Goal: Task Accomplishment & Management: Manage account settings

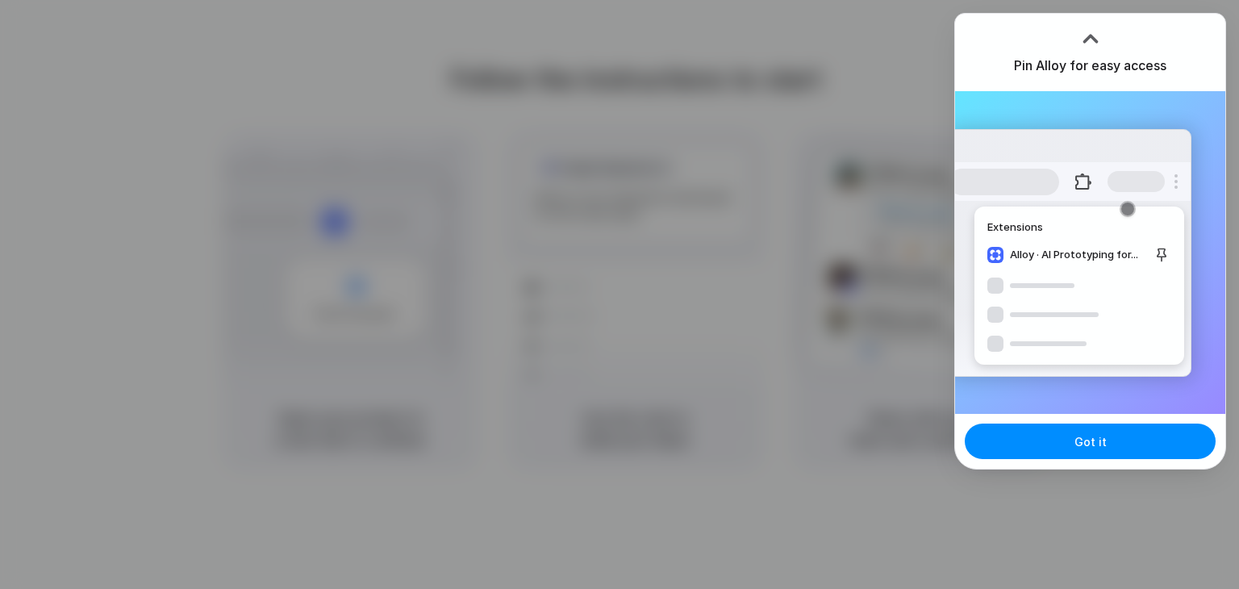
click at [1099, 427] on button "Got it" at bounding box center [1090, 442] width 251 height 36
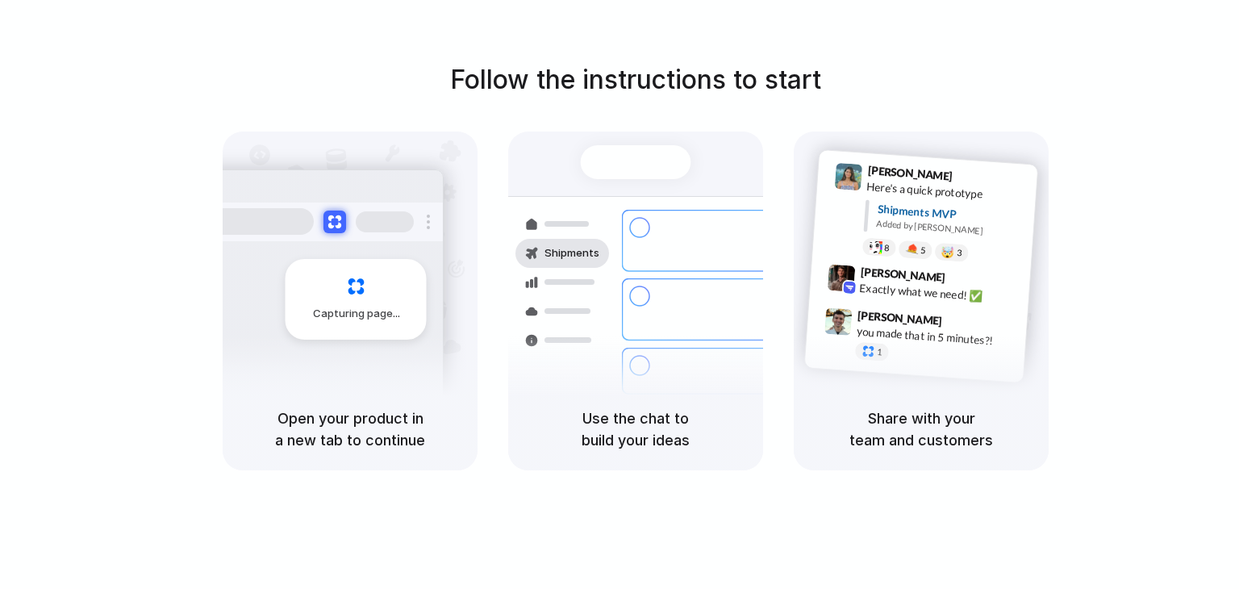
click at [386, 324] on div "Capturing page" at bounding box center [356, 299] width 141 height 81
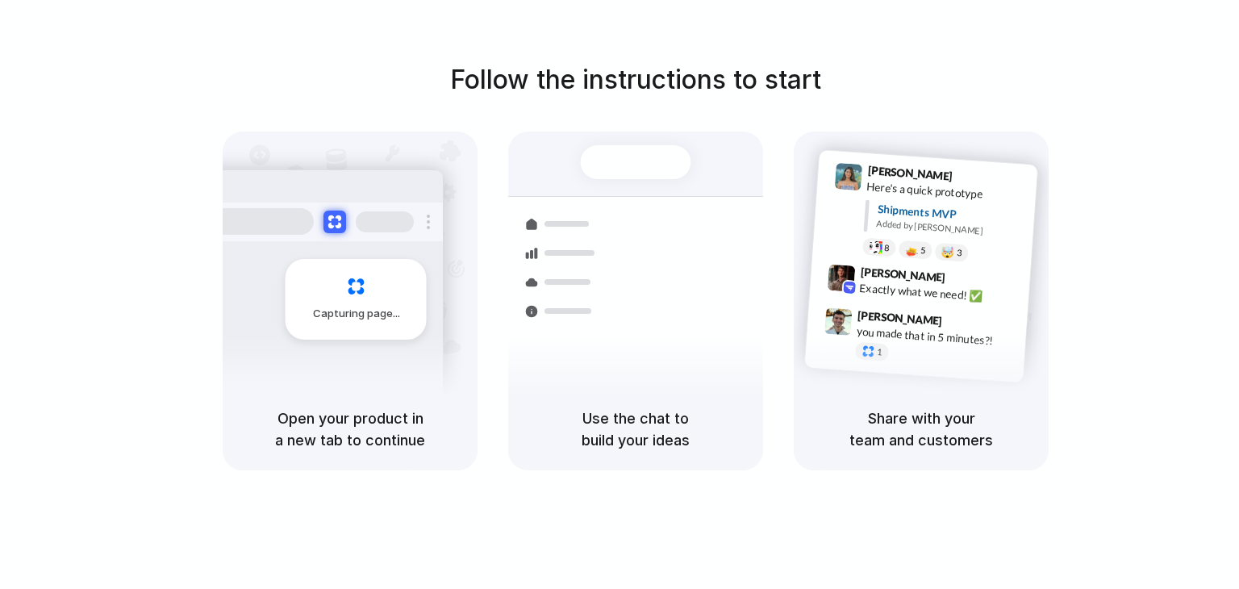
click at [1168, 105] on div "Follow the instructions to start Capturing page Open your product in a new tab …" at bounding box center [635, 266] width 1239 height 410
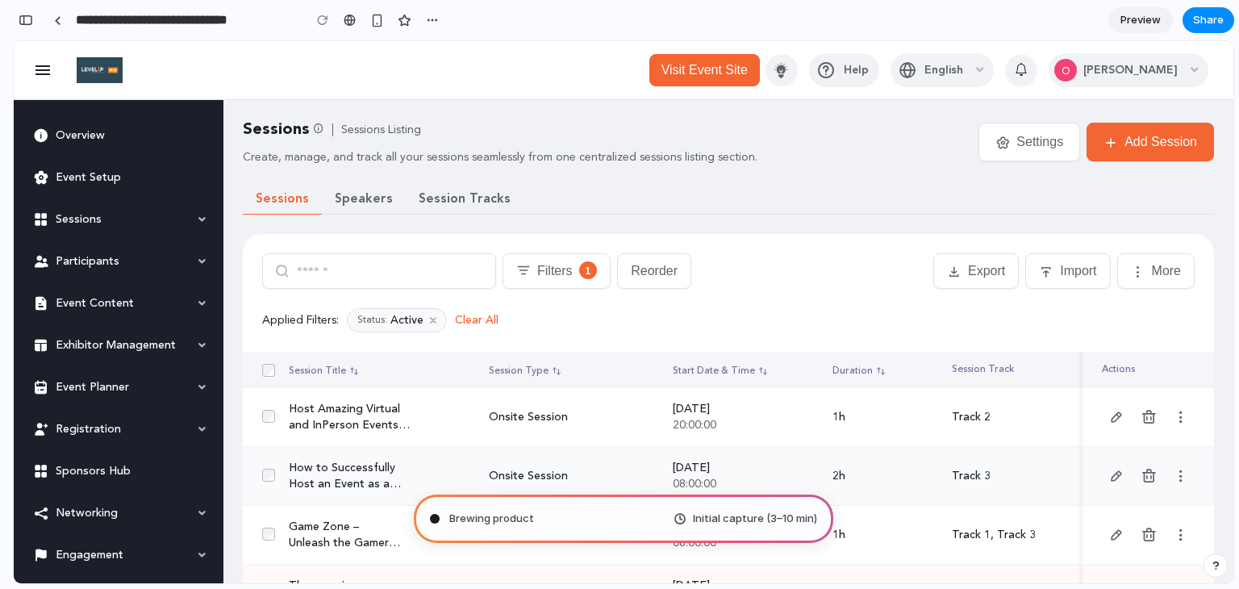
type input "**********"
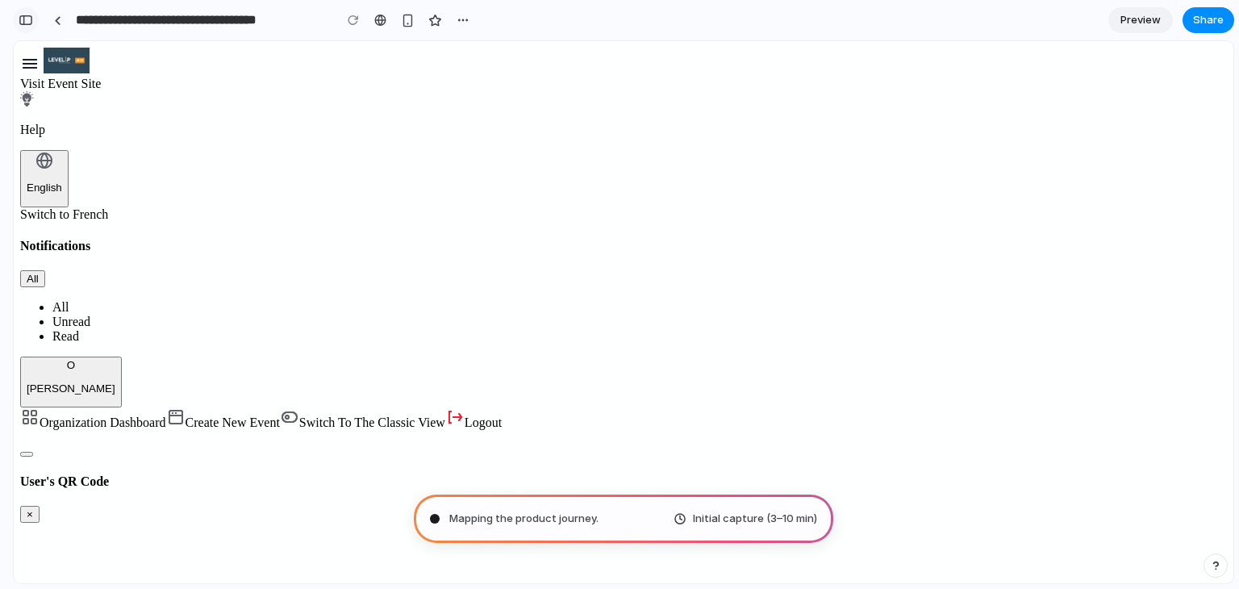
click at [17, 13] on button "button" at bounding box center [26, 20] width 26 height 26
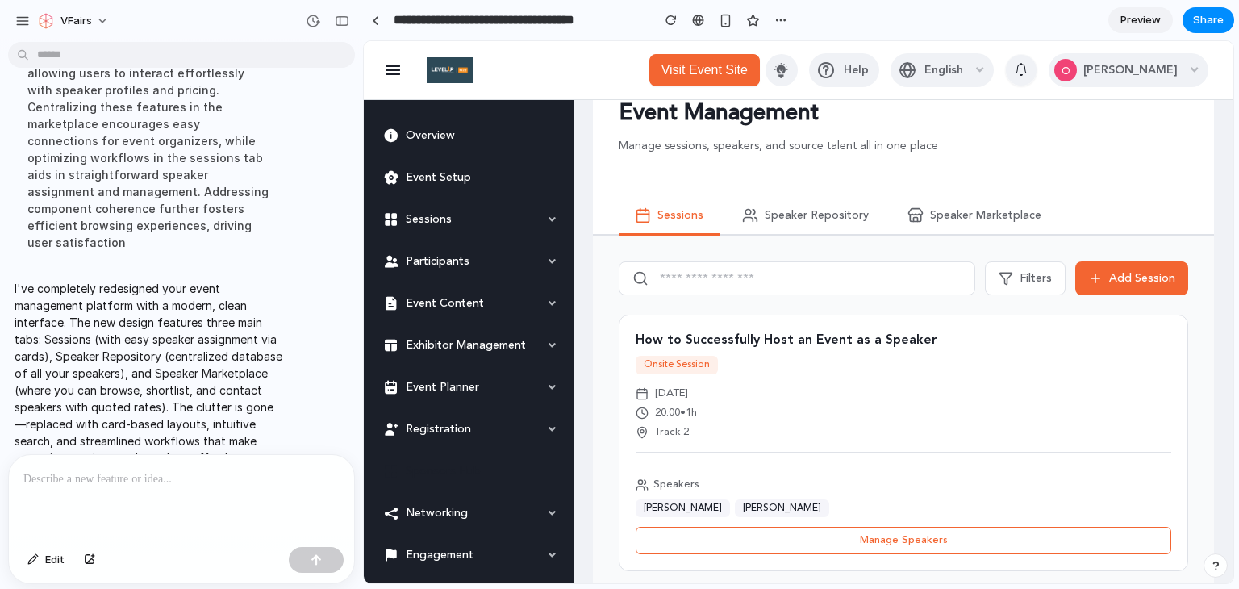
scroll to position [36, 0]
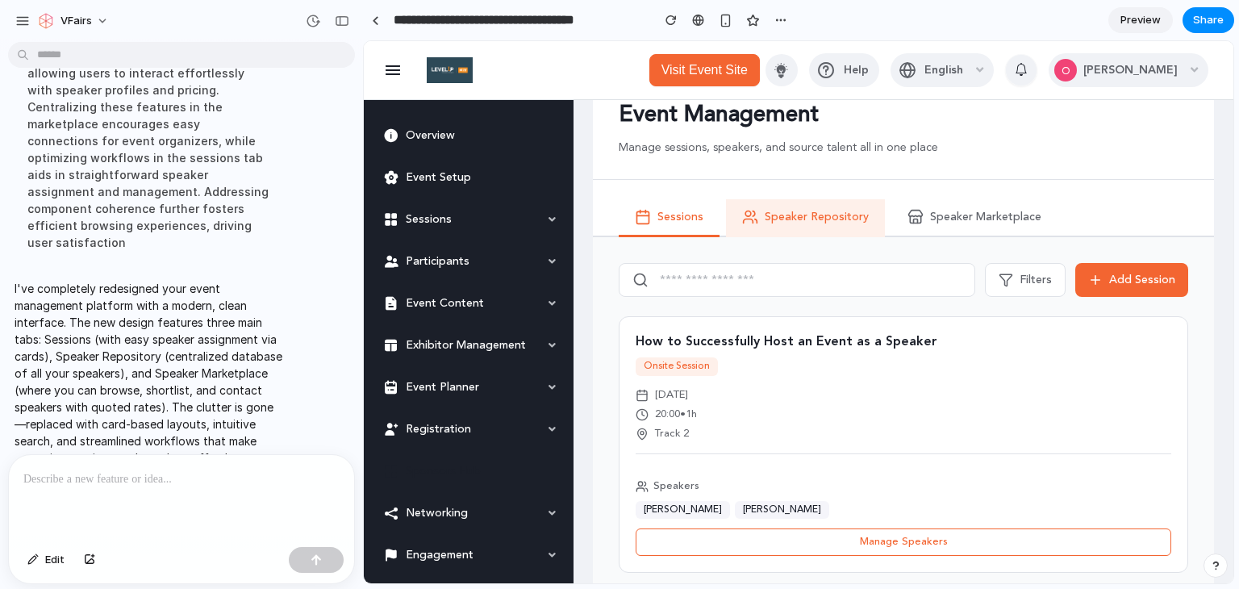
click at [819, 222] on span "Speaker Repository" at bounding box center [817, 218] width 104 height 14
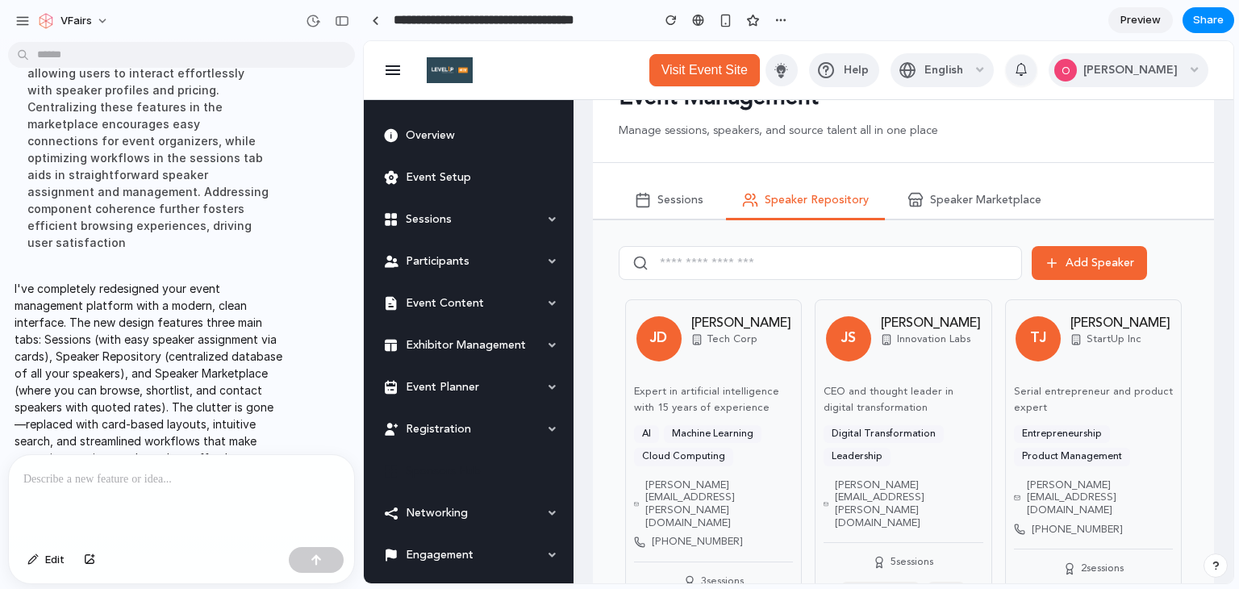
scroll to position [47, 0]
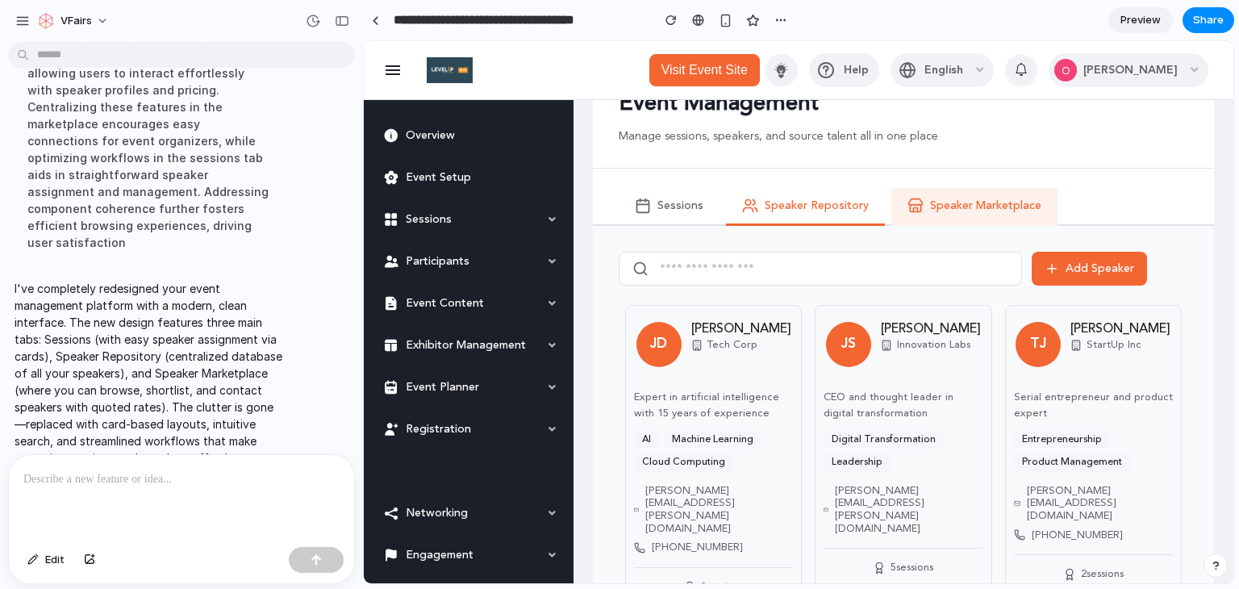
click at [953, 209] on span "Speaker Marketplace" at bounding box center [985, 206] width 111 height 14
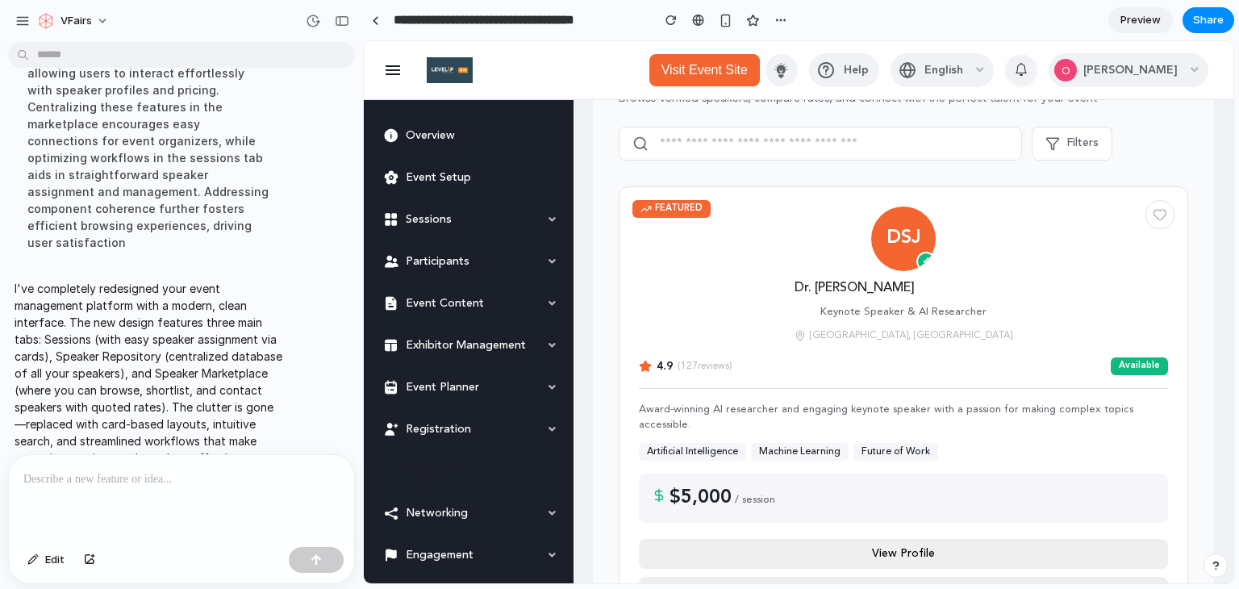
scroll to position [0, 0]
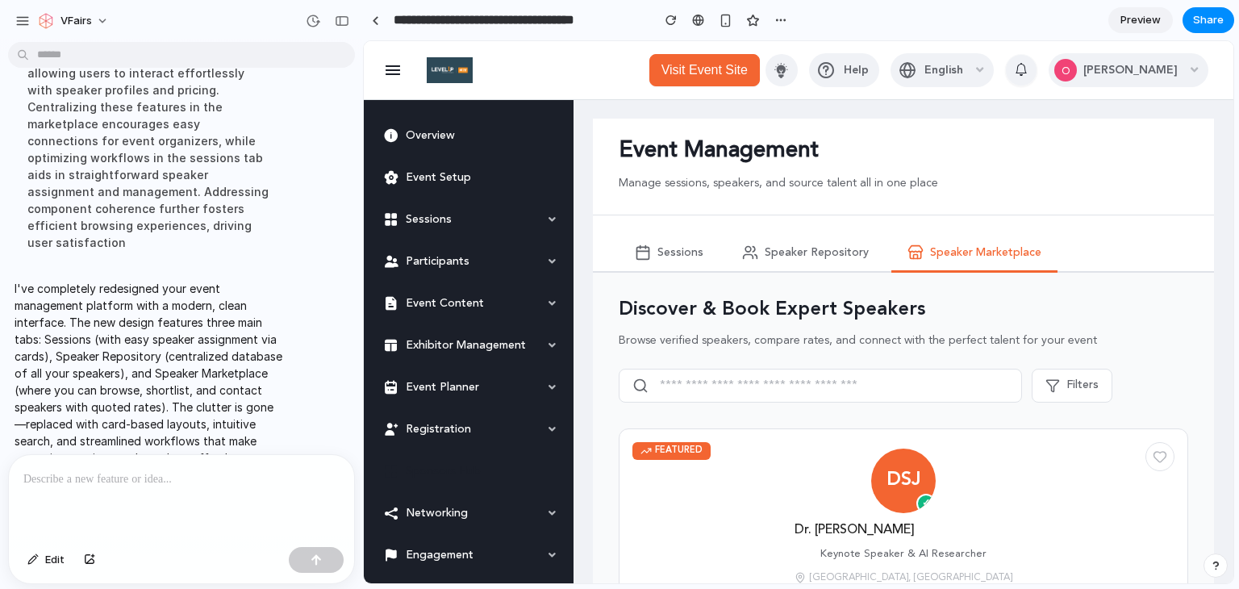
click at [86, 502] on div at bounding box center [181, 498] width 345 height 86
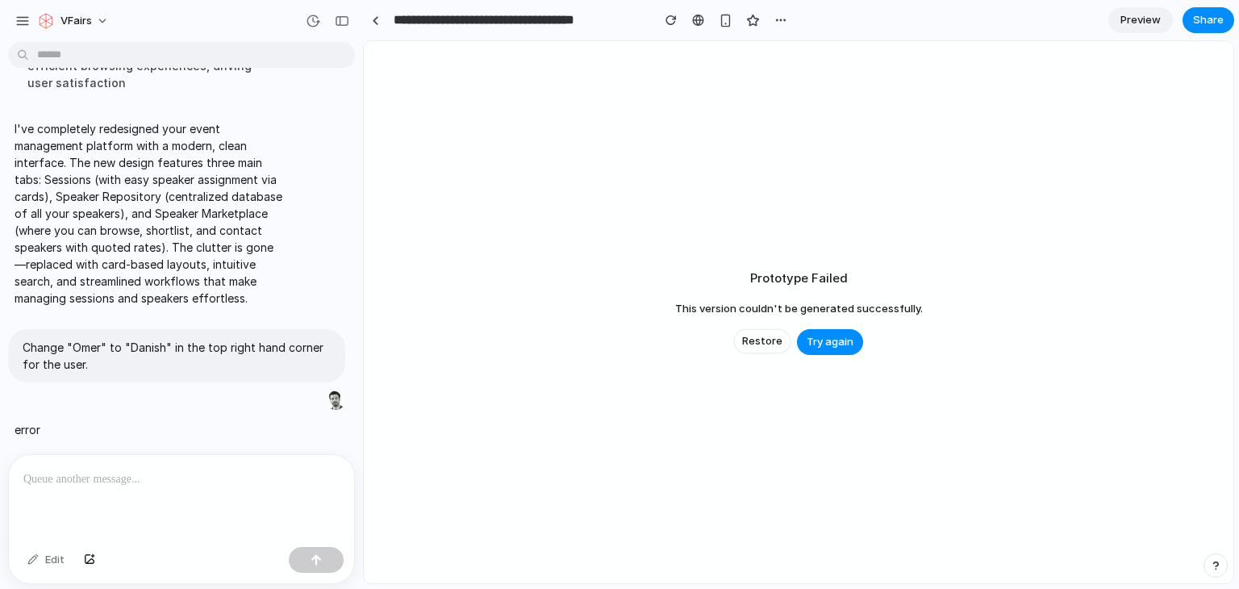
scroll to position [439, 0]
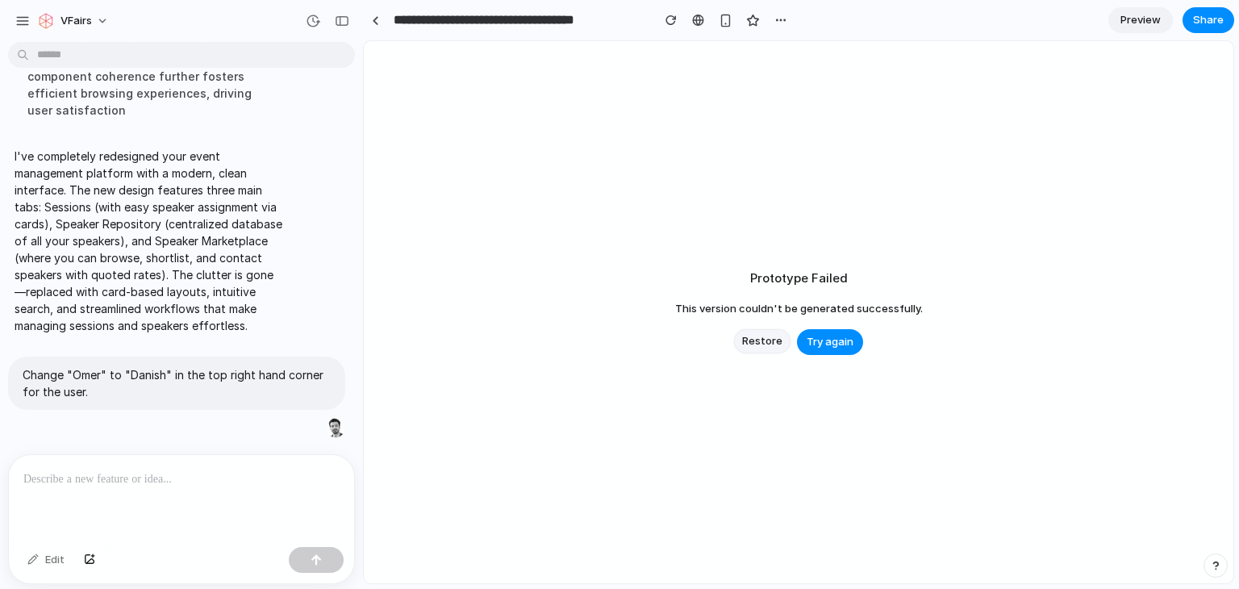
click at [746, 345] on span "Restore" at bounding box center [762, 341] width 40 height 16
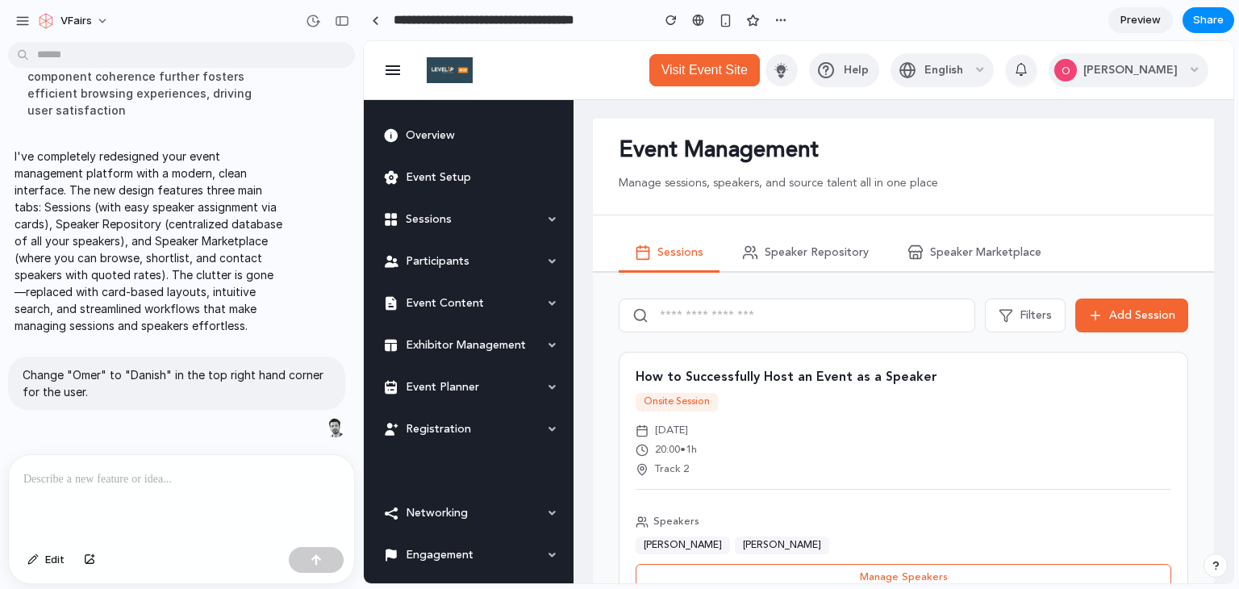
scroll to position [0, 0]
drag, startPoint x: 1150, startPoint y: 70, endPoint x: 624, endPoint y: 208, distance: 543.1
click at [624, 208] on div "Event Management Manage sessions, speakers, and source talent all in one place" at bounding box center [903, 167] width 621 height 97
click at [779, 17] on div "button" at bounding box center [781, 20] width 13 height 13
click at [779, 17] on div "Duplicate Delete" at bounding box center [619, 294] width 1239 height 589
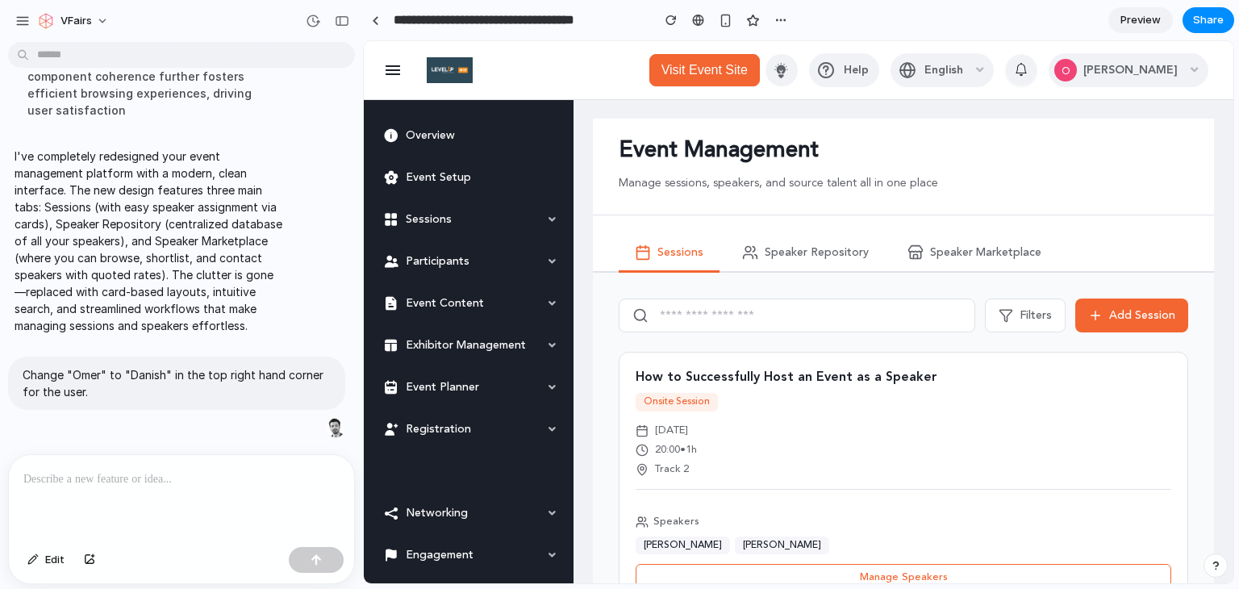
click at [1136, 17] on span "Preview" at bounding box center [1141, 20] width 40 height 16
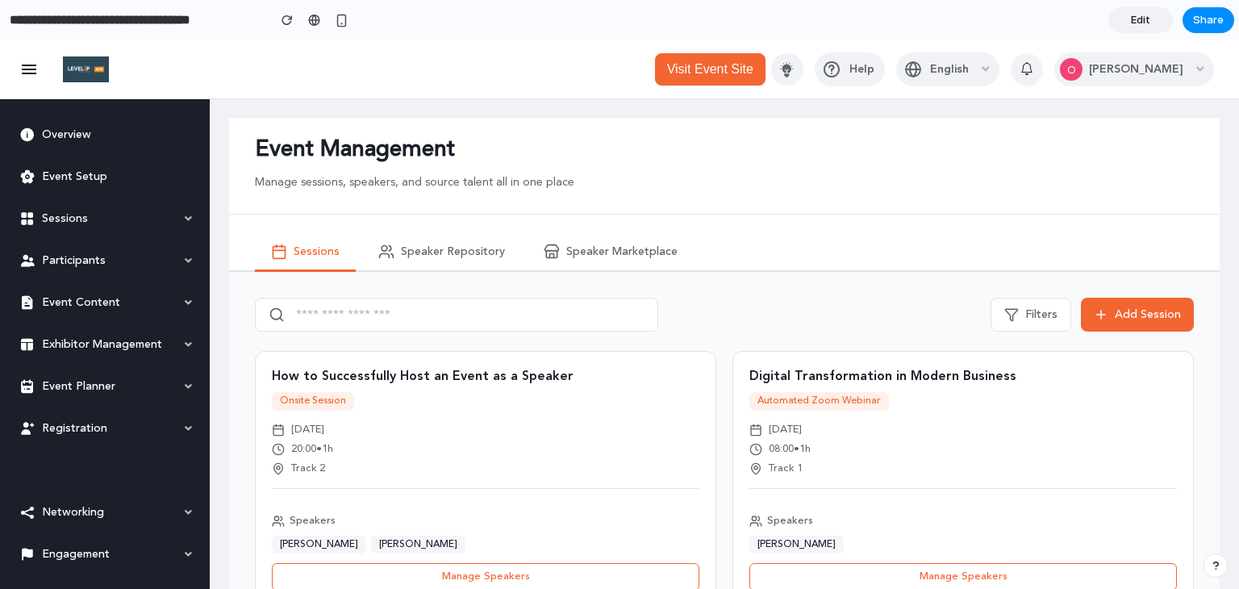
click at [1147, 28] on link "Edit" at bounding box center [1141, 20] width 65 height 26
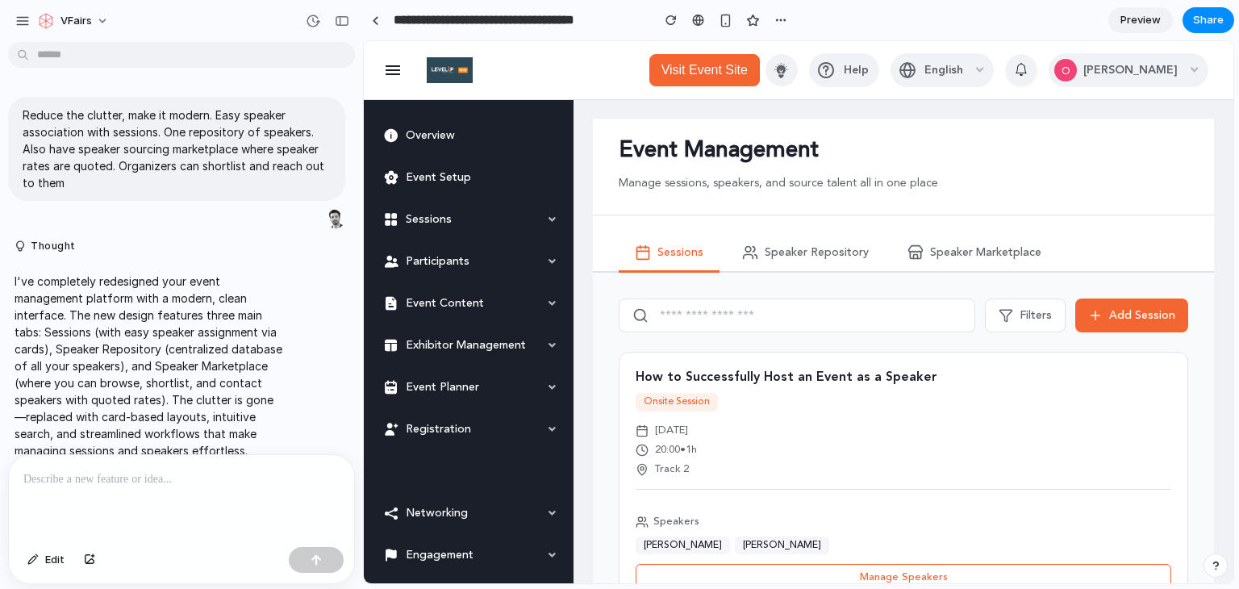
scroll to position [158, 0]
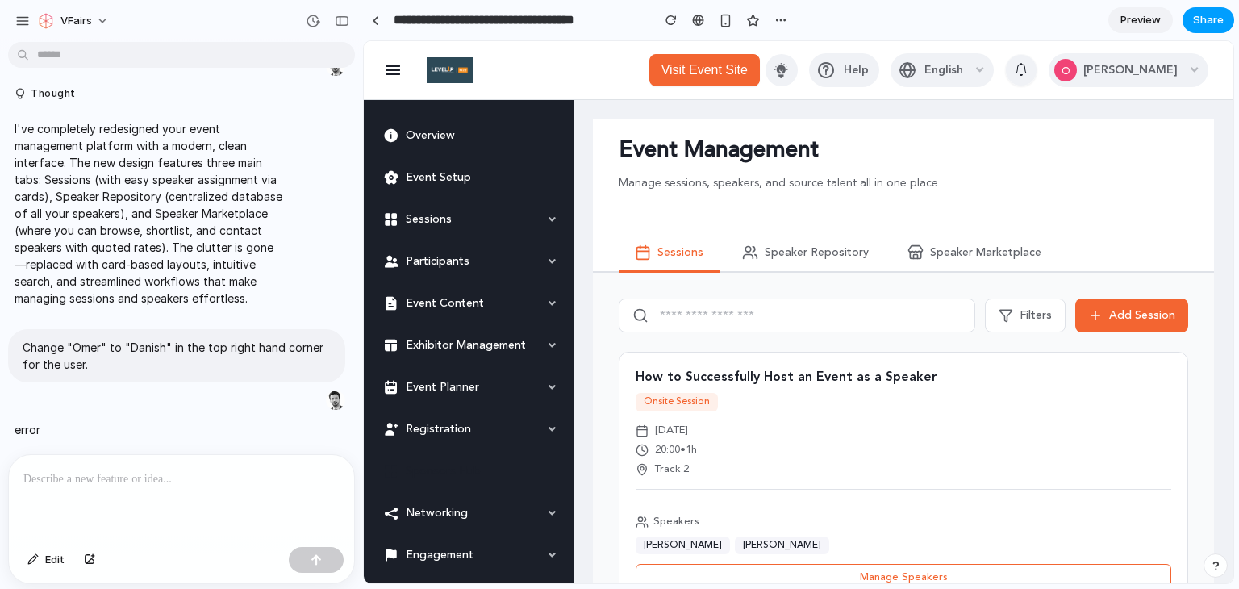
click at [1201, 25] on span "Share" at bounding box center [1208, 20] width 31 height 16
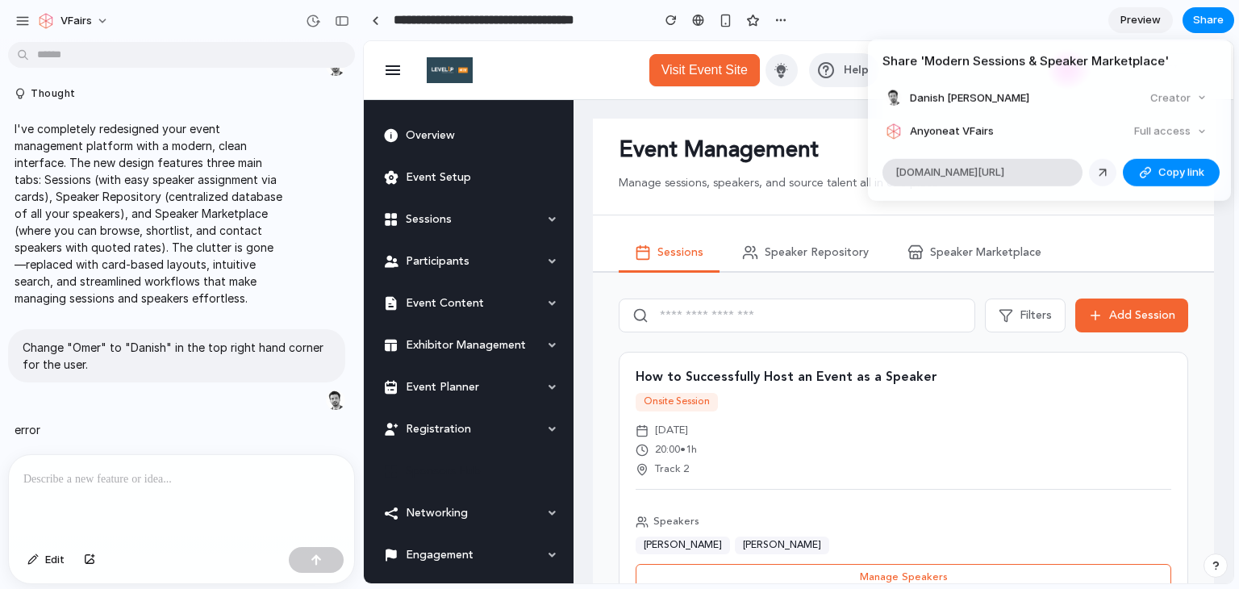
click at [1107, 169] on div at bounding box center [1103, 172] width 15 height 15
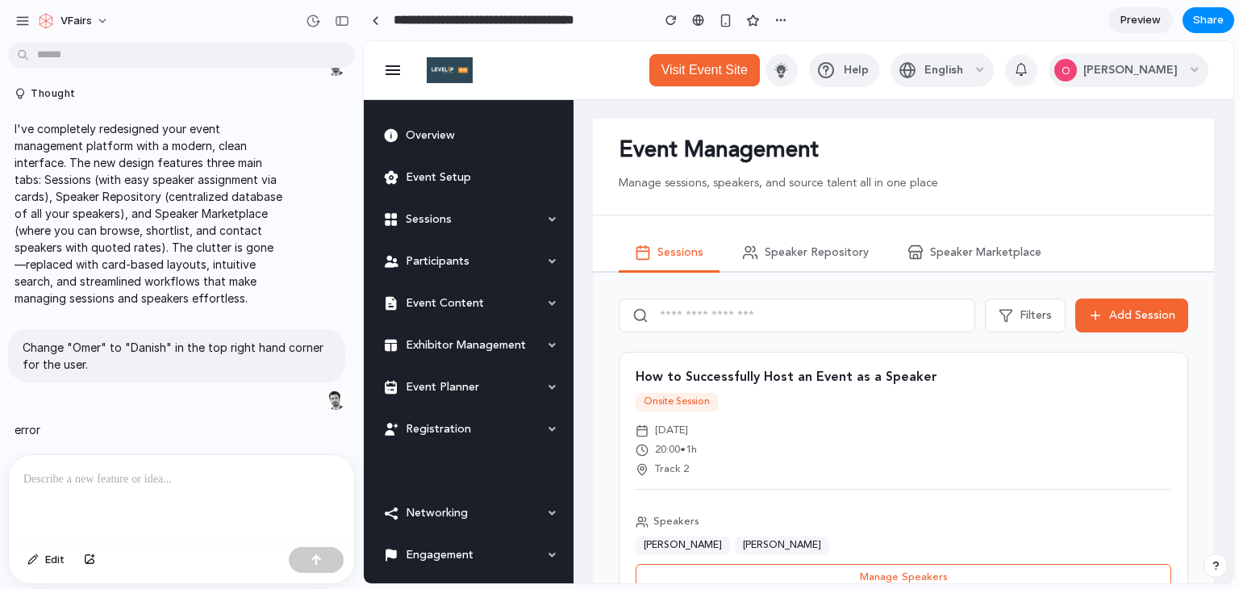
click at [694, 220] on div "Share ' Modern Sessions & Speaker Marketplace ' Danish Zaidi Creator Anyone at …" at bounding box center [619, 294] width 1239 height 589
drag, startPoint x: 125, startPoint y: 368, endPoint x: 20, endPoint y: 335, distance: 110.0
click at [20, 335] on div "Change "Omer" to "Danish" in the top right hand corner for the user." at bounding box center [176, 355] width 337 height 53
copy p "Change "Omer" to "Danish" in the top right hand corner for the user."
click at [68, 478] on p at bounding box center [181, 479] width 316 height 19
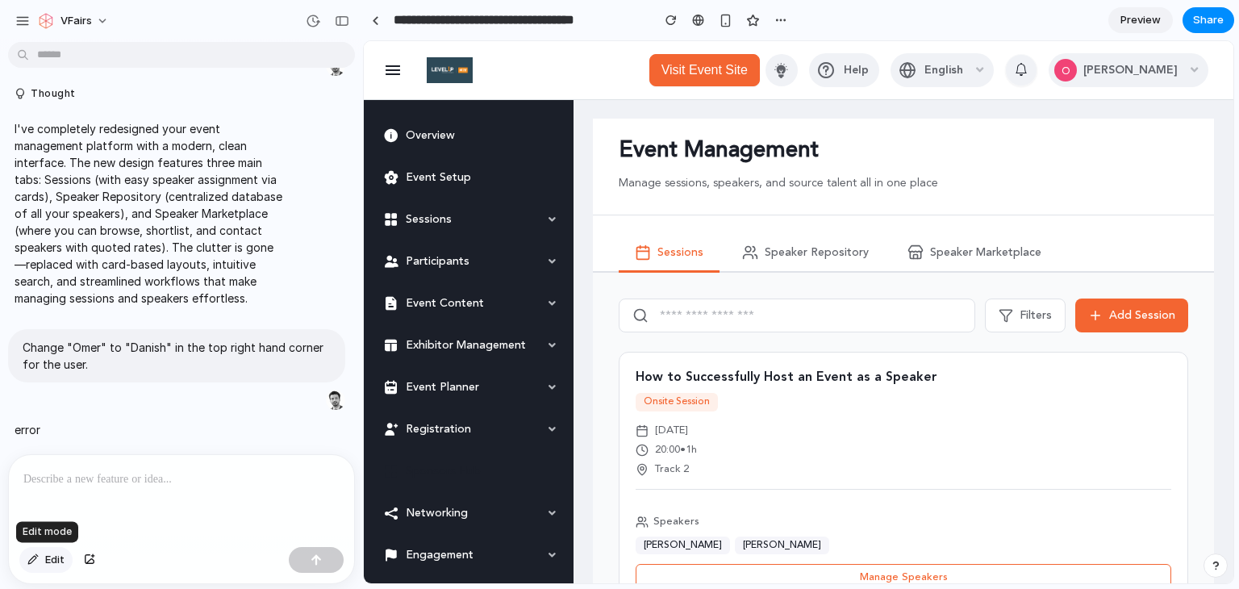
click at [42, 566] on button "Edit" at bounding box center [45, 560] width 53 height 26
click at [1152, 76] on div at bounding box center [799, 312] width 870 height 542
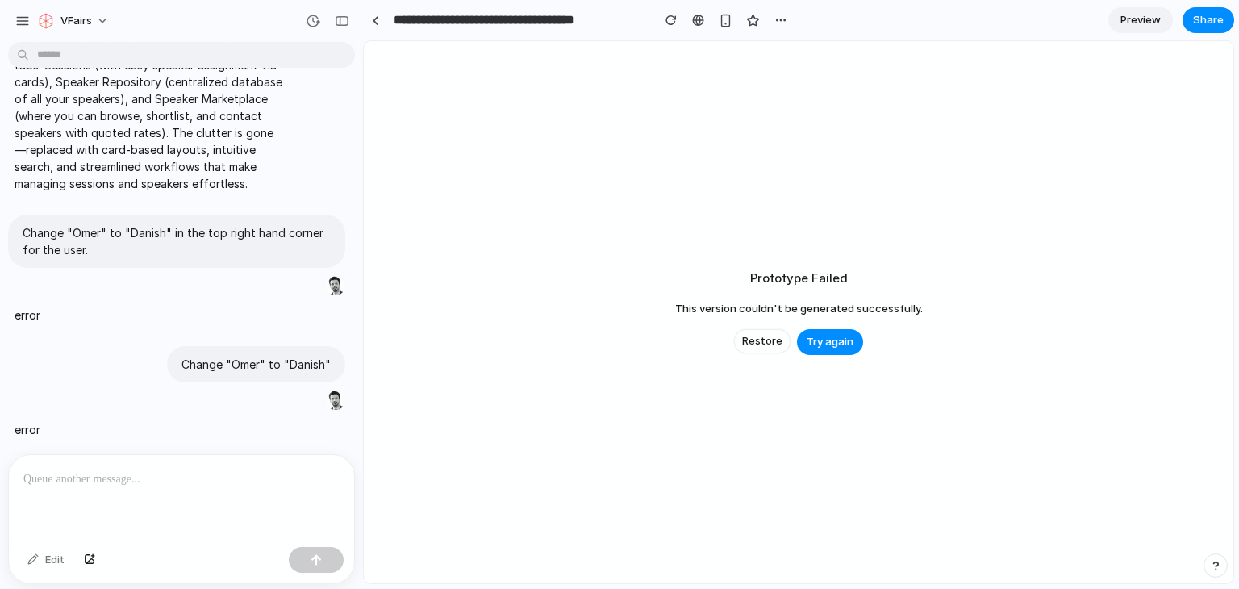
scroll to position [273, 0]
click at [755, 341] on span "Restore" at bounding box center [762, 341] width 40 height 16
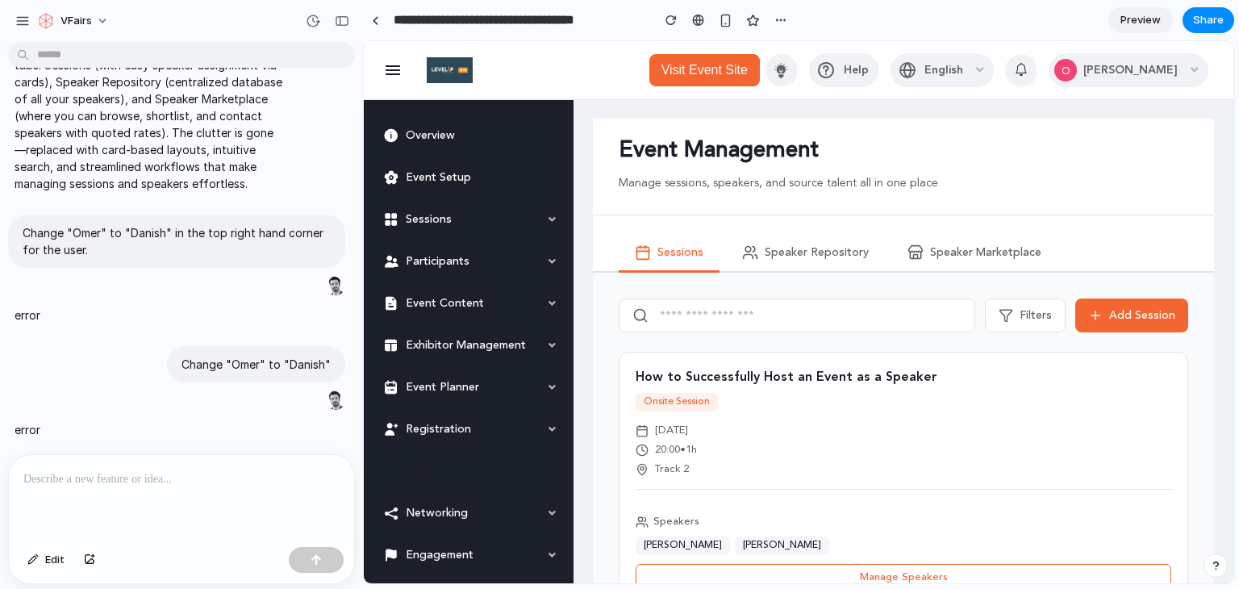
scroll to position [0, 0]
click at [1157, 66] on p "Omer" at bounding box center [1131, 70] width 94 height 16
click at [39, 563] on button "Edit" at bounding box center [45, 560] width 53 height 26
click at [1142, 71] on div at bounding box center [799, 312] width 870 height 542
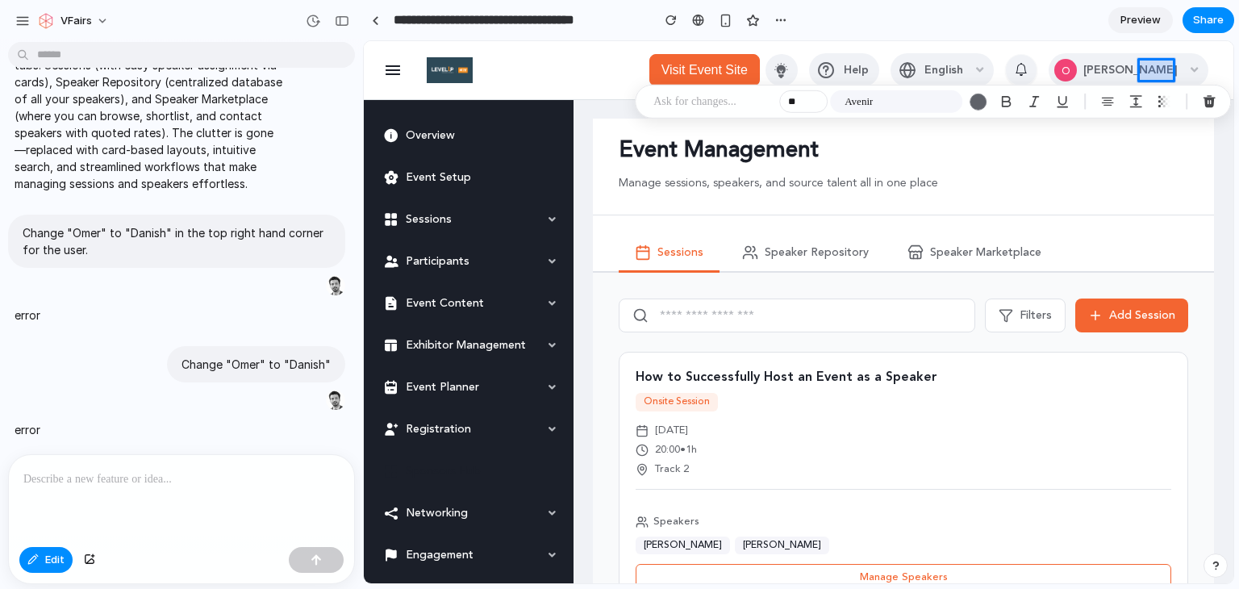
click at [1150, 71] on div at bounding box center [799, 312] width 870 height 542
click at [1149, 70] on div at bounding box center [799, 312] width 870 height 542
click at [725, 103] on p at bounding box center [713, 101] width 119 height 19
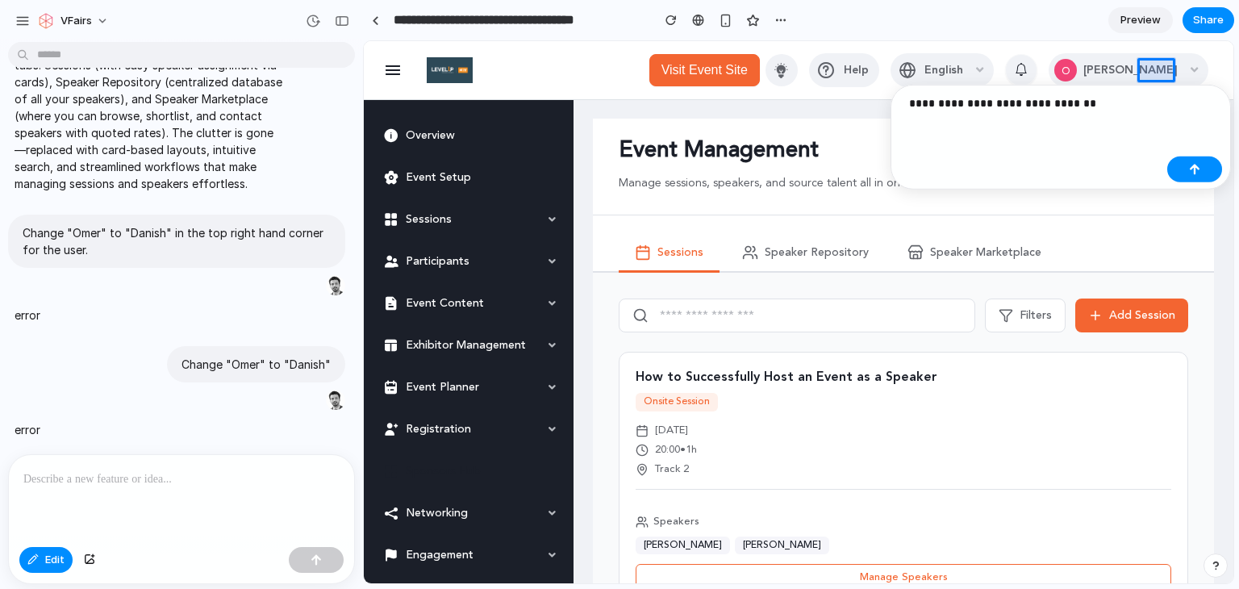
click at [972, 106] on p "**********" at bounding box center [1035, 103] width 252 height 19
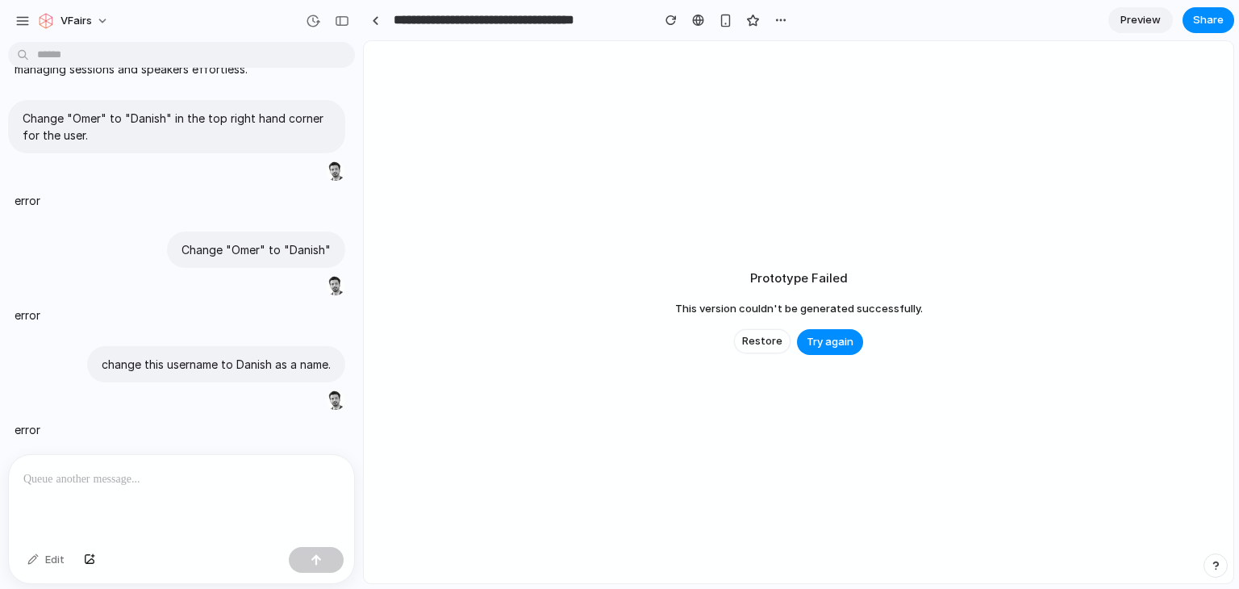
scroll to position [387, 0]
click at [835, 339] on span "Try again" at bounding box center [830, 342] width 47 height 16
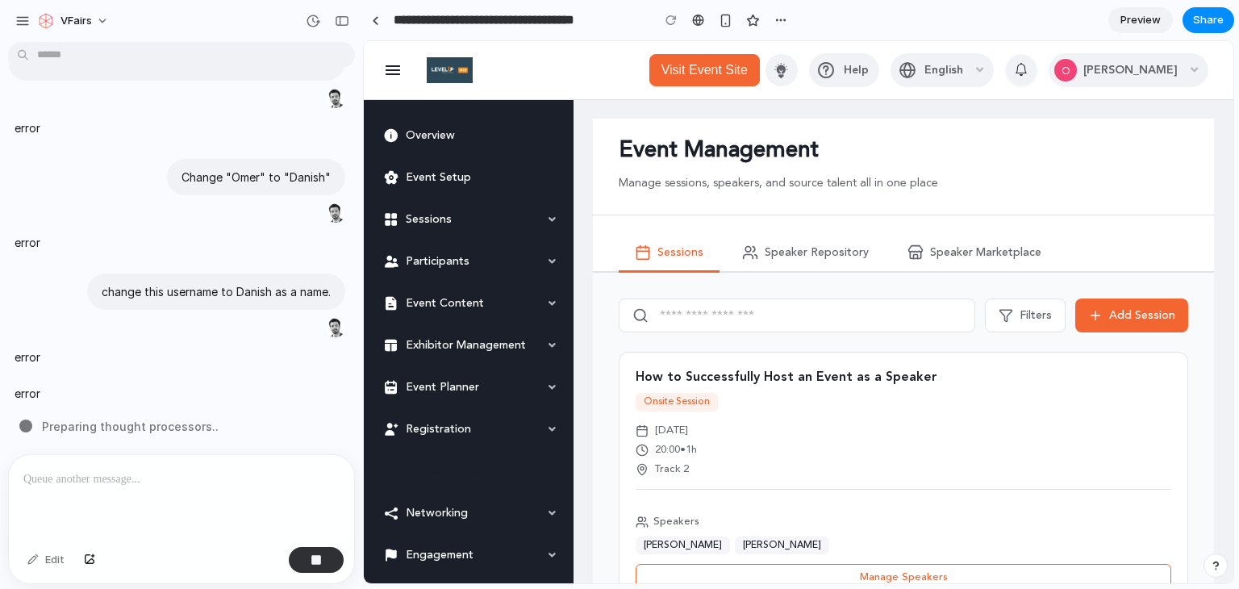
scroll to position [424, 0]
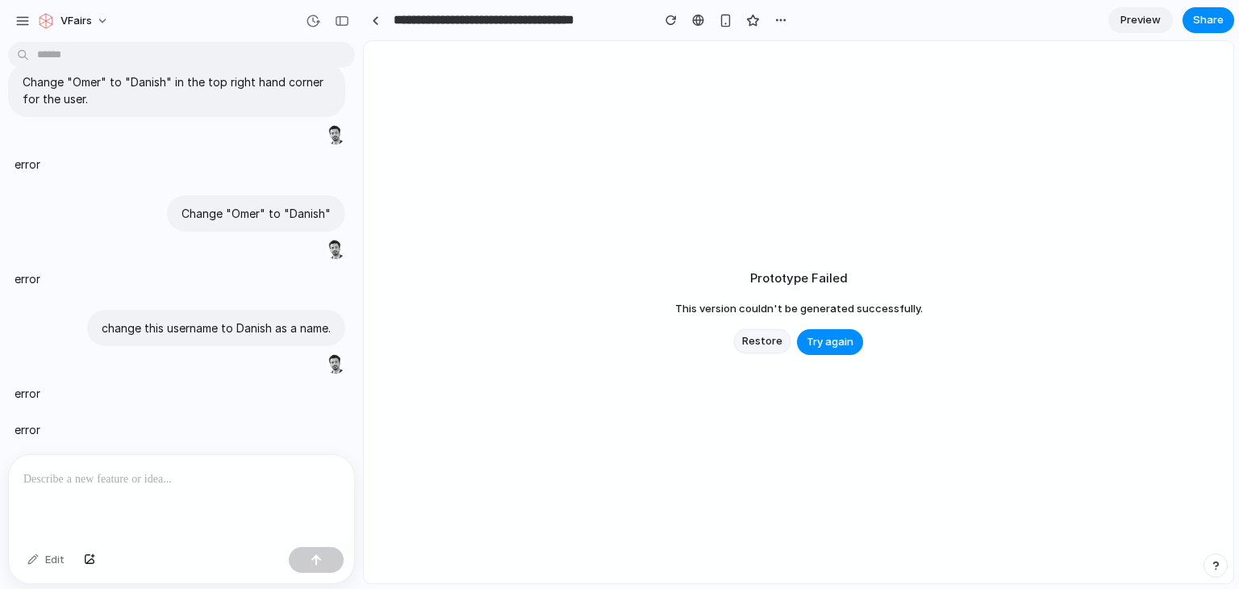
click at [762, 343] on span "Restore" at bounding box center [762, 341] width 40 height 16
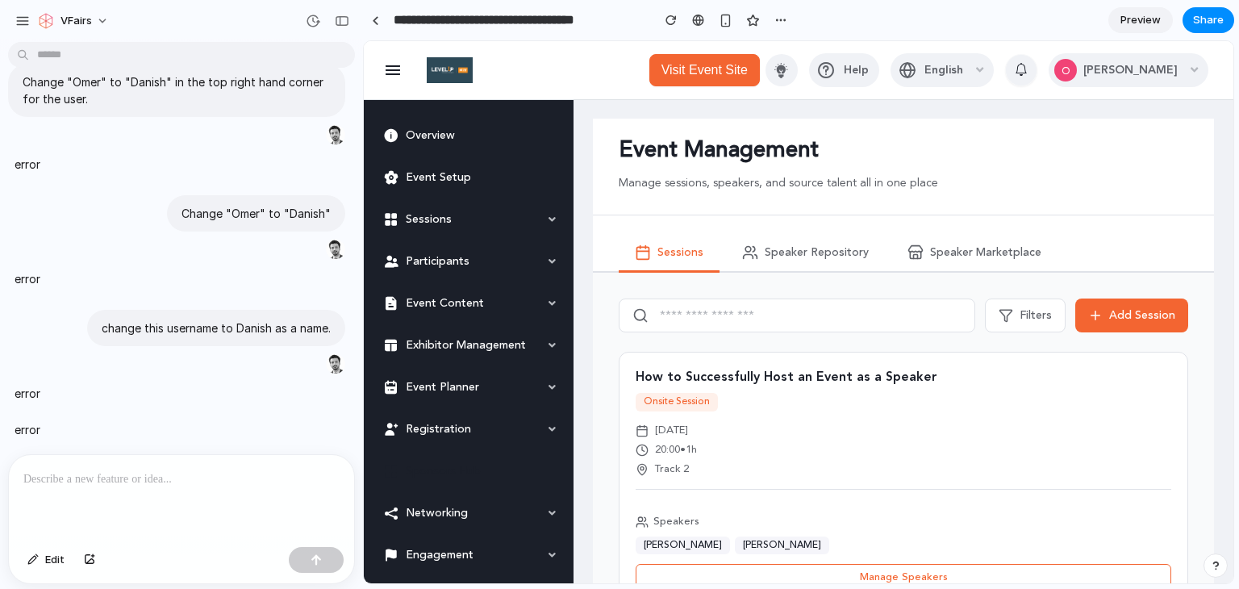
scroll to position [0, 0]
click at [230, 478] on p at bounding box center [181, 479] width 316 height 19
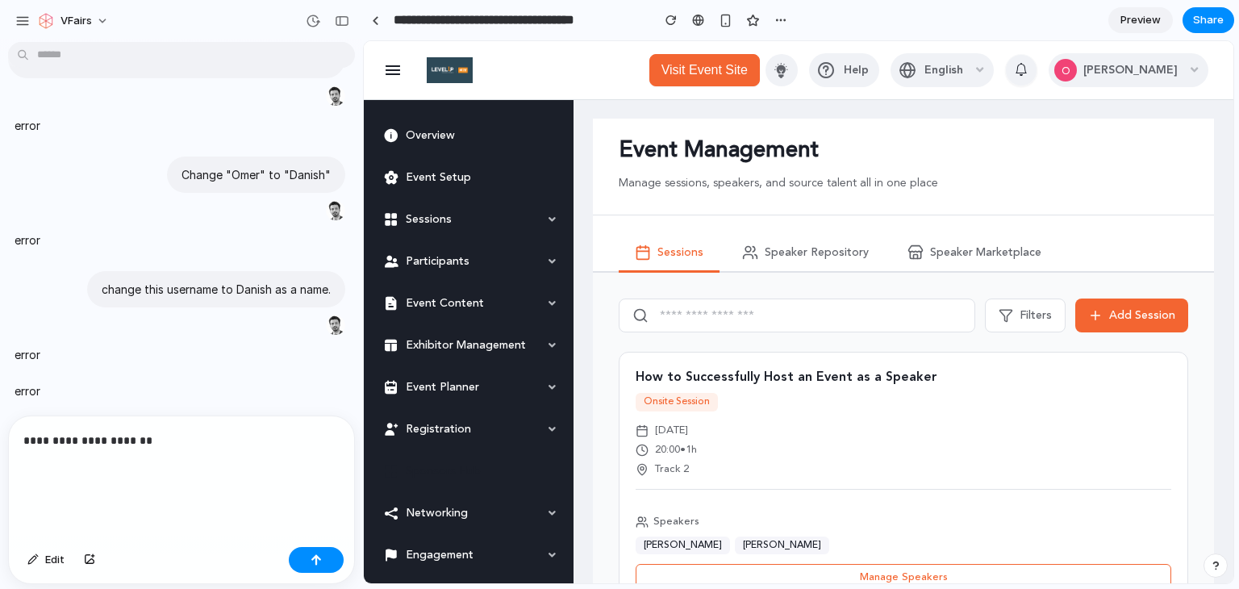
scroll to position [480, 0]
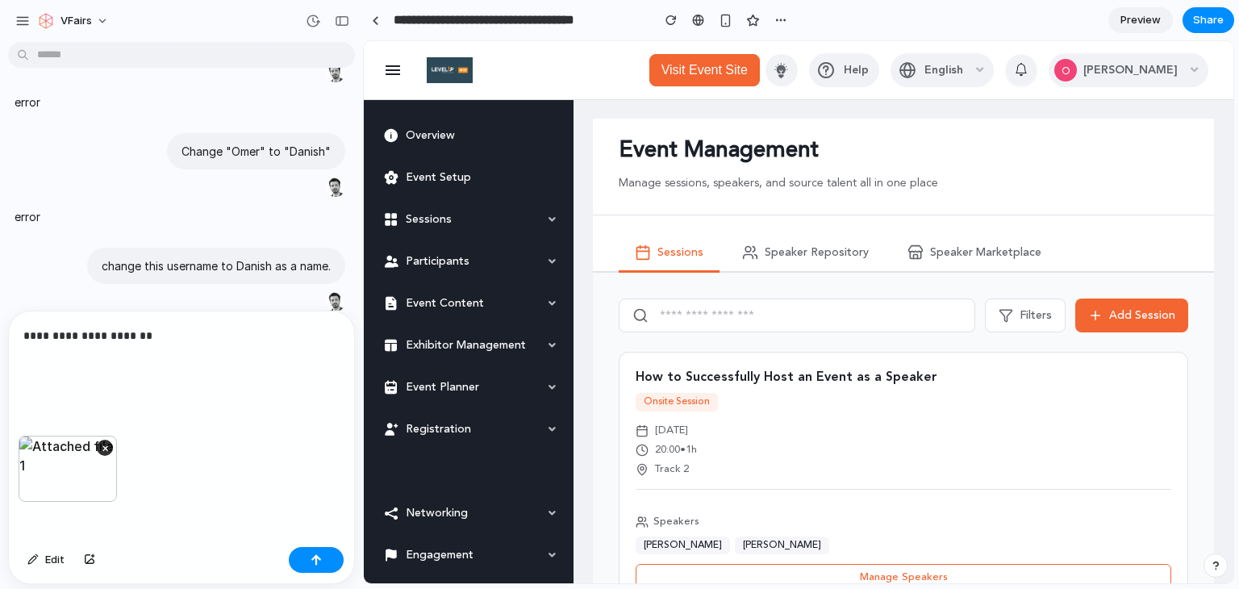
click at [74, 409] on div "**********" at bounding box center [181, 373] width 345 height 124
click at [155, 327] on p "**********" at bounding box center [178, 355] width 310 height 58
click at [85, 383] on div "**********" at bounding box center [181, 373] width 345 height 124
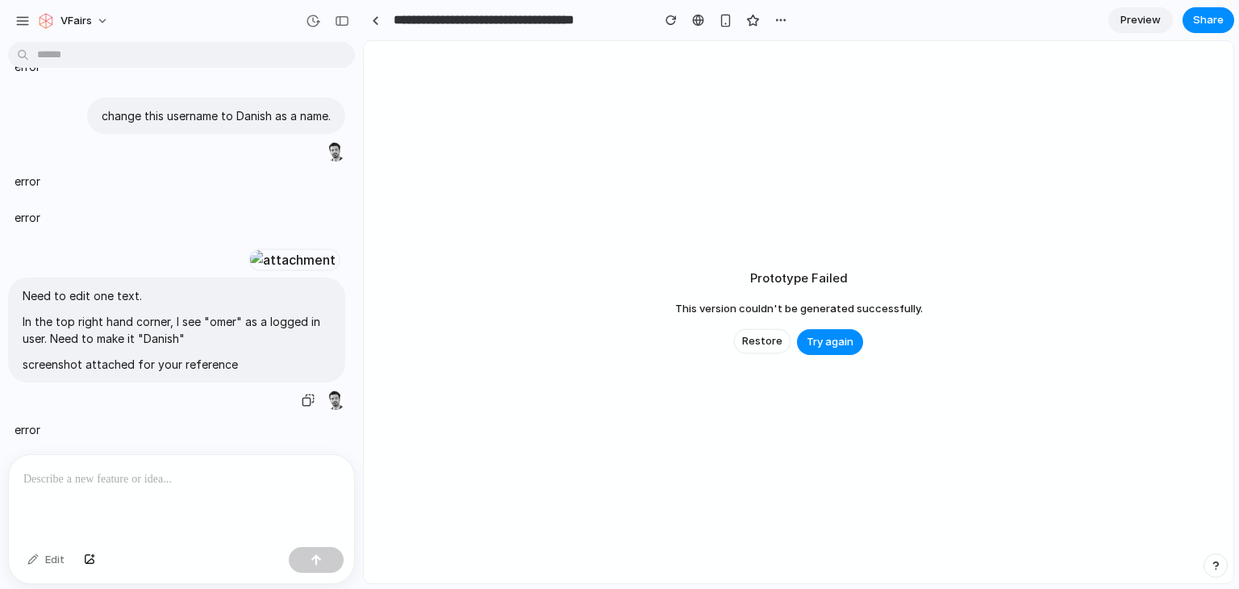
scroll to position [706, 0]
click at [762, 349] on button "Restore" at bounding box center [762, 341] width 56 height 24
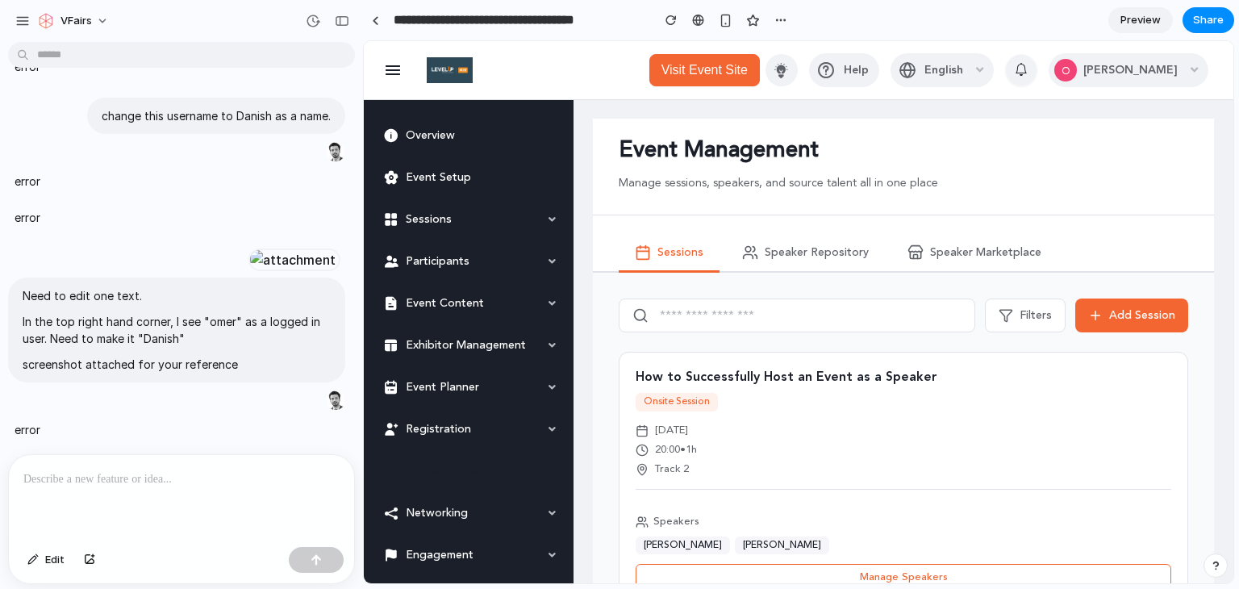
scroll to position [0, 0]
click at [842, 254] on span "Speaker Repository" at bounding box center [817, 253] width 104 height 14
click at [54, 562] on span "Edit" at bounding box center [54, 560] width 19 height 16
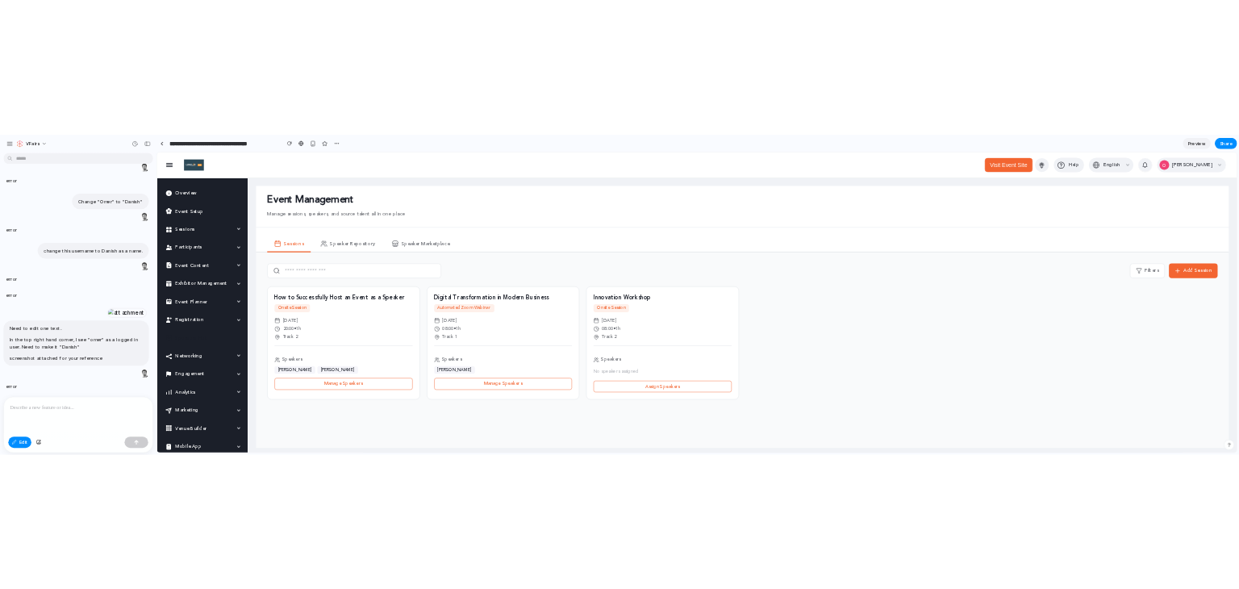
scroll to position [706, 0]
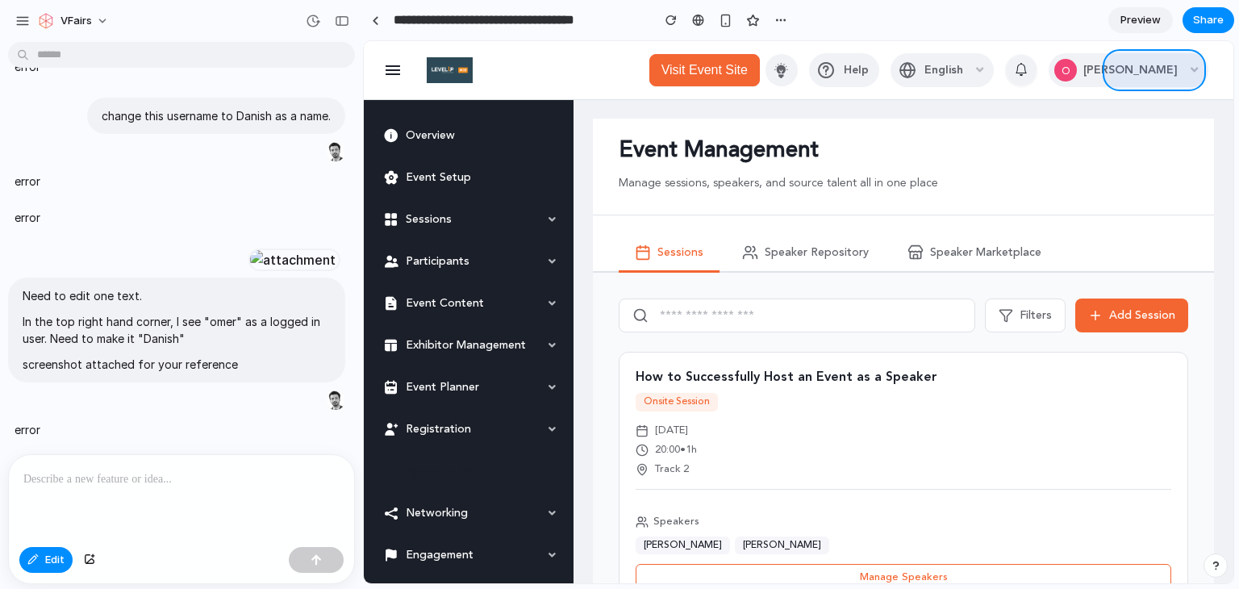
click at [1153, 79] on div at bounding box center [799, 312] width 870 height 542
click at [1137, 110] on div "button" at bounding box center [1137, 110] width 15 height 15
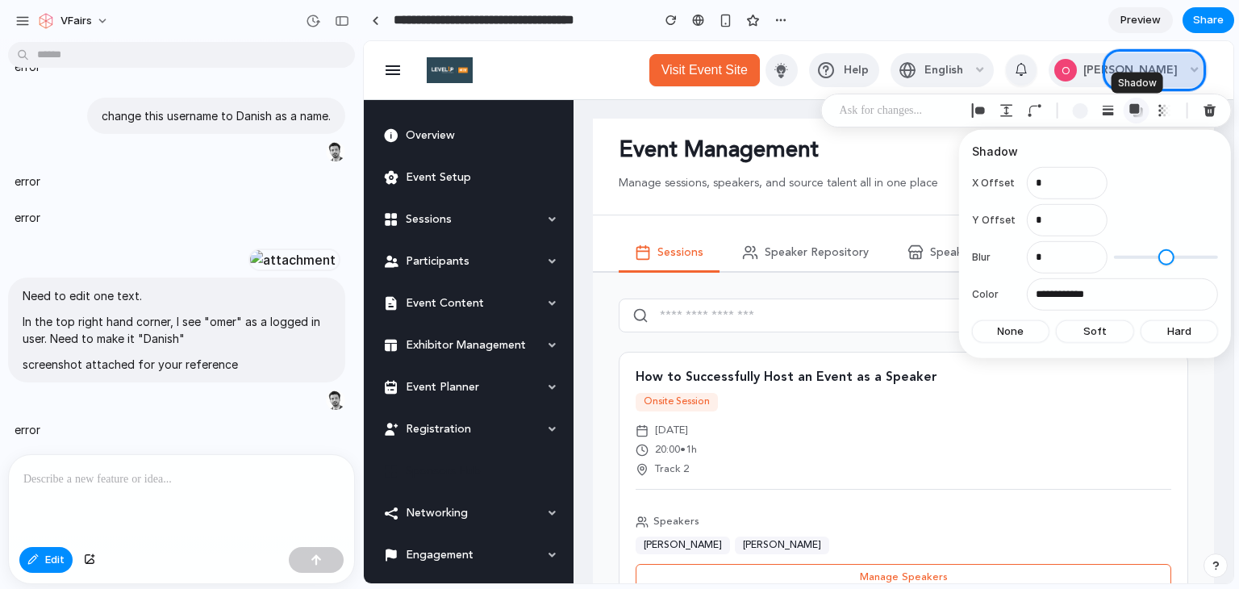
click at [1137, 110] on div "button" at bounding box center [1137, 110] width 15 height 15
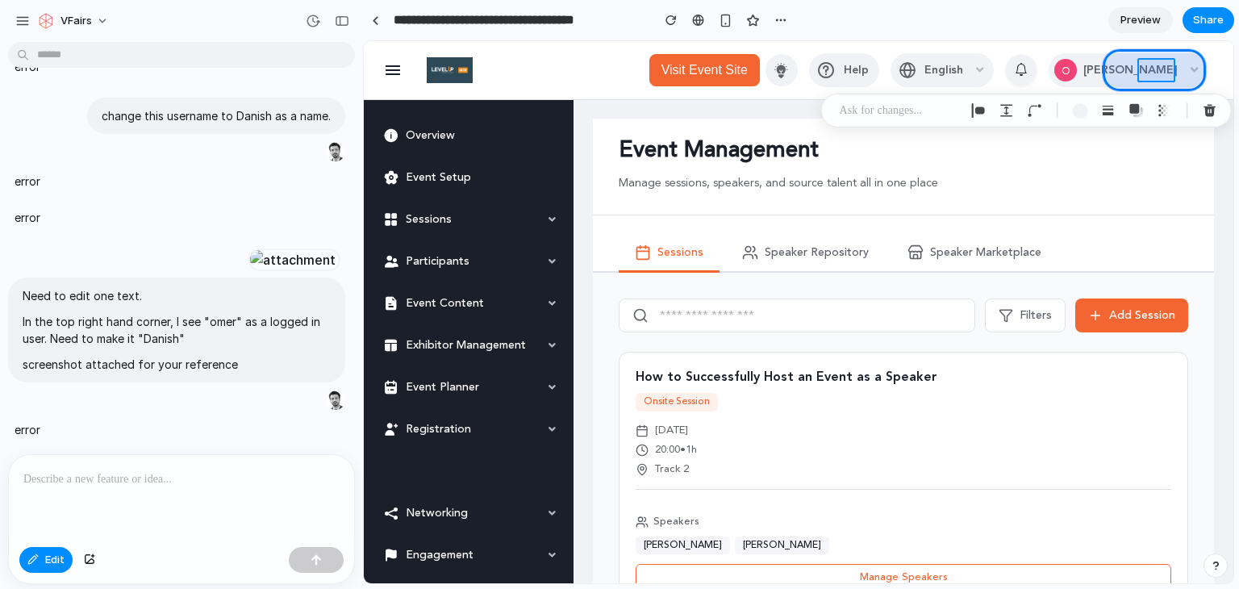
click at [1159, 71] on div at bounding box center [799, 312] width 870 height 542
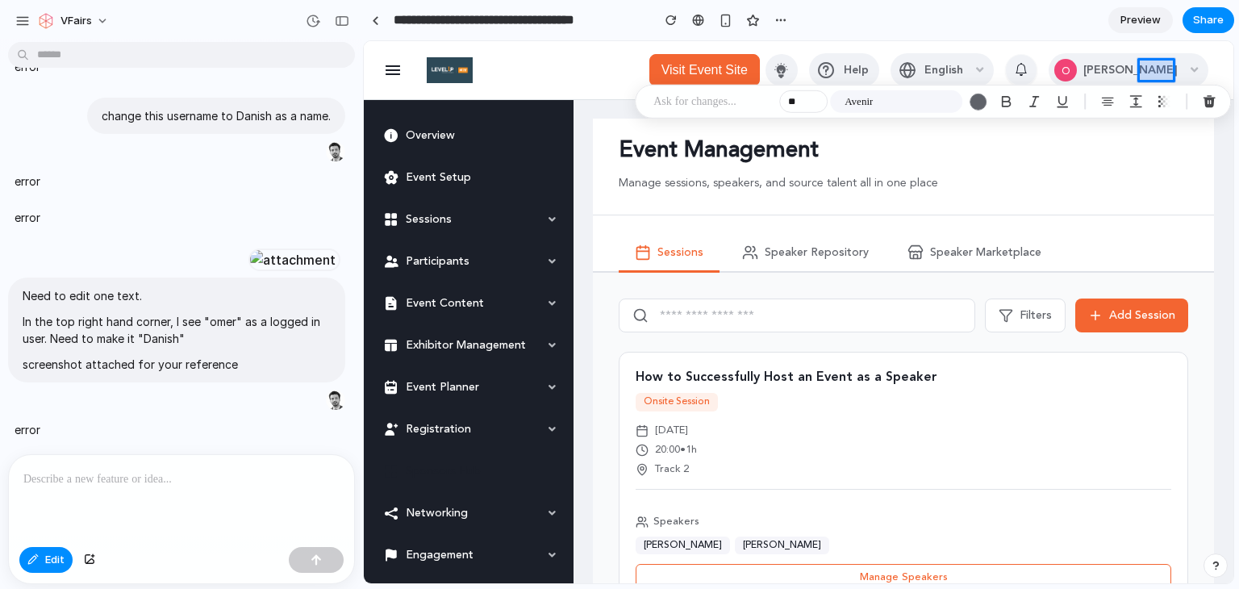
type input "**"
click at [1207, 98] on div "button" at bounding box center [1209, 101] width 15 height 15
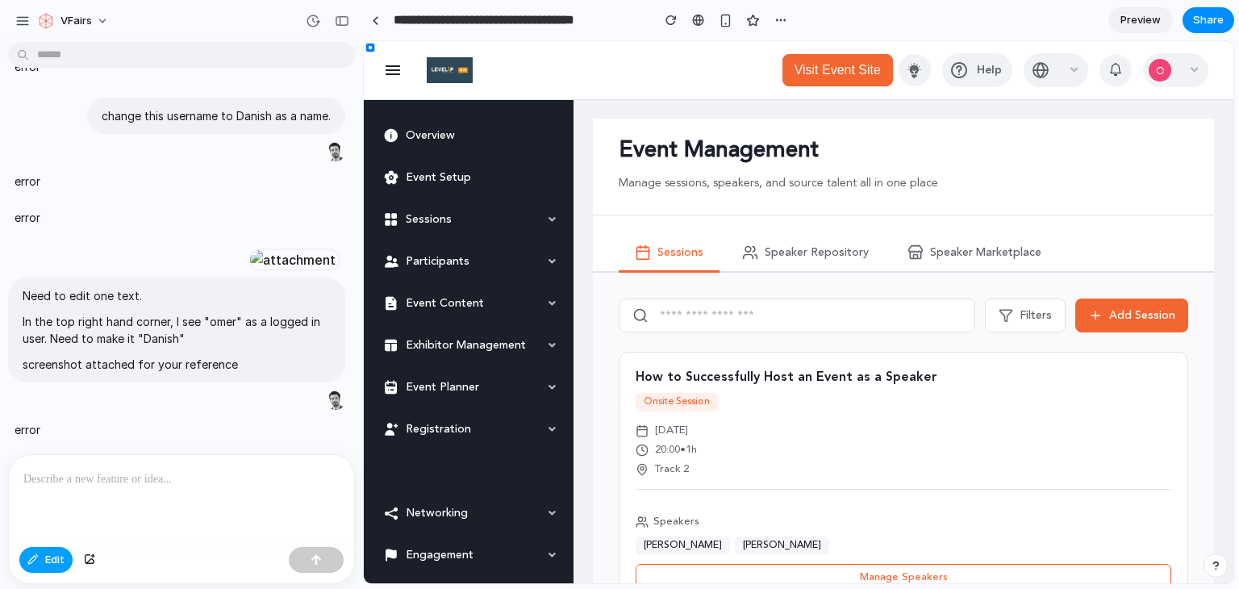
click at [43, 556] on button "Edit" at bounding box center [45, 560] width 53 height 26
click at [1196, 19] on span "Share" at bounding box center [1208, 20] width 31 height 16
click at [1151, 169] on button "Copy link" at bounding box center [1171, 171] width 97 height 27
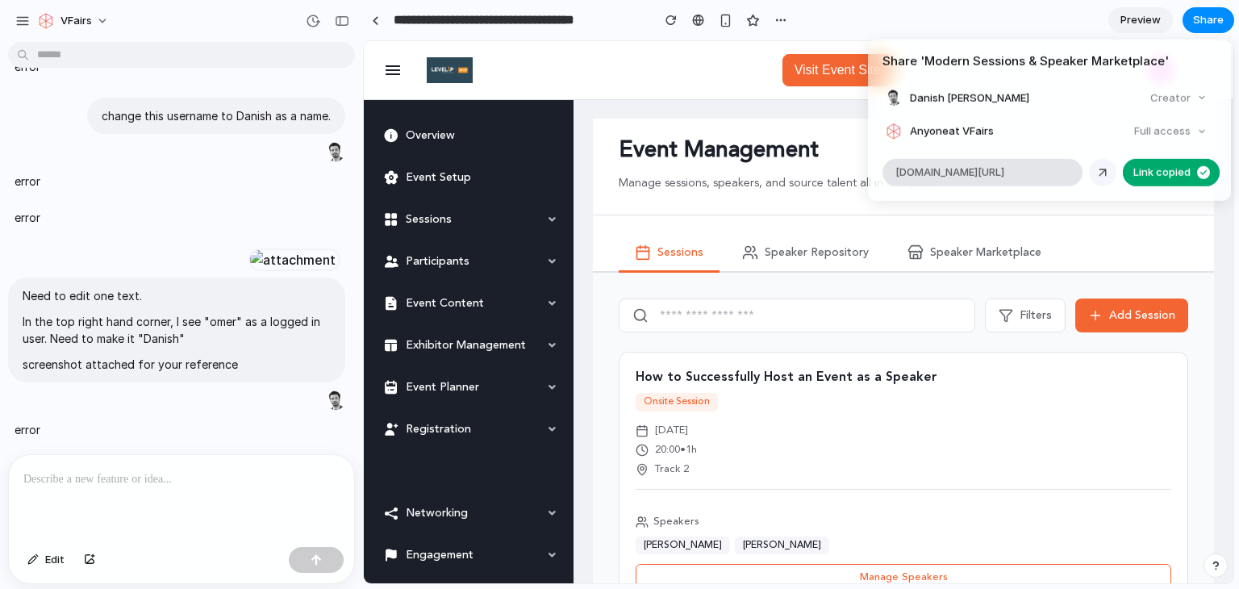
click at [1097, 174] on div at bounding box center [1103, 172] width 15 height 15
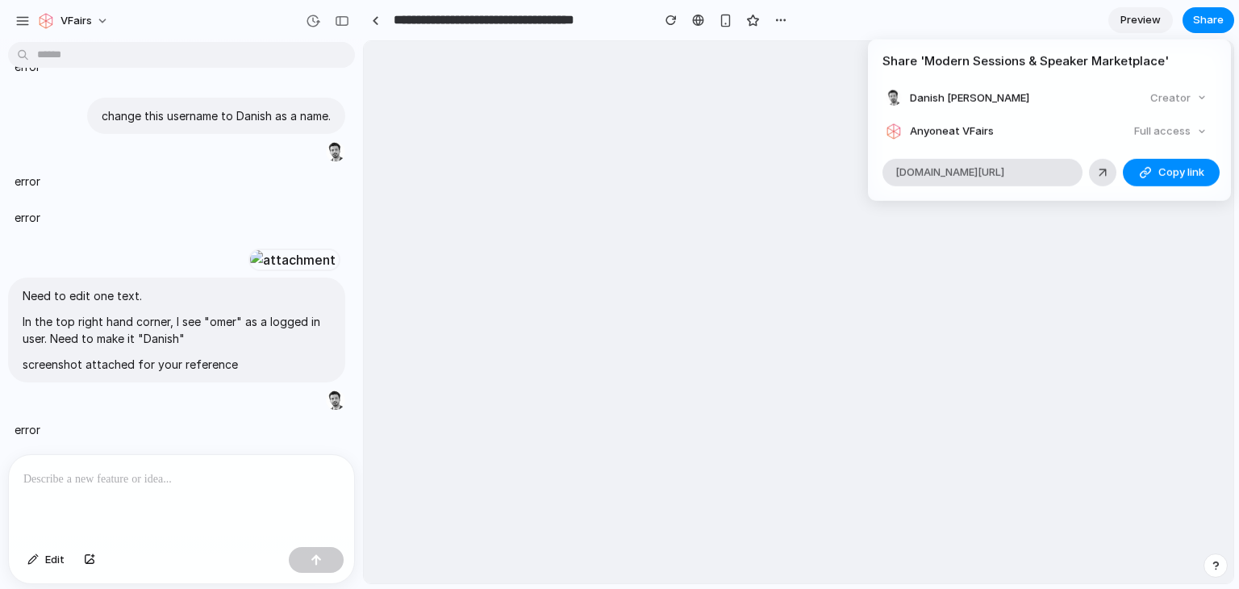
scroll to position [0, 0]
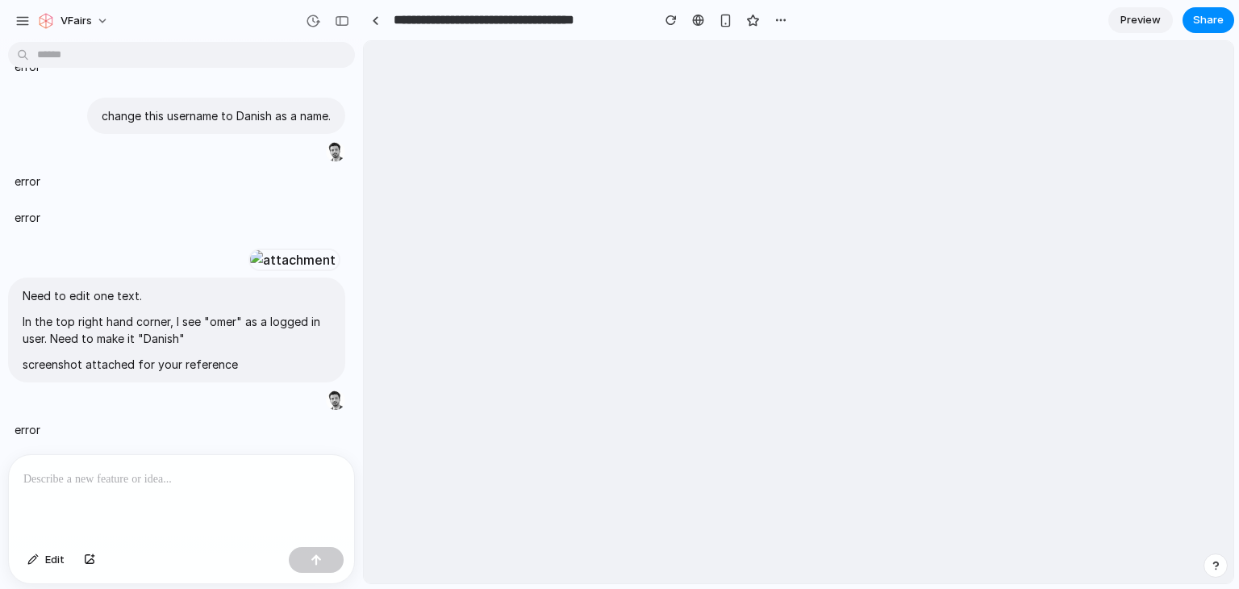
click at [696, 76] on div "Share ' Modern Sessions & Speaker Marketplace ' Danish Zaidi Creator Anyone at …" at bounding box center [619, 294] width 1239 height 589
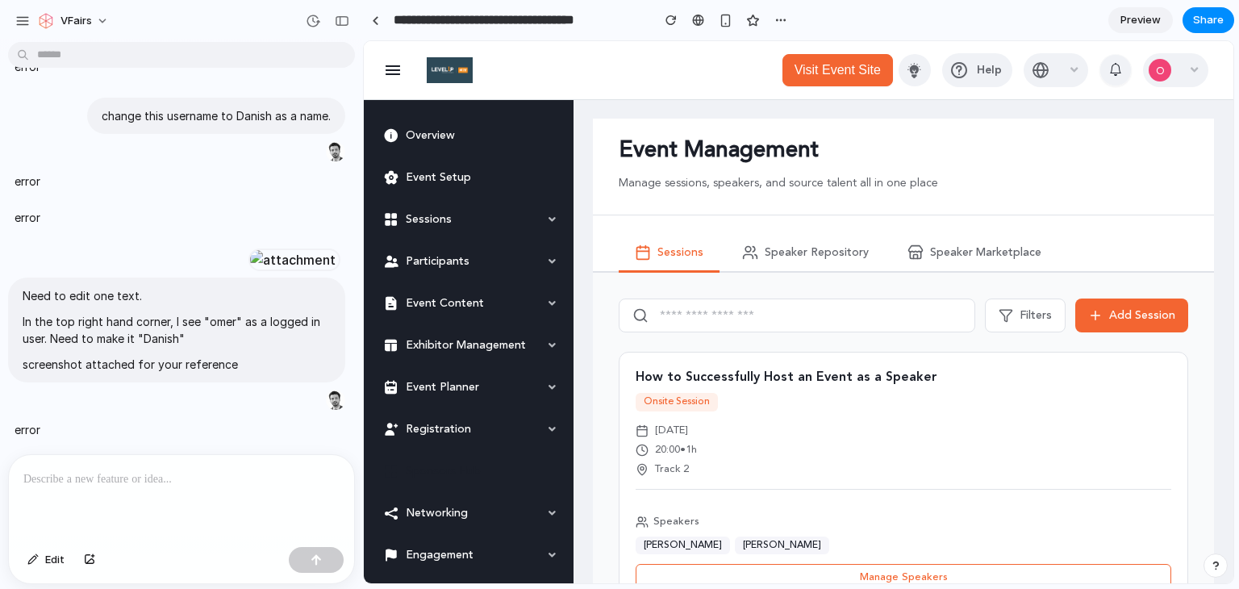
click at [1132, 17] on span "Preview" at bounding box center [1141, 20] width 40 height 16
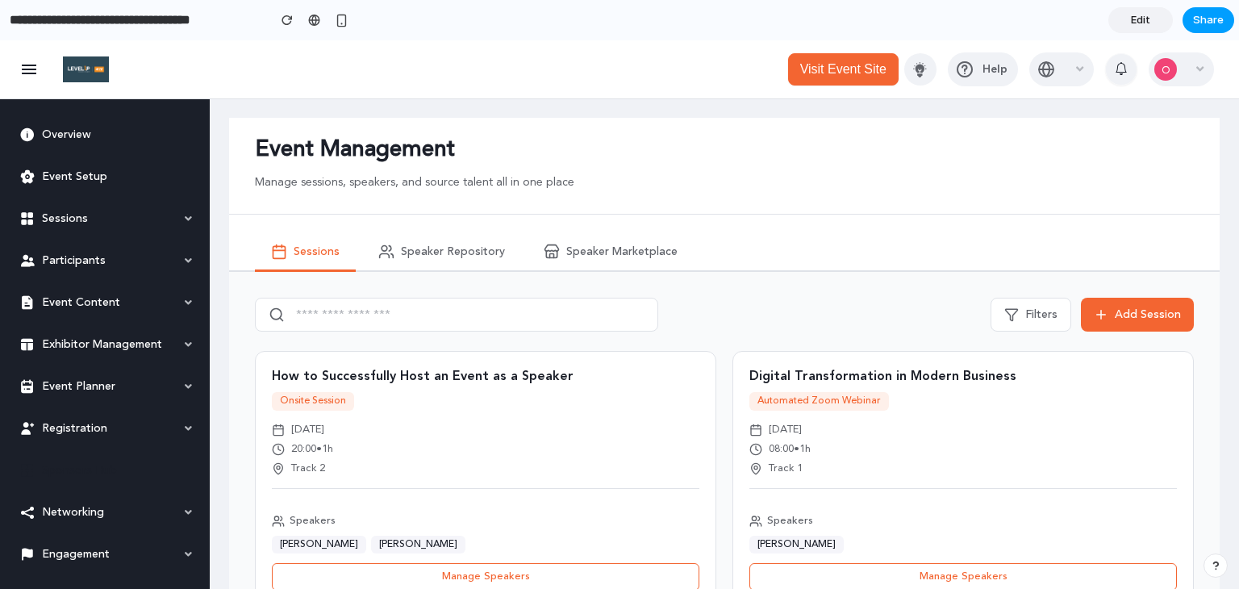
click at [1203, 20] on span "Share" at bounding box center [1208, 20] width 31 height 16
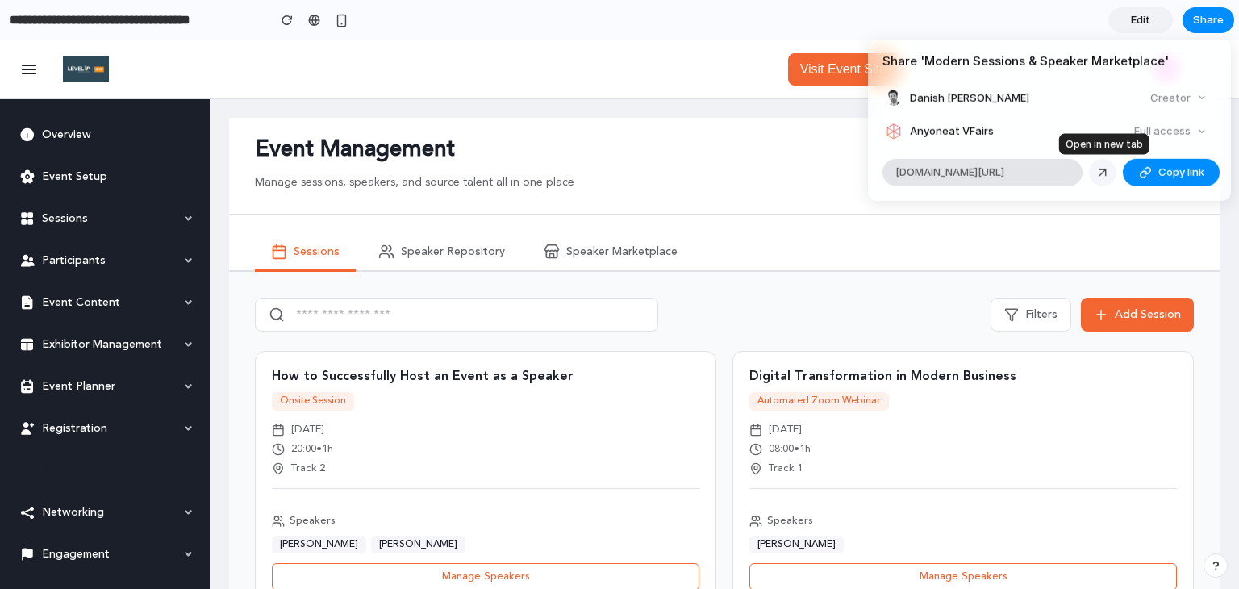
click at [1098, 173] on div at bounding box center [1103, 172] width 15 height 15
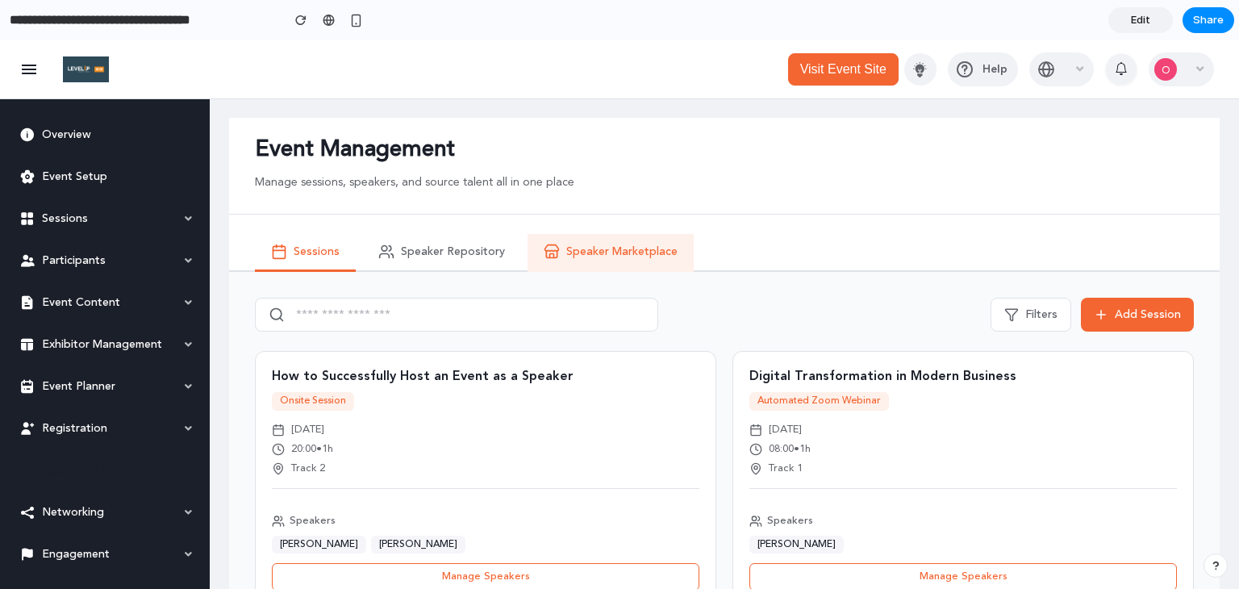
click at [610, 249] on span "Speaker Marketplace" at bounding box center [621, 252] width 111 height 14
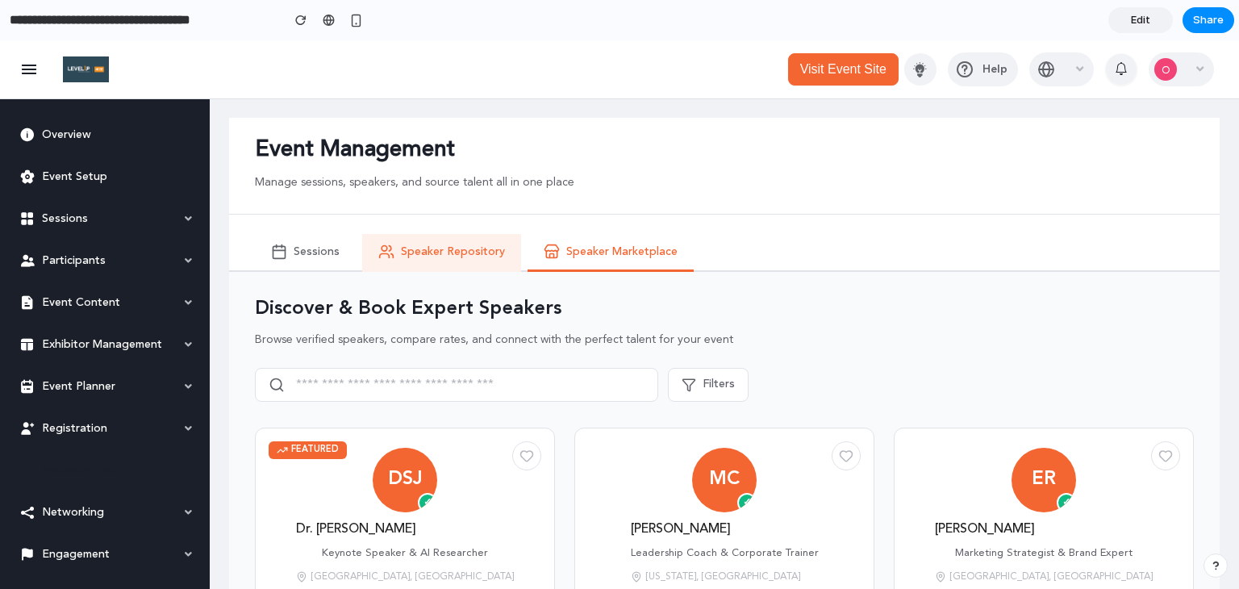
click at [458, 243] on button "Speaker Repository" at bounding box center [441, 253] width 159 height 38
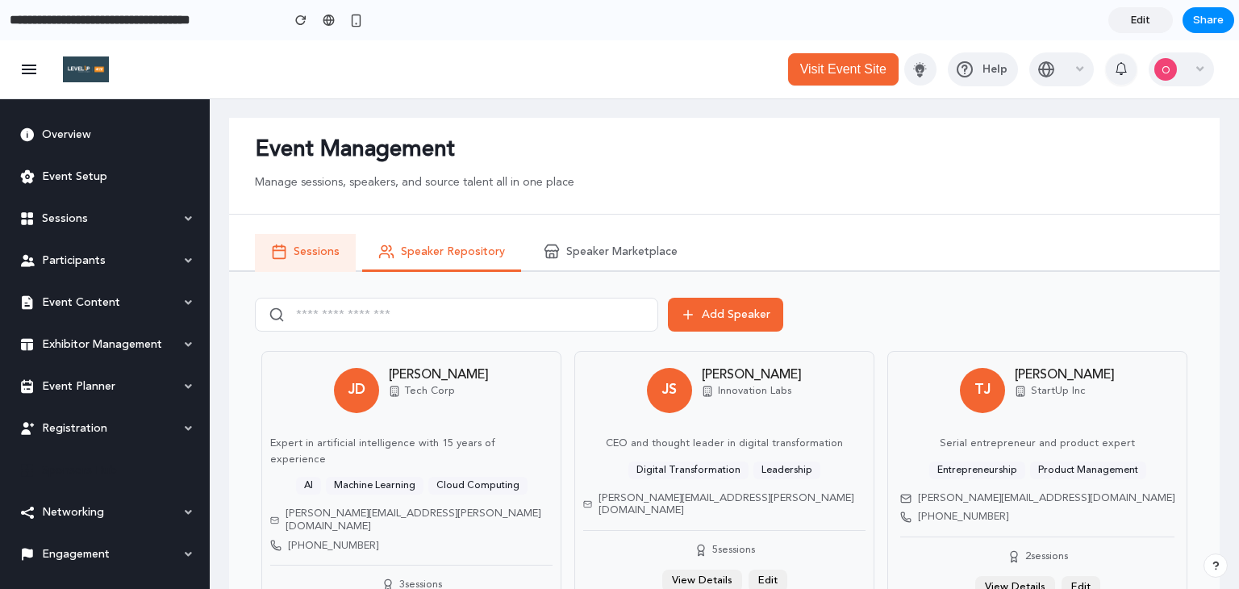
click at [342, 249] on button "Sessions" at bounding box center [305, 253] width 101 height 38
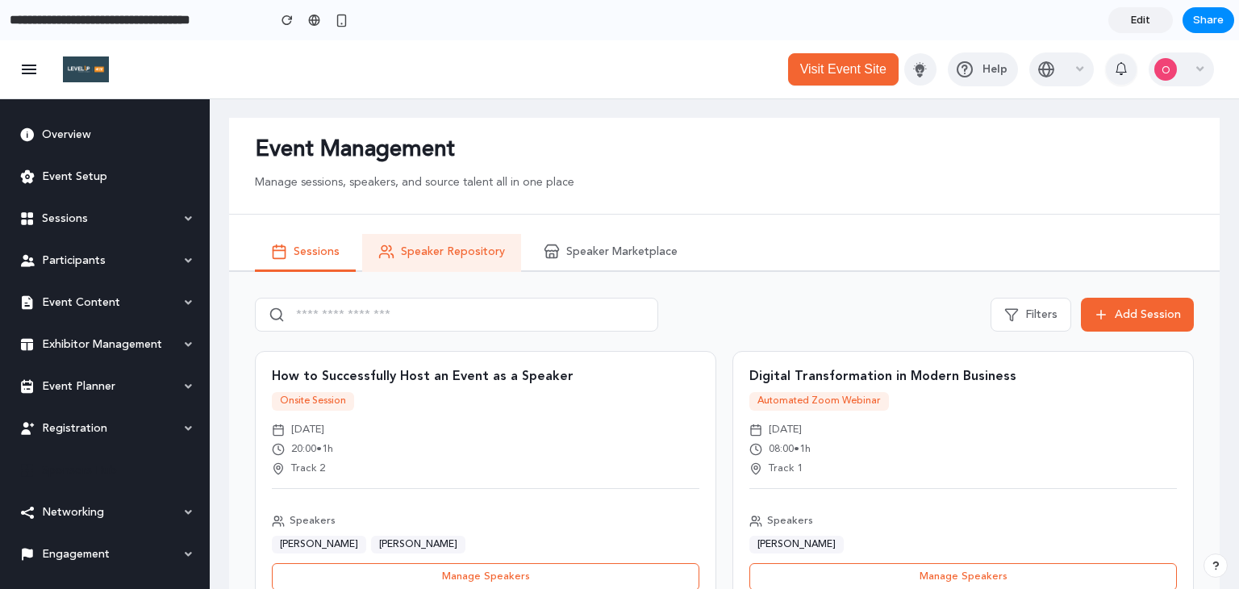
click at [449, 265] on button "Speaker Repository" at bounding box center [441, 253] width 159 height 38
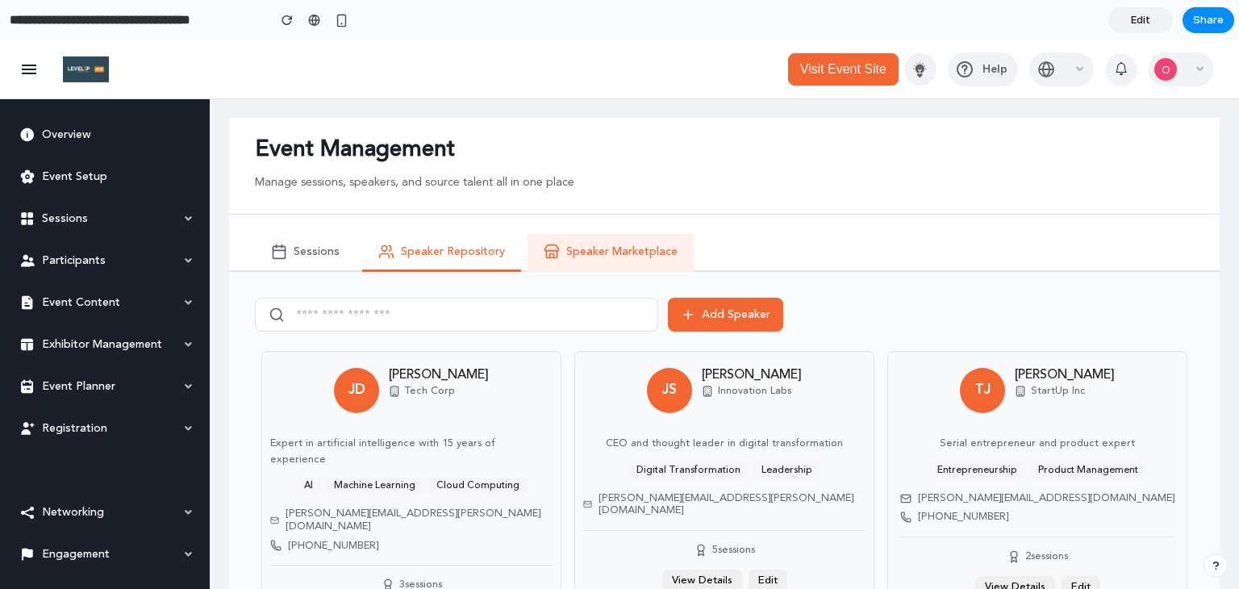
click at [562, 258] on button "Speaker Marketplace" at bounding box center [611, 253] width 166 height 38
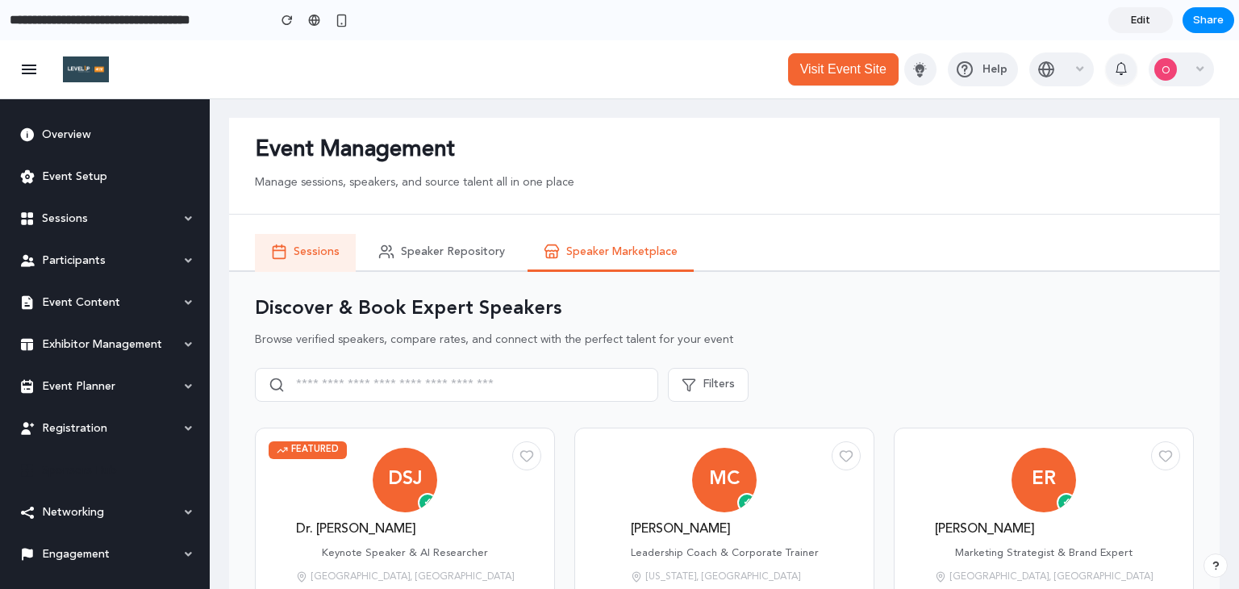
click at [294, 265] on button "Sessions" at bounding box center [305, 253] width 101 height 38
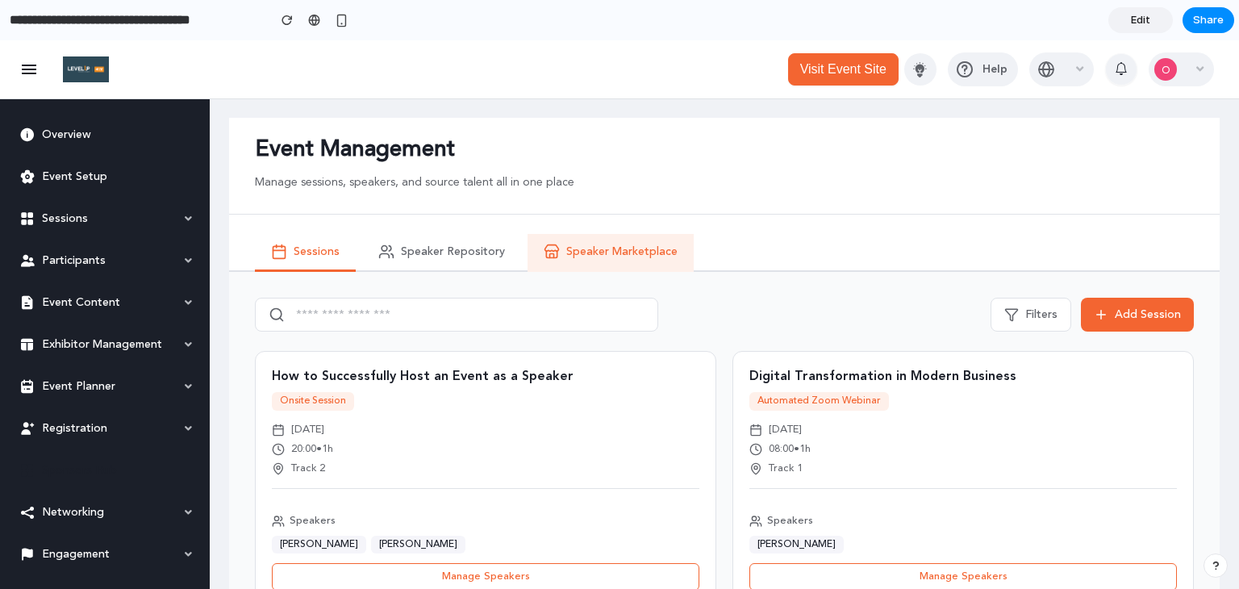
click at [616, 269] on button "Speaker Marketplace" at bounding box center [611, 253] width 166 height 38
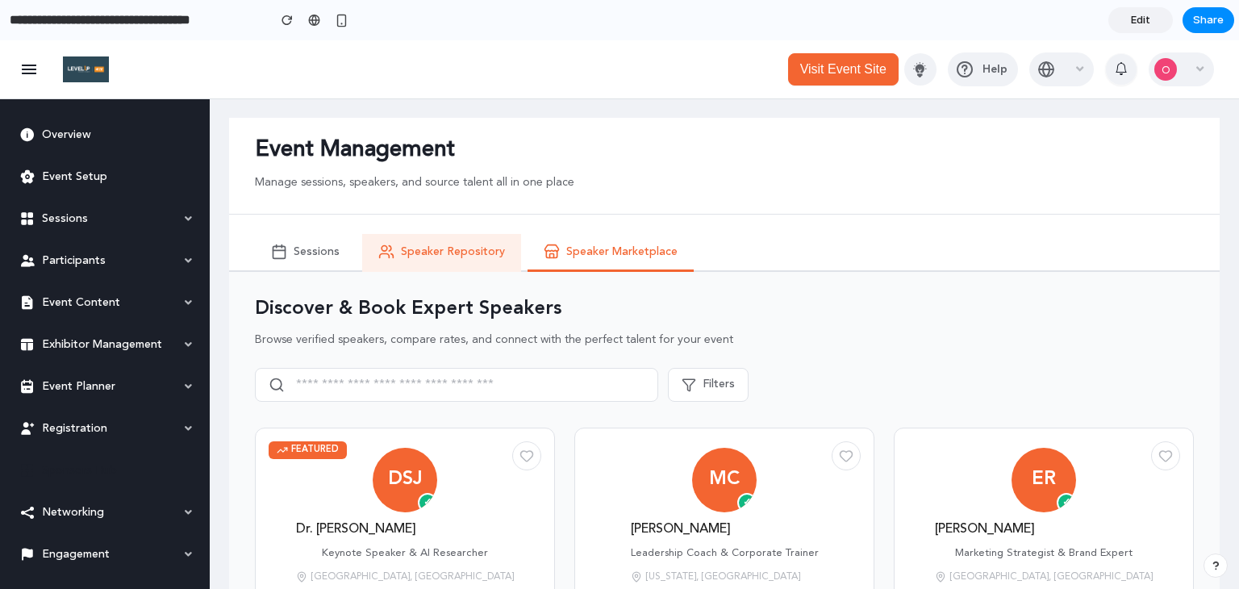
click at [480, 246] on span "Speaker Repository" at bounding box center [453, 252] width 104 height 14
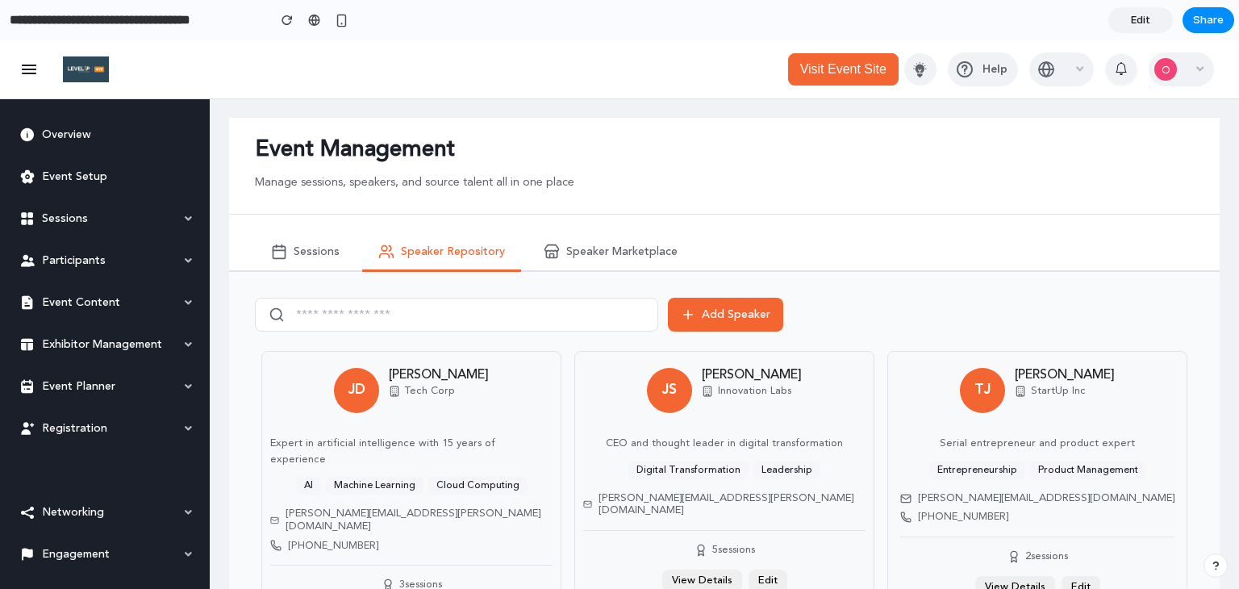
scroll to position [104, 0]
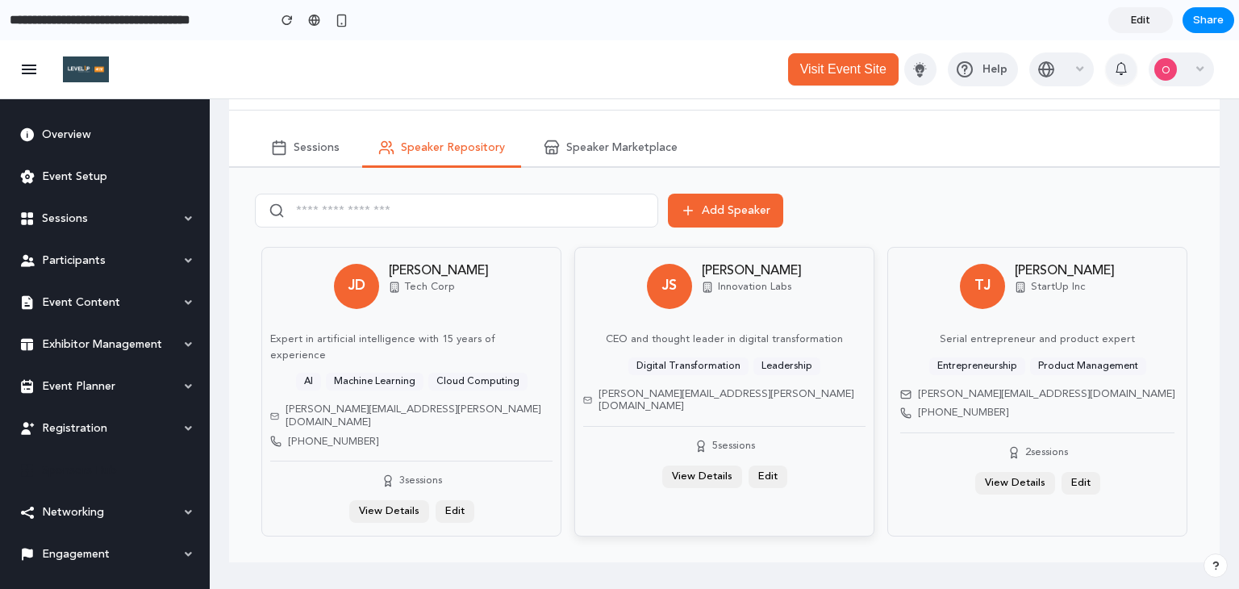
click at [752, 466] on button "Edit" at bounding box center [768, 477] width 39 height 23
click at [768, 466] on button "Edit" at bounding box center [768, 477] width 39 height 23
drag, startPoint x: 768, startPoint y: 463, endPoint x: 680, endPoint y: 453, distance: 88.5
click at [749, 466] on button "Edit" at bounding box center [768, 477] width 39 height 23
click at [679, 466] on button "View Details" at bounding box center [702, 477] width 80 height 23
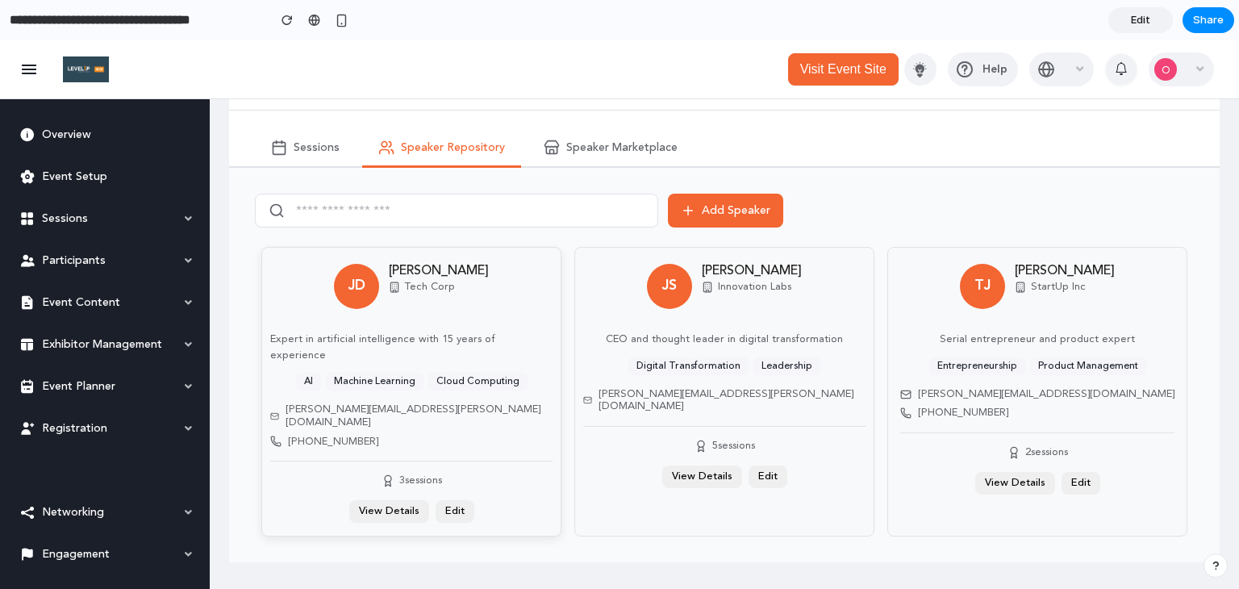
click at [533, 401] on div "JD John Doe Tech Corp Expert in artificial intelligence with 15 years of experi…" at bounding box center [411, 392] width 300 height 290
click at [528, 227] on div "Add Speaker JD John Doe Tech Corp Expert in artificial intelligence with 15 yea…" at bounding box center [724, 365] width 939 height 343
click at [340, 148] on button "Sessions" at bounding box center [305, 149] width 101 height 38
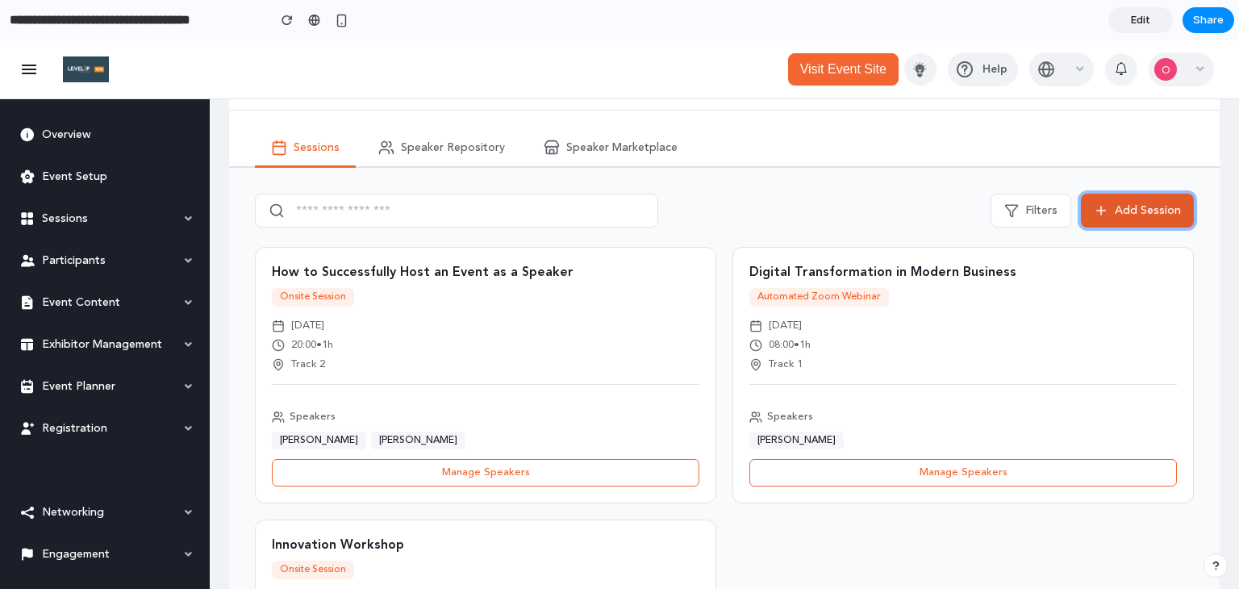
click at [1136, 198] on button "Add Session" at bounding box center [1137, 211] width 113 height 34
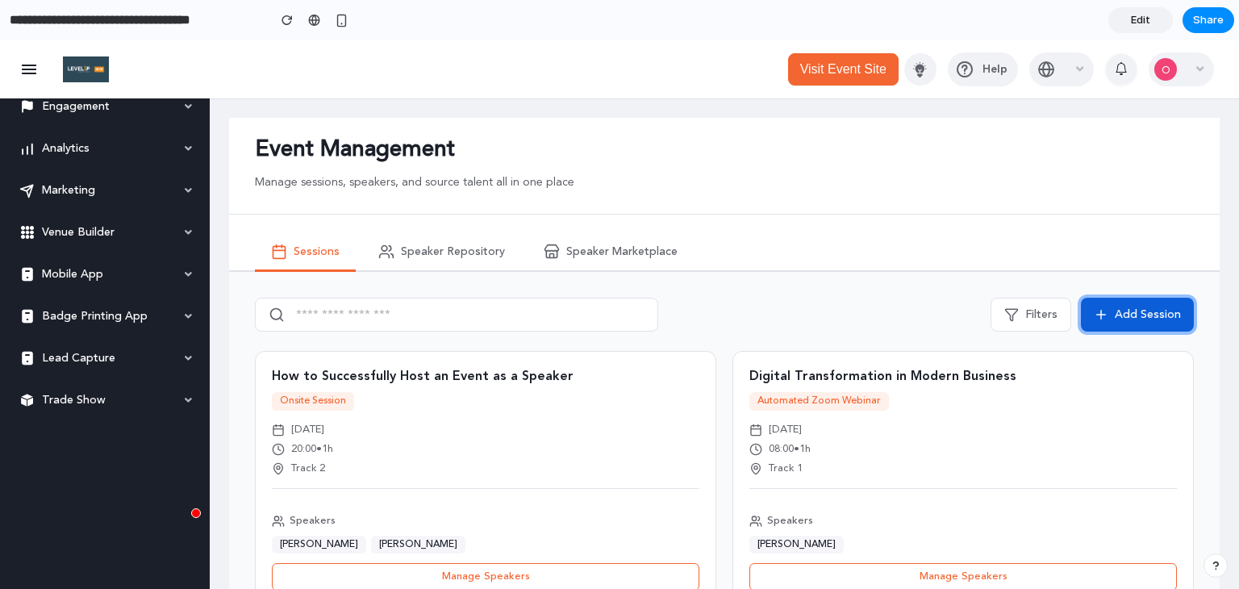
scroll to position [0, 0]
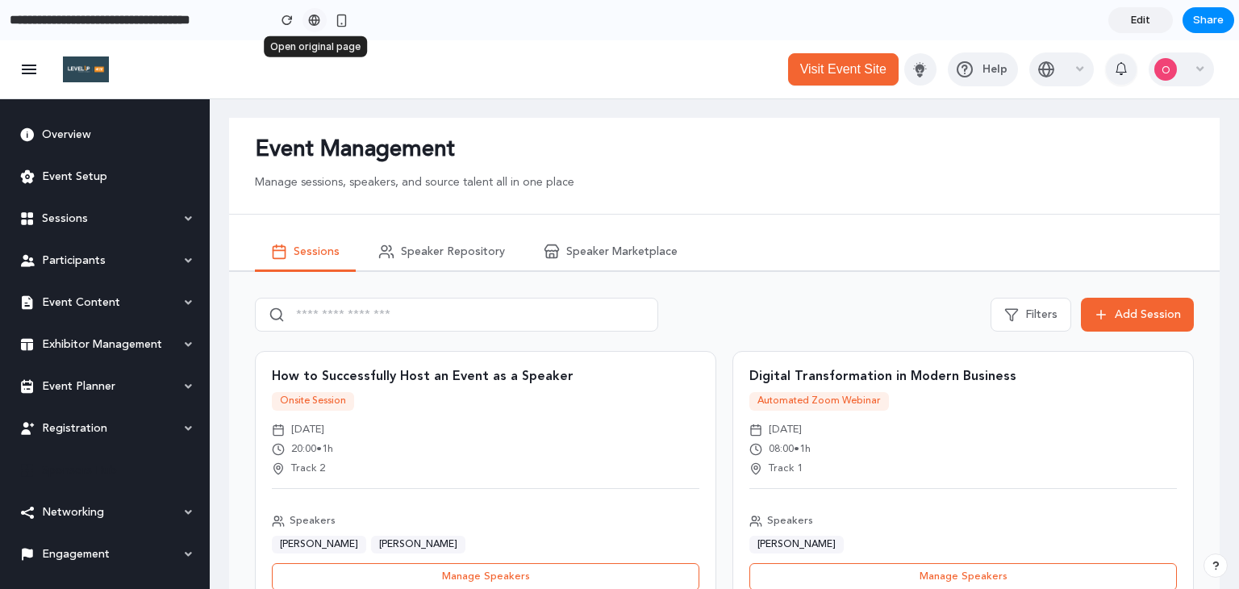
click at [304, 26] on link at bounding box center [315, 20] width 24 height 24
click at [339, 26] on div "button" at bounding box center [342, 21] width 14 height 14
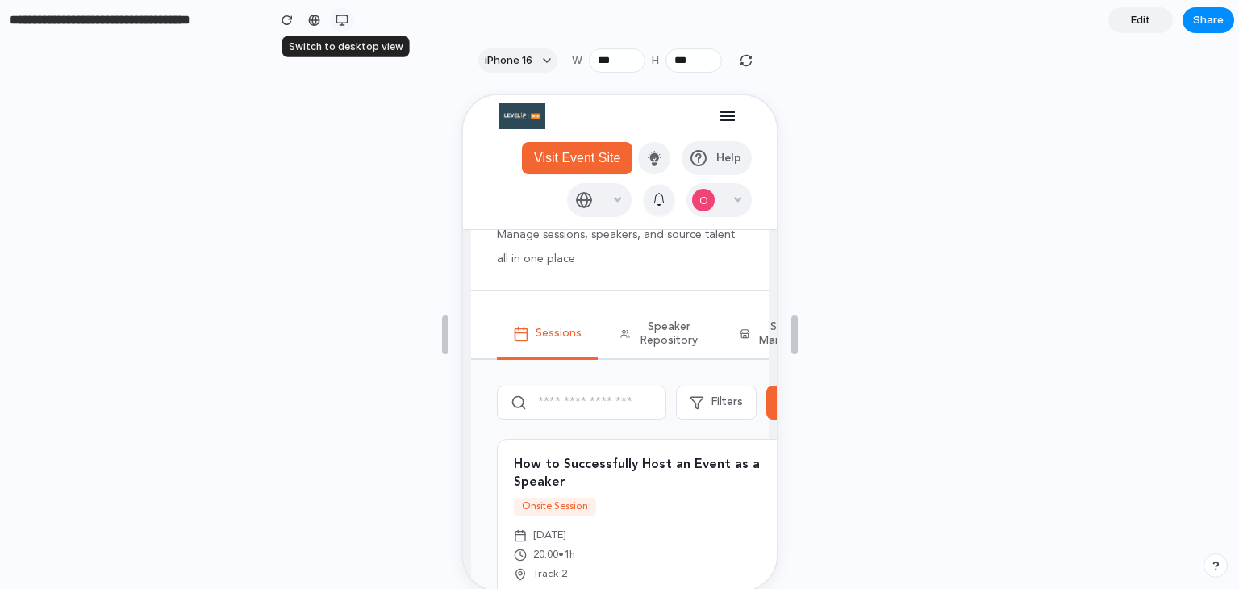
click at [340, 26] on div "button" at bounding box center [342, 20] width 13 height 13
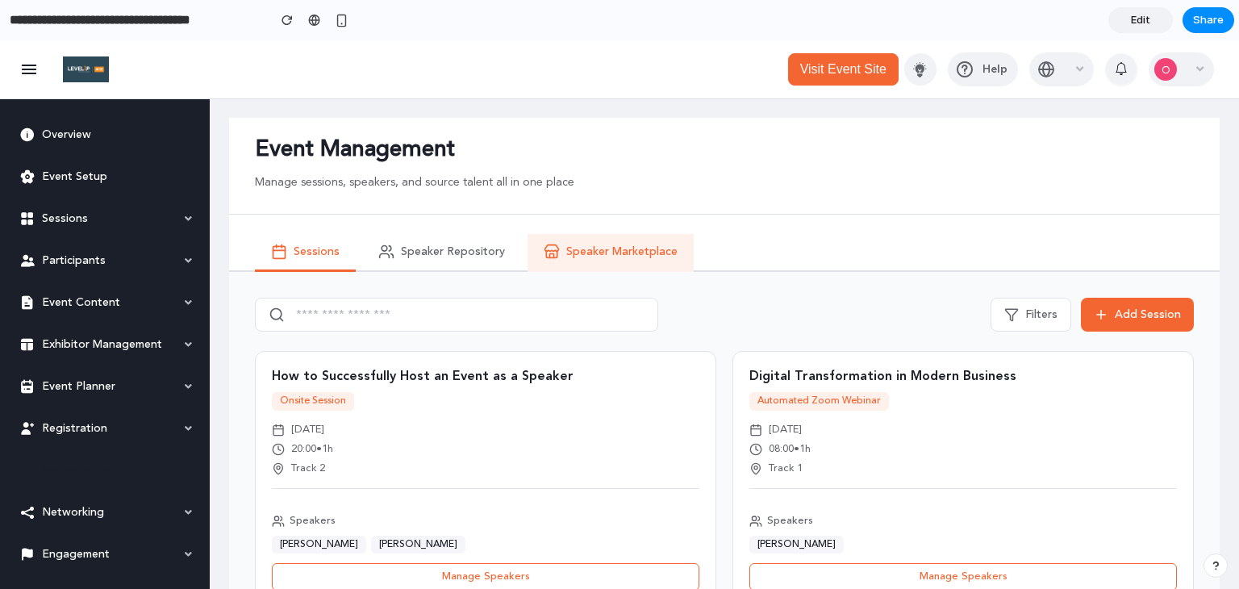
click at [616, 264] on button "Speaker Marketplace" at bounding box center [611, 253] width 166 height 38
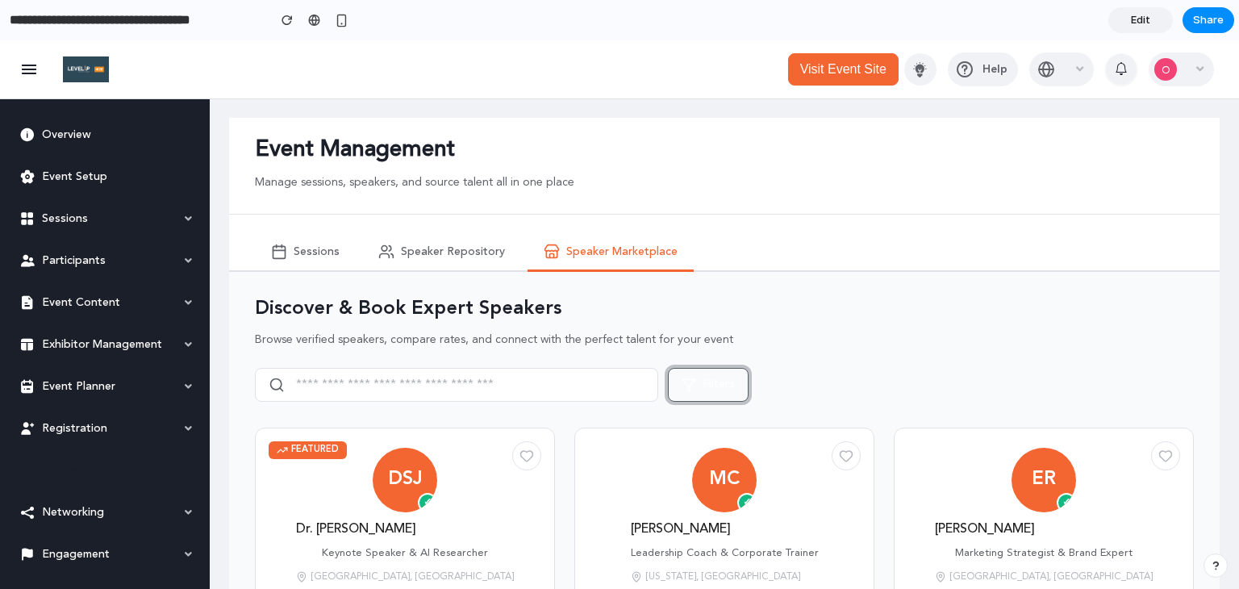
click at [684, 374] on button "Filters" at bounding box center [708, 385] width 81 height 34
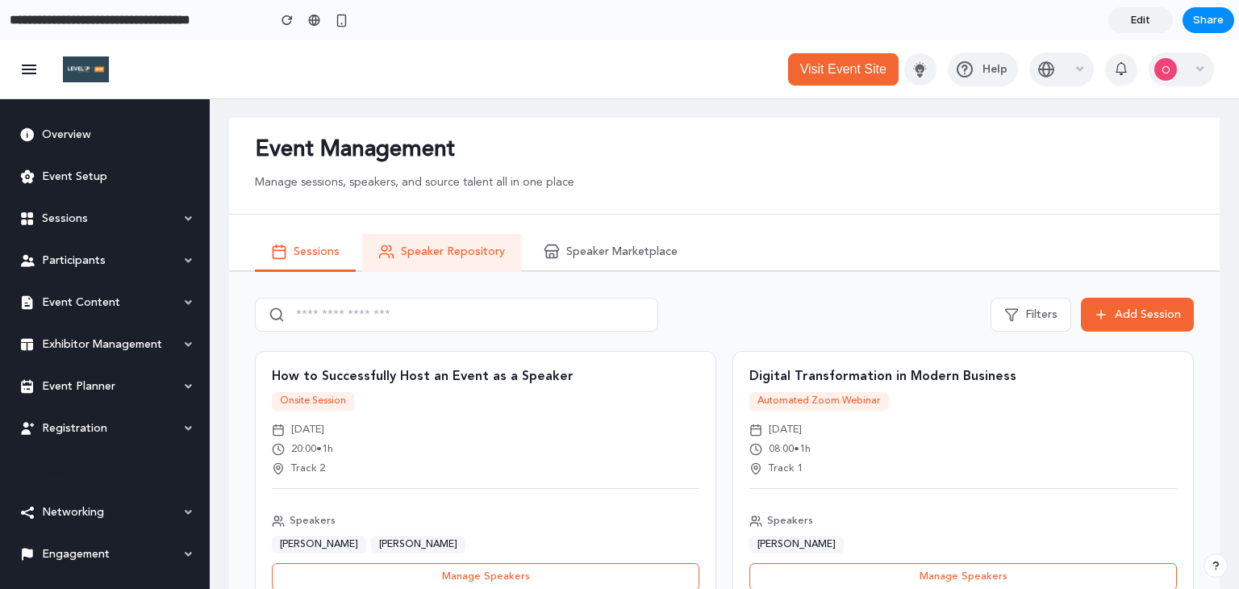
click at [512, 259] on button "Speaker Repository" at bounding box center [441, 253] width 159 height 38
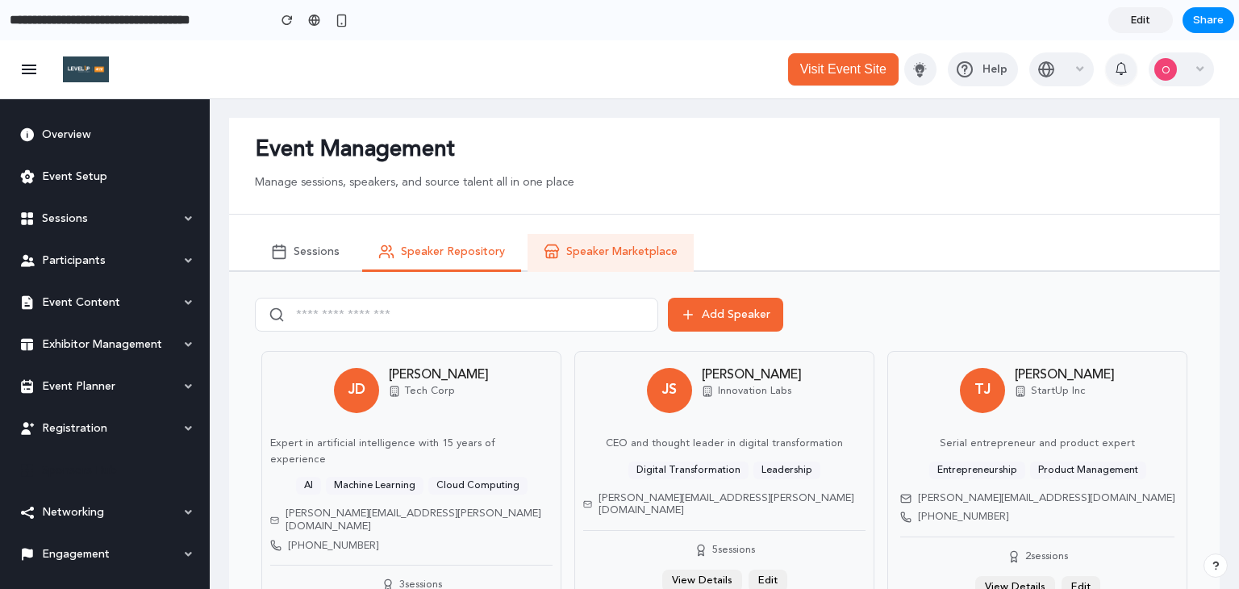
click at [610, 256] on span "Speaker Marketplace" at bounding box center [621, 252] width 111 height 14
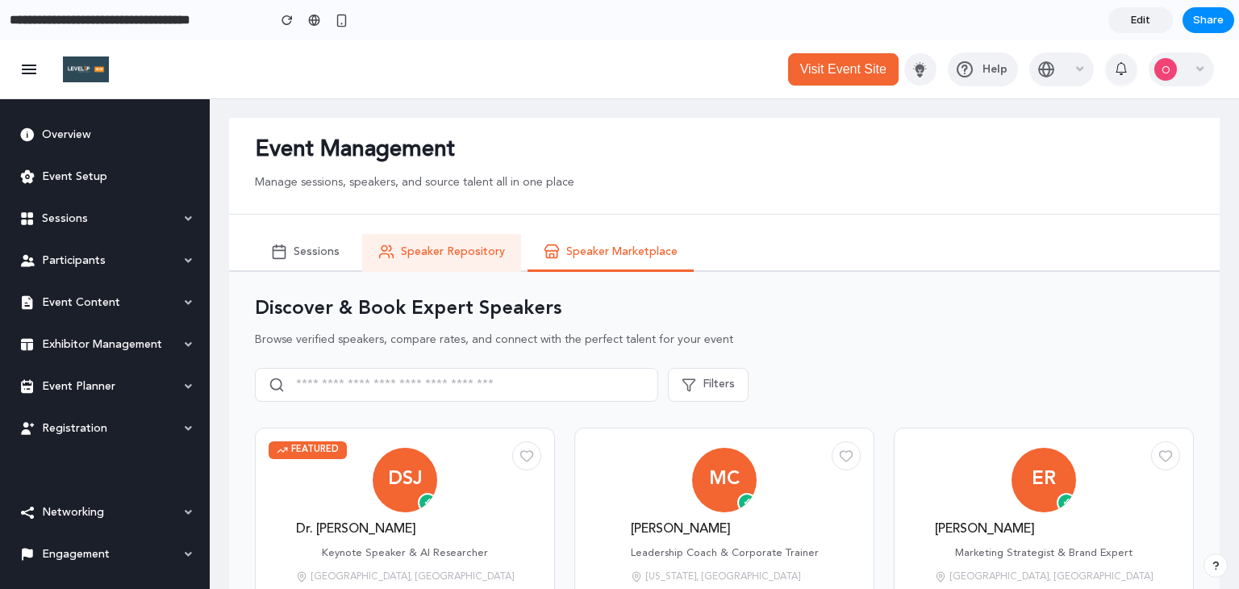
click at [441, 234] on button "Speaker Repository" at bounding box center [441, 253] width 159 height 38
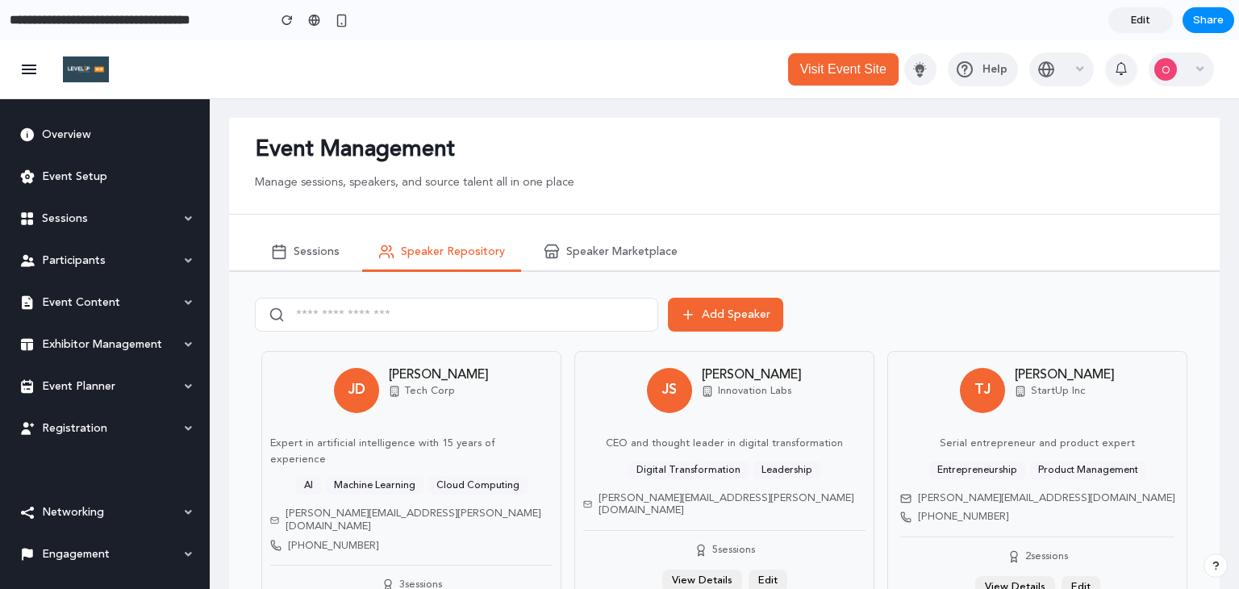
scroll to position [104, 0]
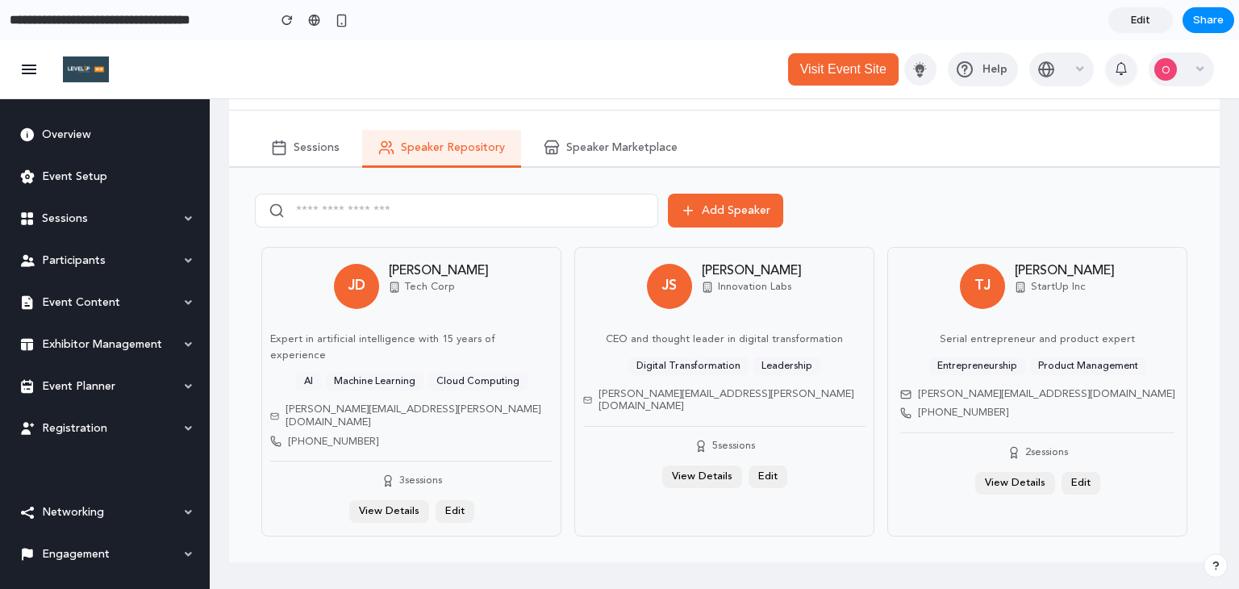
click at [364, 156] on button "Speaker Repository" at bounding box center [441, 149] width 159 height 38
click at [294, 149] on span "Sessions" at bounding box center [317, 148] width 46 height 14
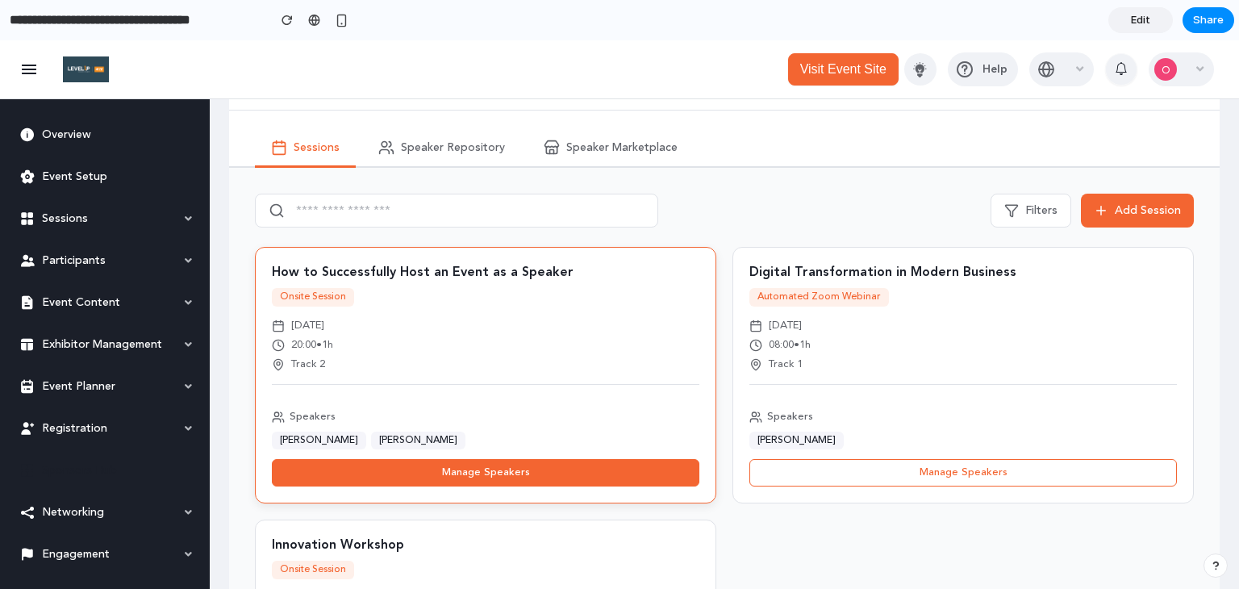
click at [434, 464] on button "Manage Speakers" at bounding box center [486, 472] width 428 height 27
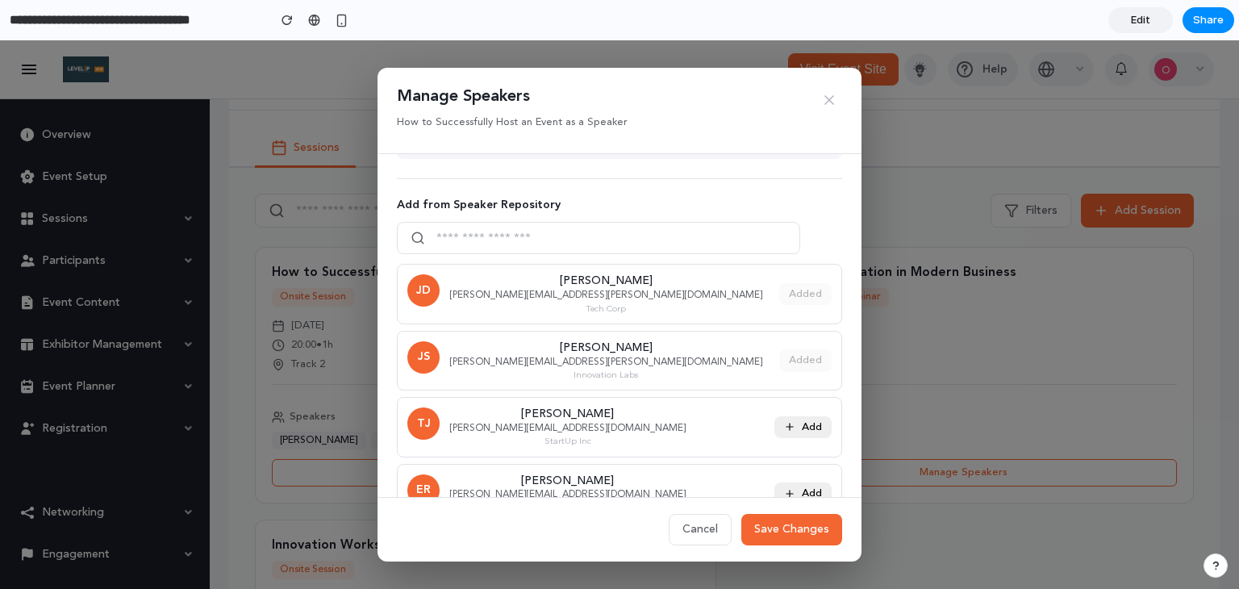
scroll to position [148, 0]
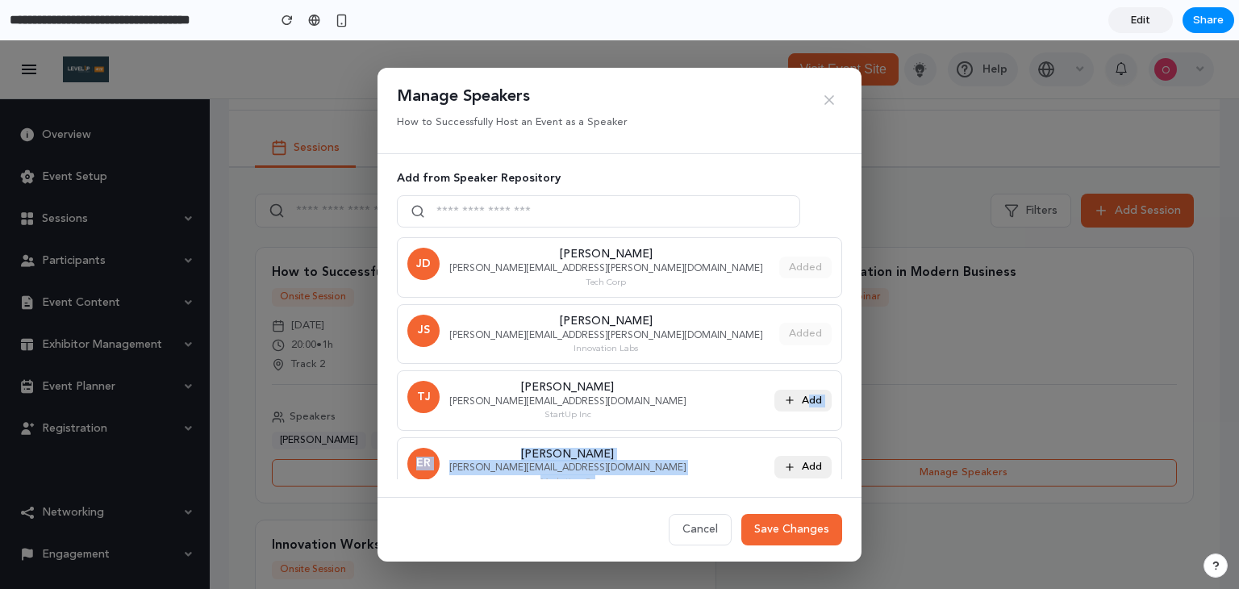
drag, startPoint x: 825, startPoint y: 386, endPoint x: 833, endPoint y: 451, distance: 65.0
click at [833, 451] on div "Assigned Speakers ( 2 ) [PERSON_NAME] [PERSON_NAME] Add from Speaker Repository…" at bounding box center [620, 325] width 484 height 343
drag, startPoint x: 833, startPoint y: 379, endPoint x: 833, endPoint y: 432, distance: 52.4
click at [833, 432] on div "Assigned Speakers ( 2 ) [PERSON_NAME] [PERSON_NAME] Add from Speaker Repository…" at bounding box center [620, 325] width 484 height 343
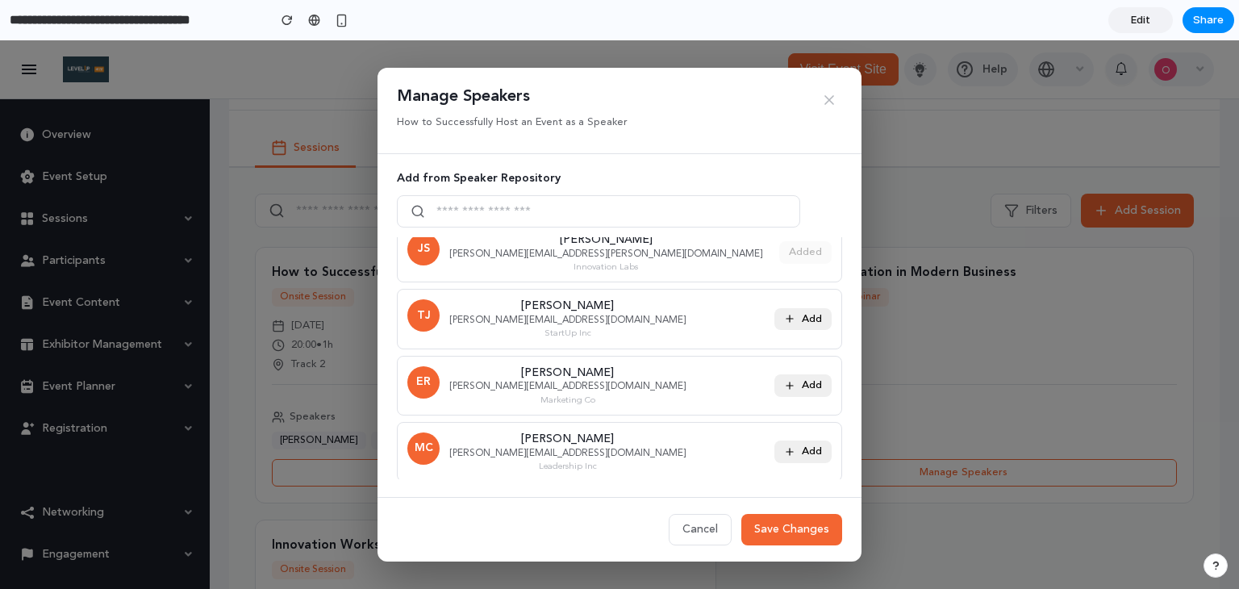
click at [934, 216] on div "Manage Speakers How to Successfully Host an Event as a Speaker Assigned Speaker…" at bounding box center [619, 314] width 1239 height 549
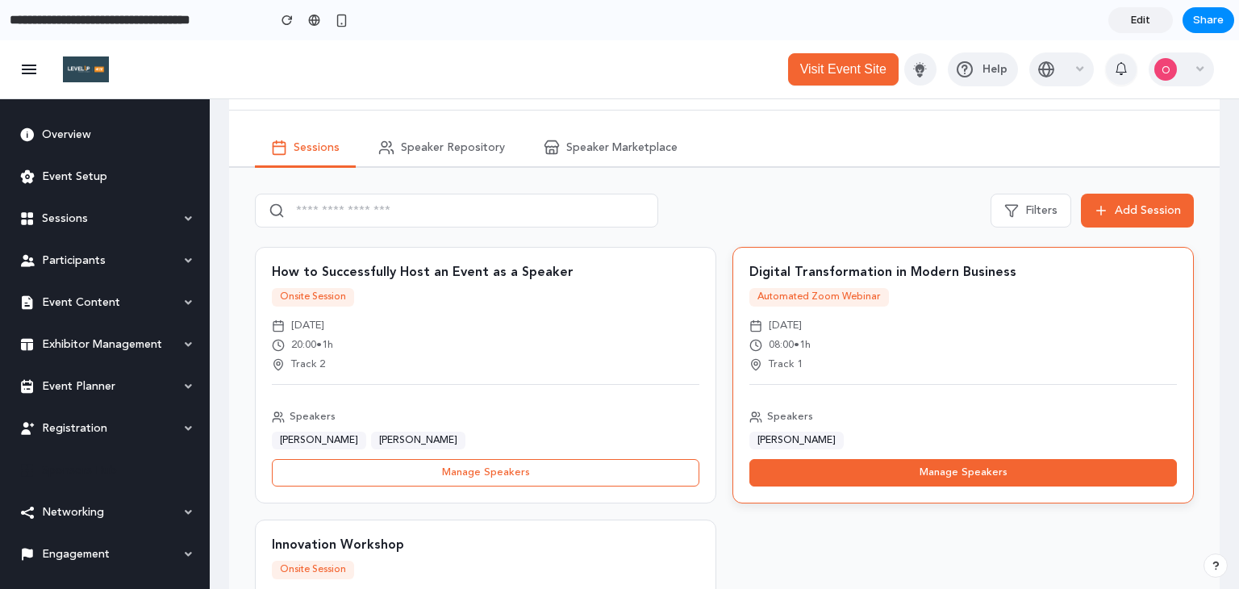
click at [797, 478] on button "Manage Speakers" at bounding box center [964, 472] width 428 height 27
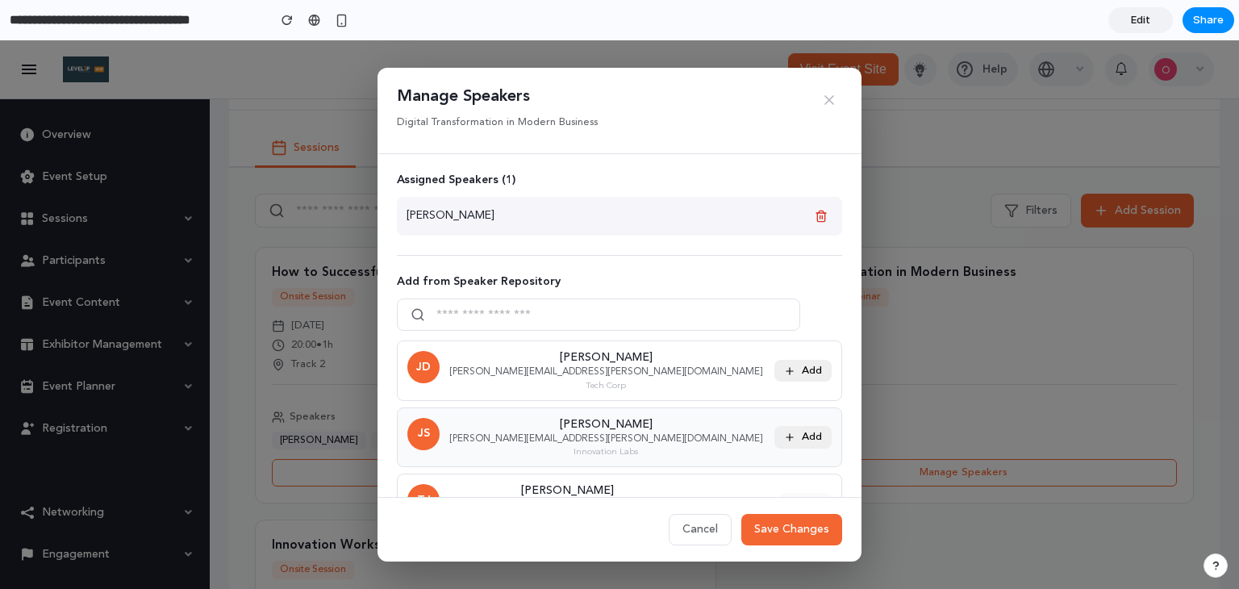
click at [806, 433] on button "Add" at bounding box center [803, 437] width 57 height 23
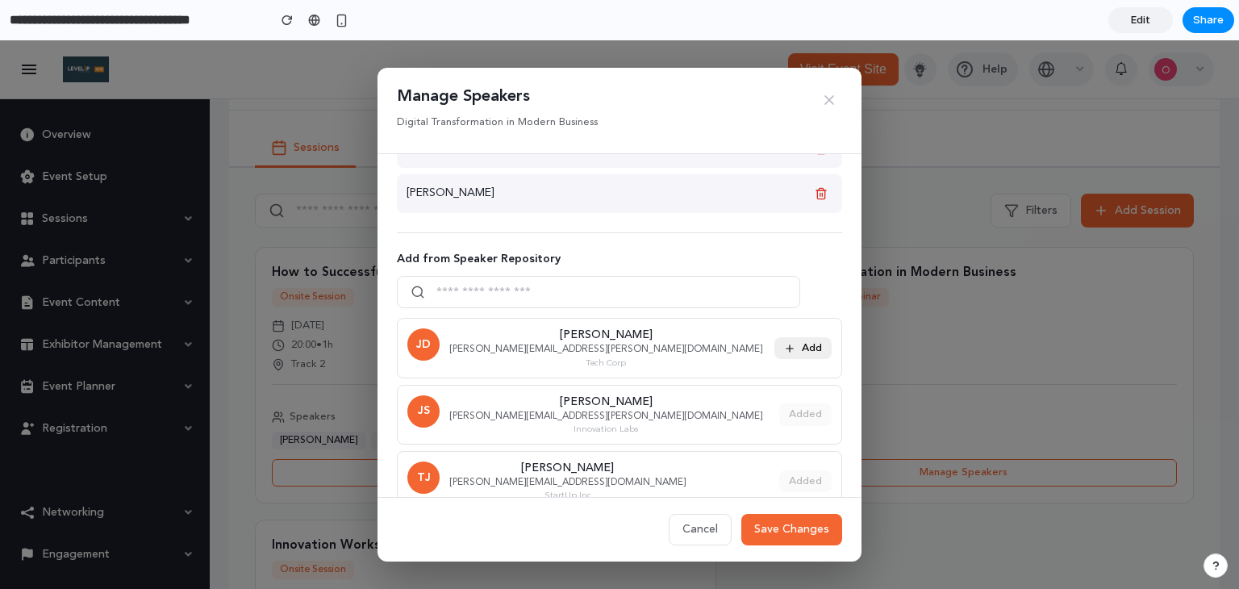
scroll to position [148, 0]
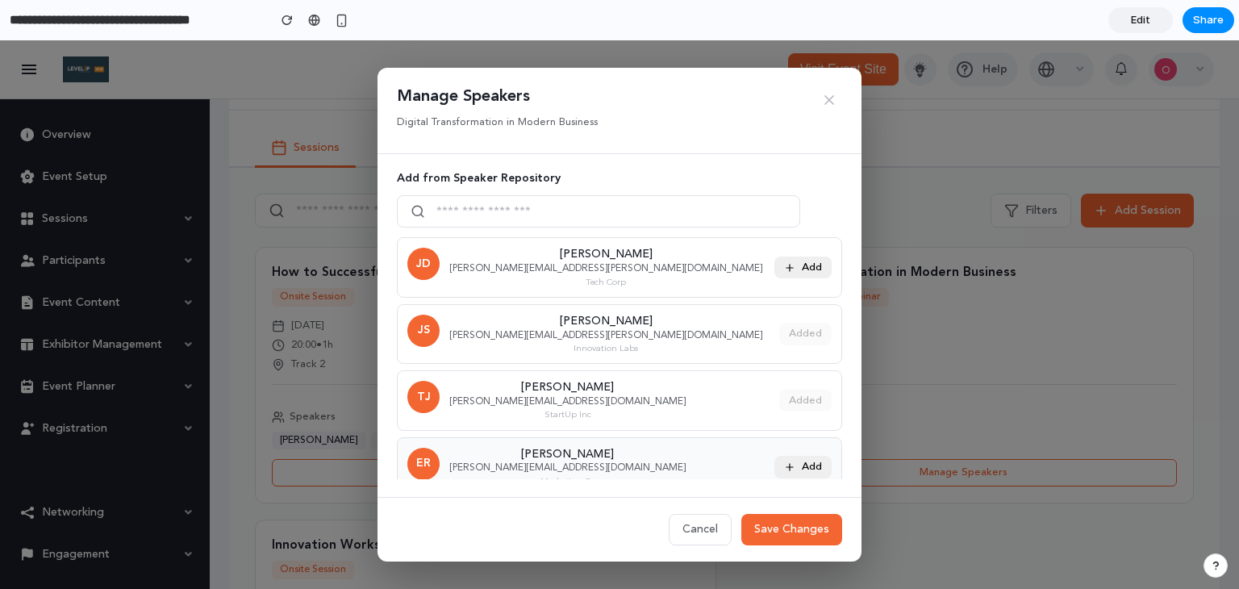
click at [788, 456] on button "Add" at bounding box center [803, 467] width 57 height 23
click at [791, 259] on button "Add" at bounding box center [803, 268] width 57 height 23
click at [686, 541] on button "Cancel" at bounding box center [700, 529] width 63 height 31
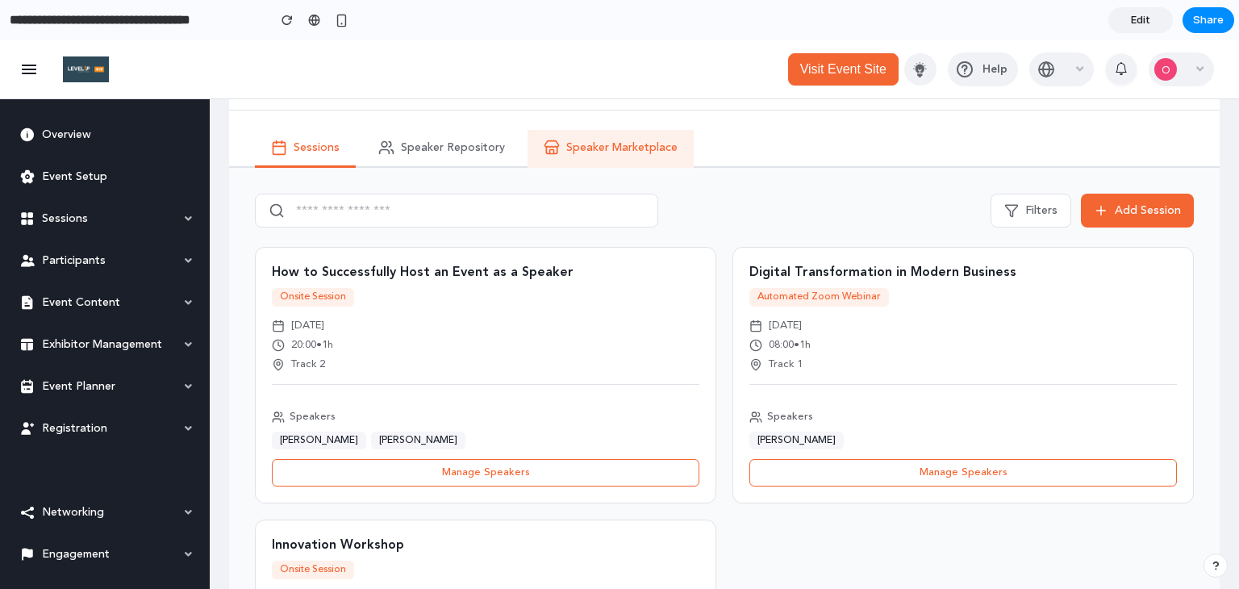
click at [662, 149] on span "Speaker Marketplace" at bounding box center [621, 148] width 111 height 14
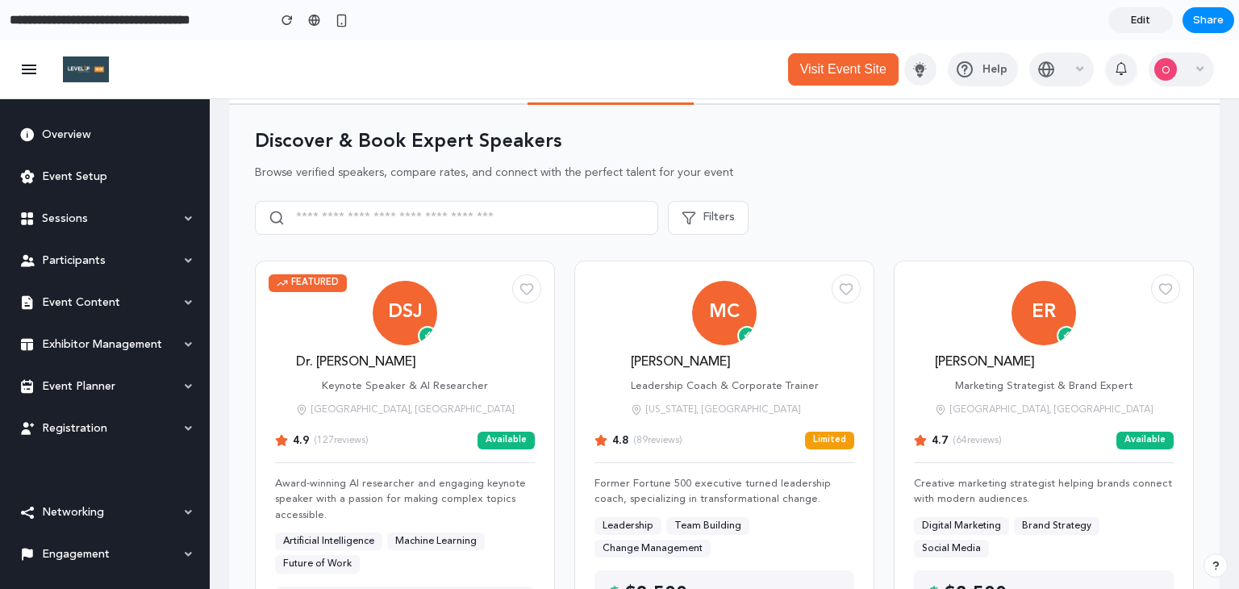
scroll to position [114, 0]
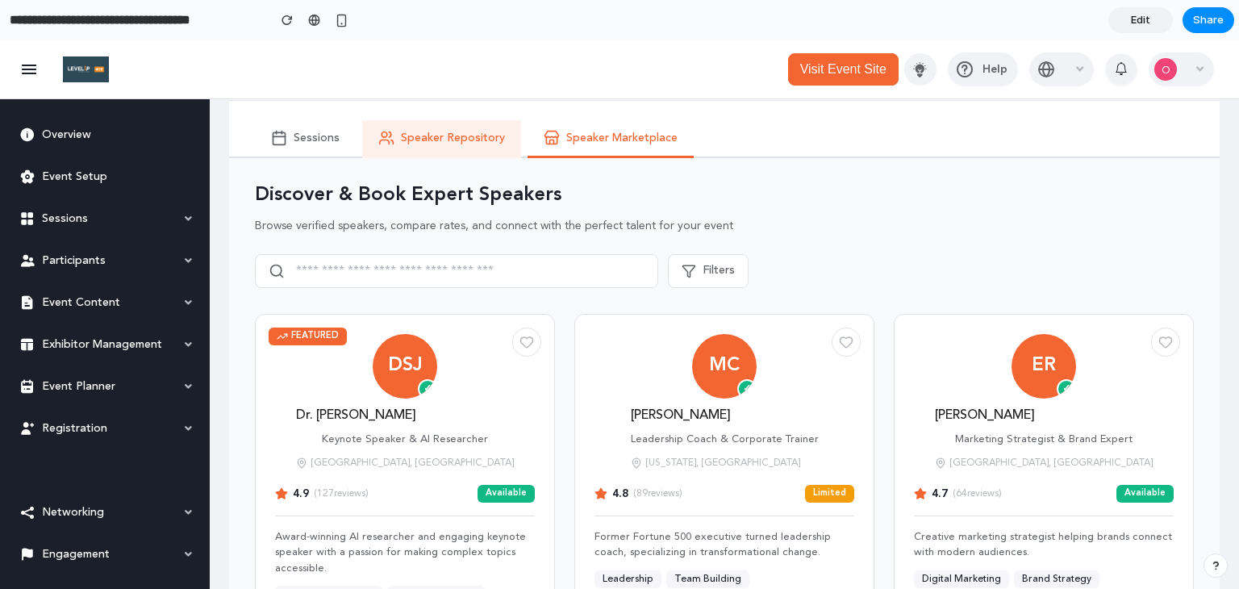
click at [462, 152] on button "Speaker Repository" at bounding box center [441, 139] width 159 height 38
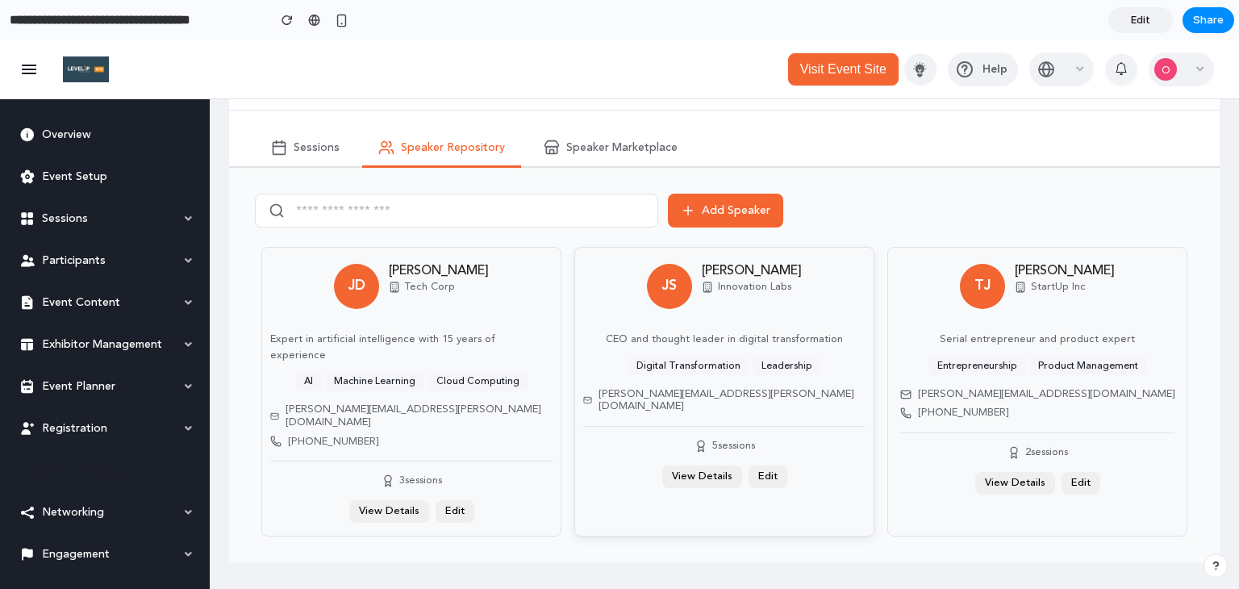
click at [721, 440] on span "5 sessions" at bounding box center [733, 446] width 43 height 13
click at [779, 336] on p "CEO and thought leader in digital transformation" at bounding box center [724, 340] width 237 height 16
click at [423, 403] on span "[PERSON_NAME][EMAIL_ADDRESS][PERSON_NAME][DOMAIN_NAME]" at bounding box center [419, 415] width 267 height 25
click at [983, 401] on div "[PERSON_NAME][EMAIL_ADDRESS][DOMAIN_NAME] [PHONE_NUMBER]" at bounding box center [1037, 410] width 274 height 45
click at [664, 152] on span "Speaker Marketplace" at bounding box center [621, 148] width 111 height 14
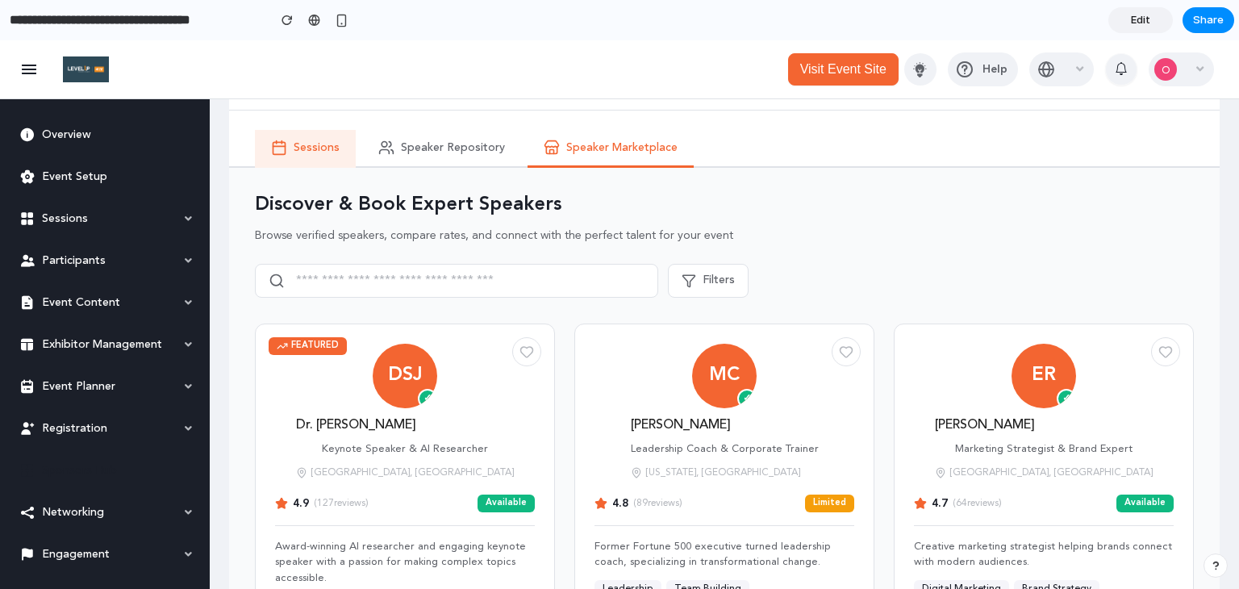
click at [324, 156] on button "Sessions" at bounding box center [305, 149] width 101 height 38
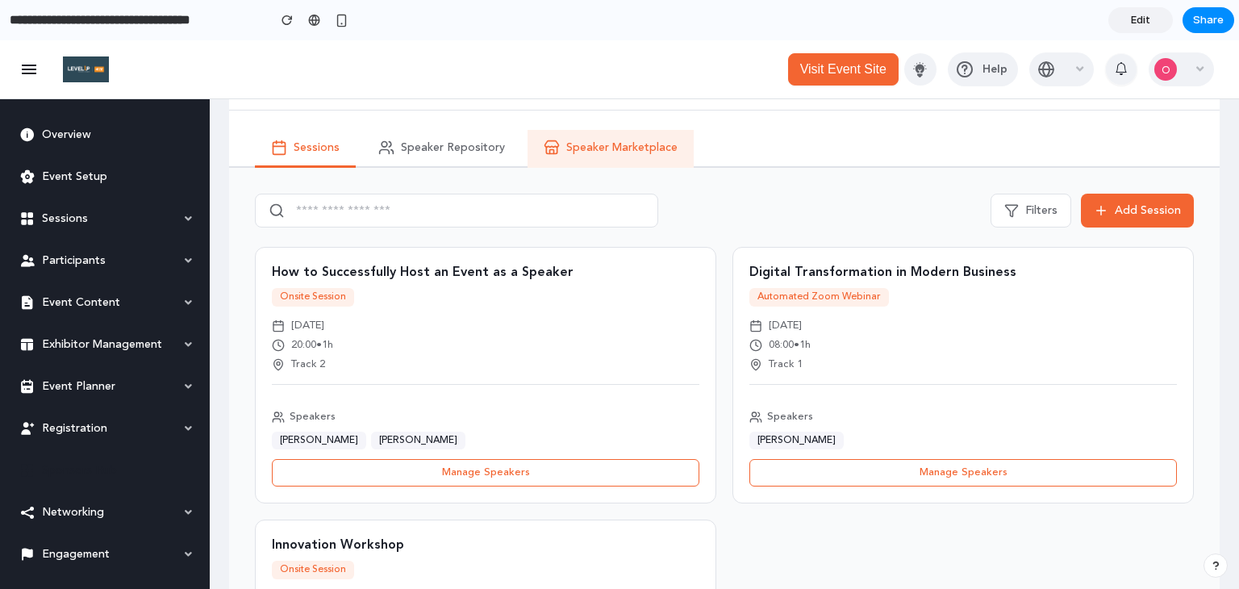
click at [594, 137] on button "Speaker Marketplace" at bounding box center [611, 149] width 166 height 38
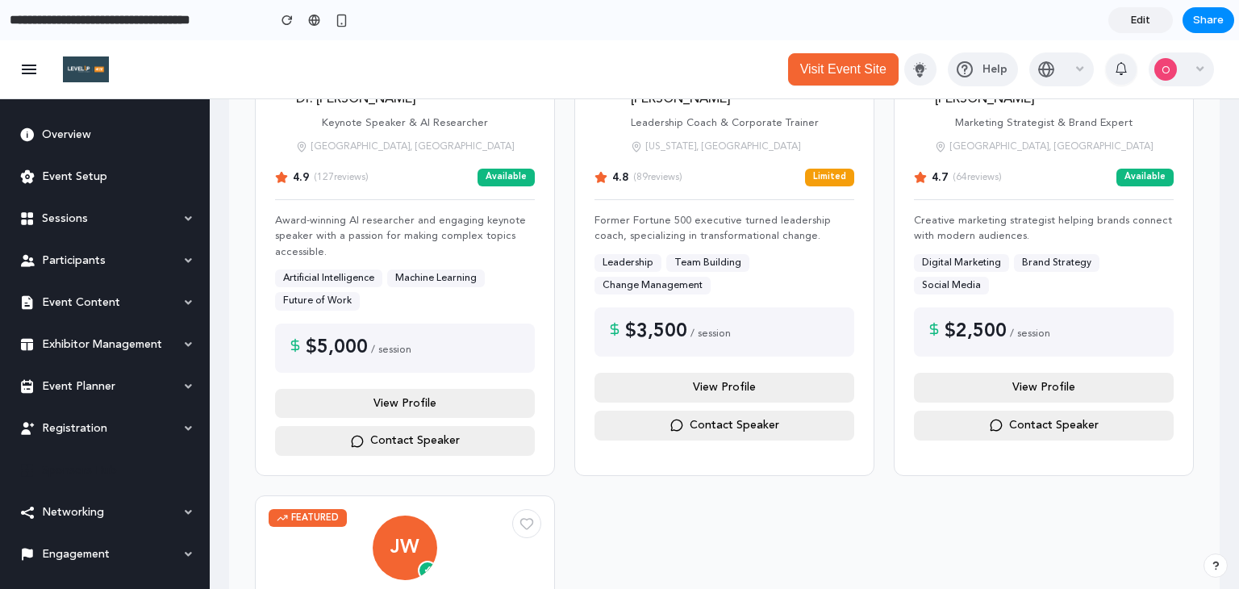
scroll to position [427, 0]
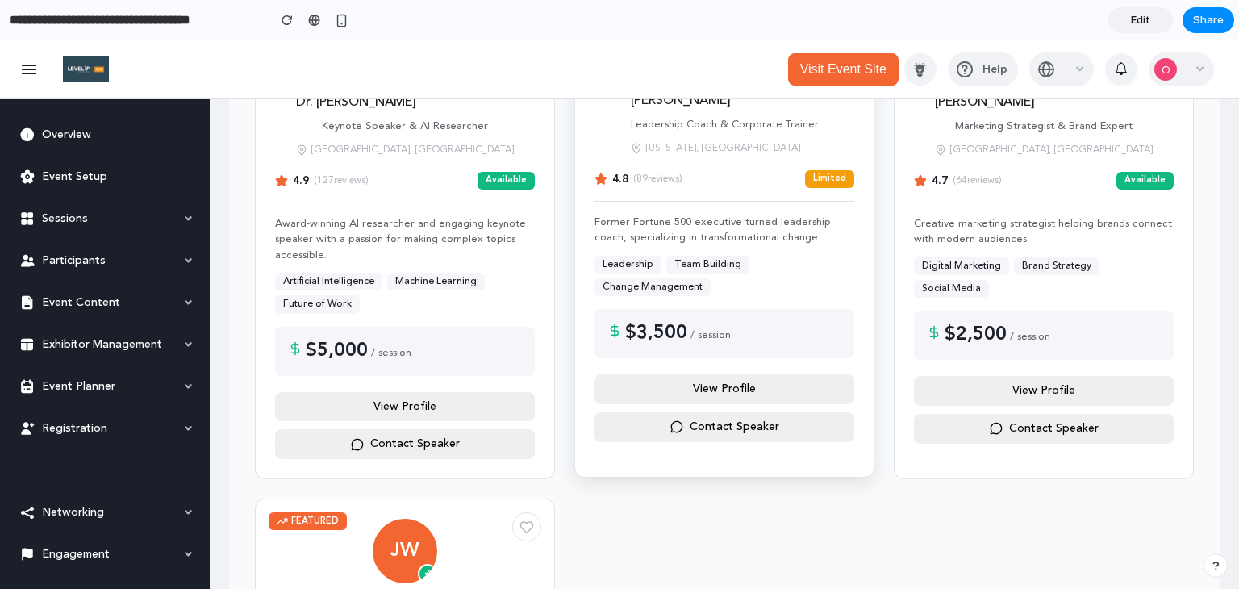
click at [708, 388] on button "View Profile" at bounding box center [725, 389] width 260 height 30
click at [739, 433] on button "Contact Speaker" at bounding box center [725, 427] width 260 height 30
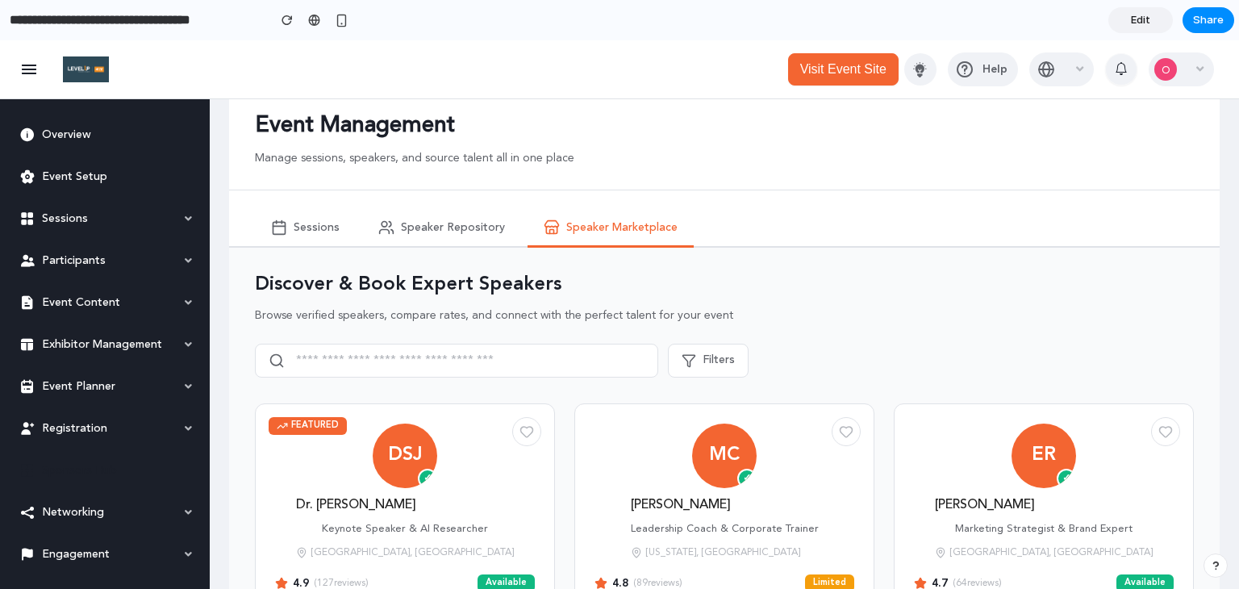
scroll to position [26, 0]
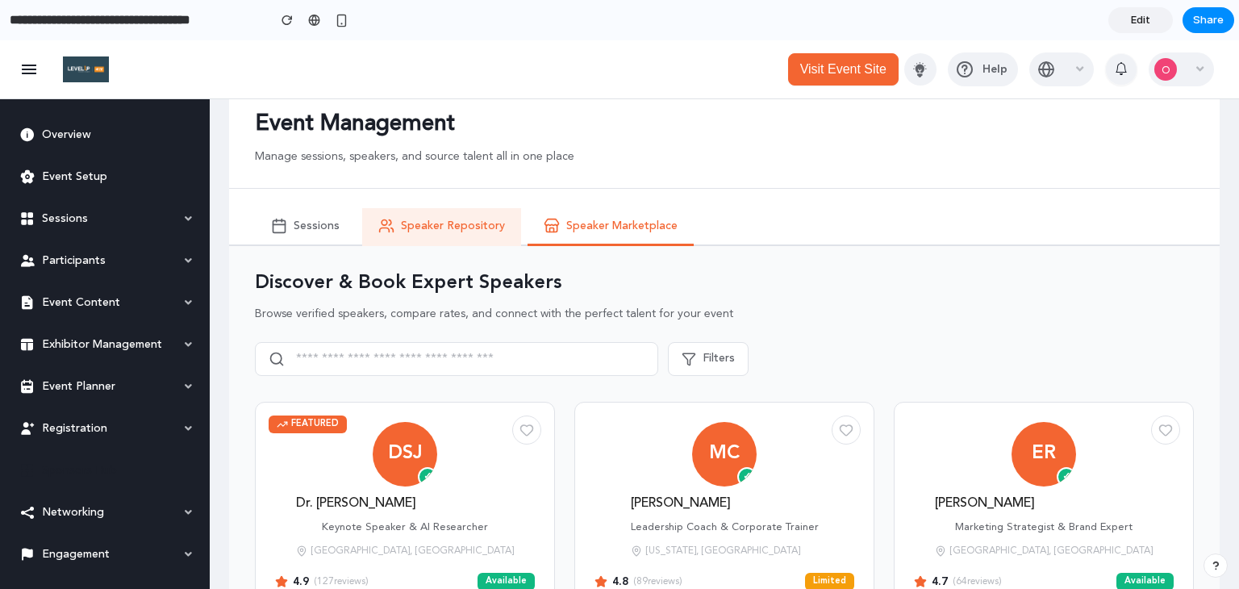
click at [419, 217] on button "Speaker Repository" at bounding box center [441, 227] width 159 height 38
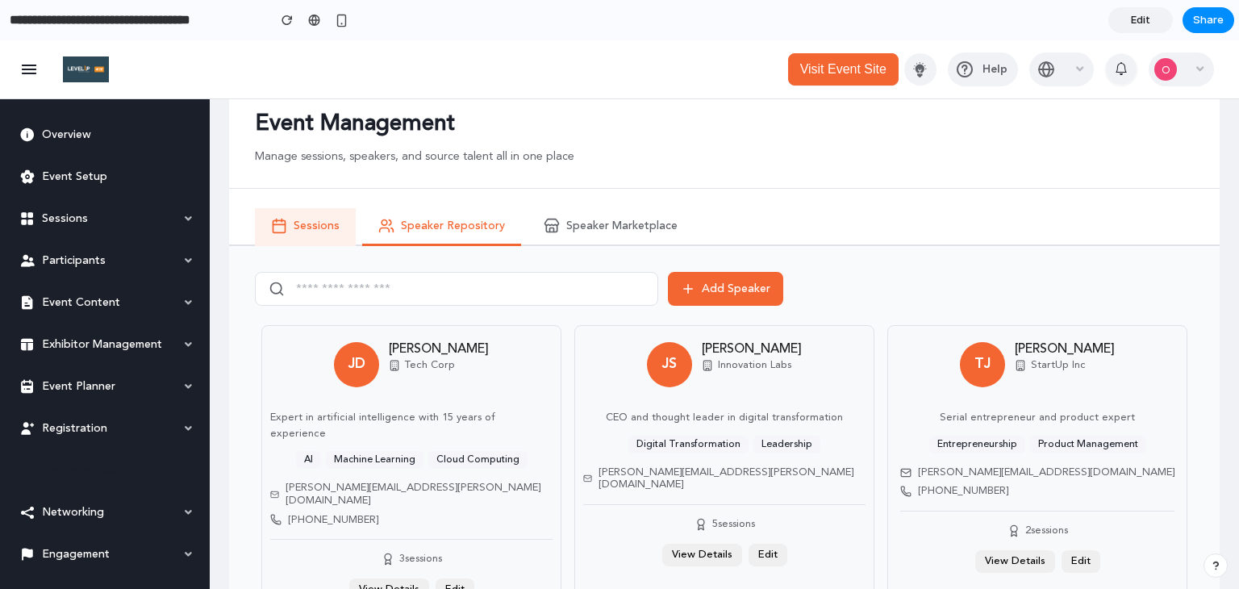
click at [324, 220] on span "Sessions" at bounding box center [317, 226] width 46 height 14
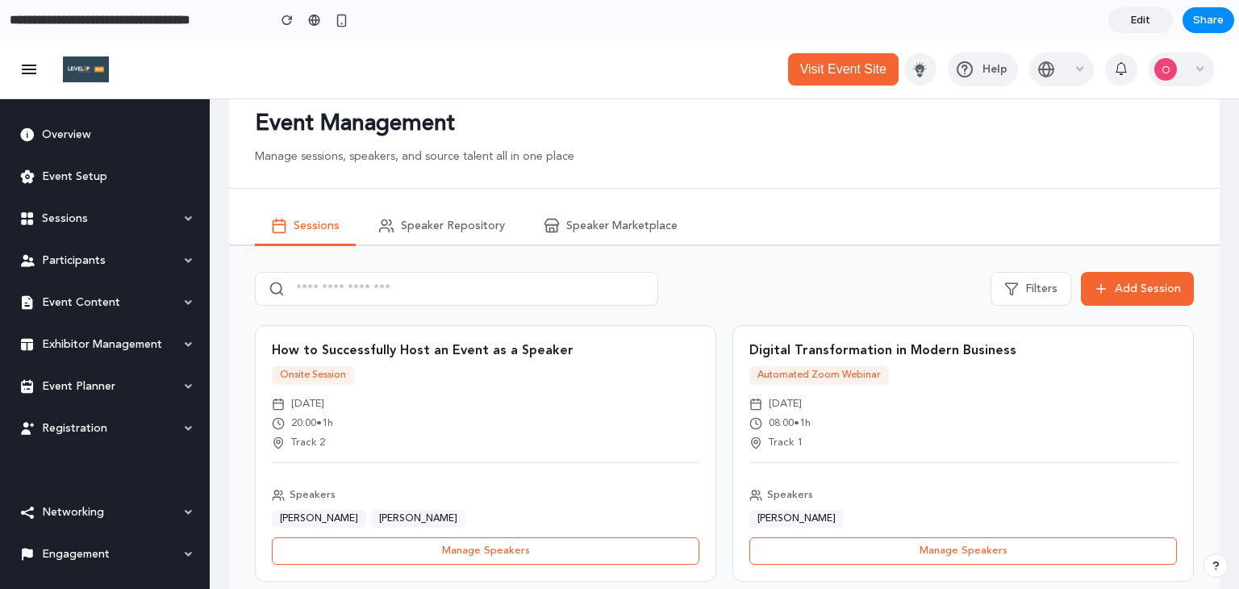
scroll to position [378, 0]
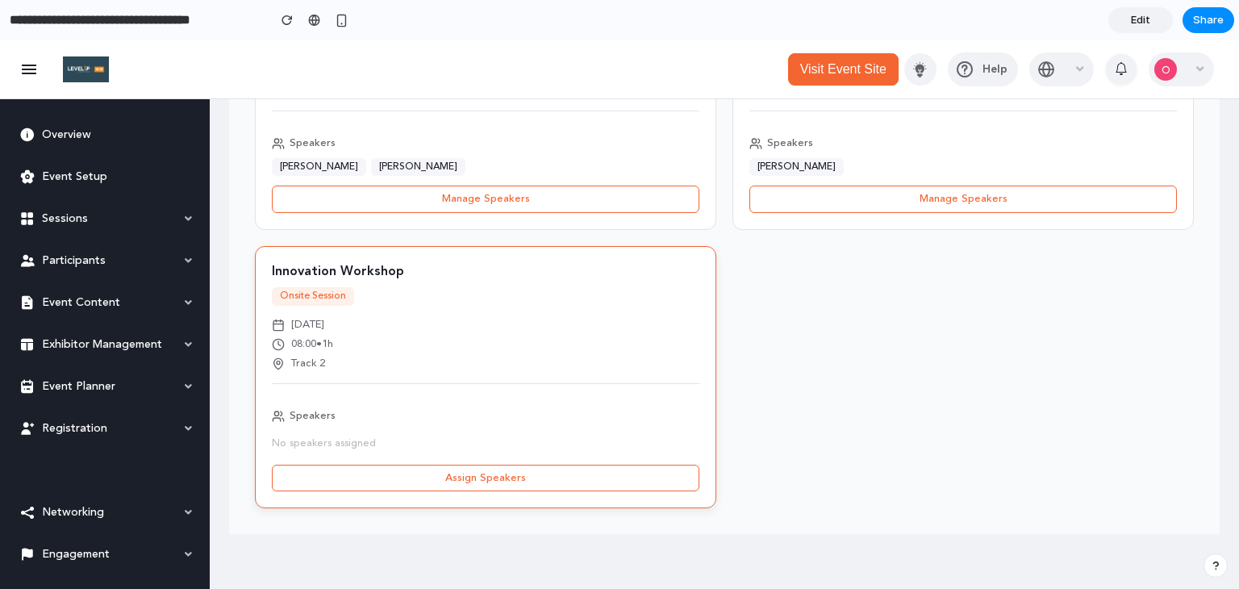
click at [580, 492] on div "Innovation Workshop Onsite Session [DATE] 08:00 • 1h Track 2 Speakers No speake…" at bounding box center [486, 377] width 462 height 262
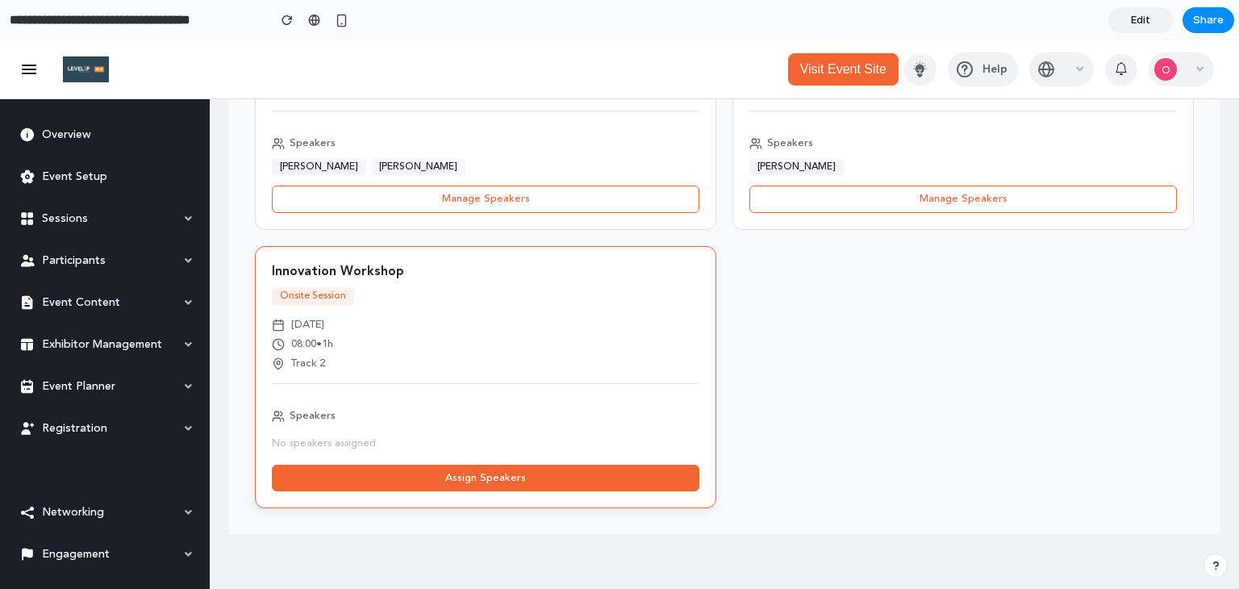
click at [578, 482] on button "Assign Speakers" at bounding box center [486, 478] width 428 height 27
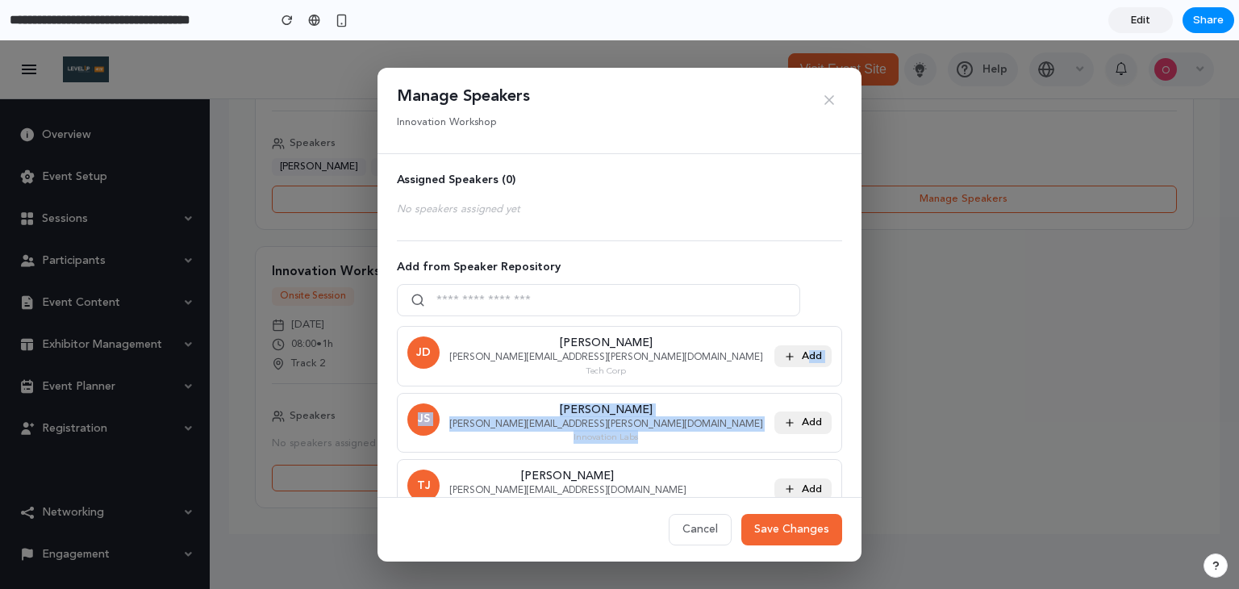
drag, startPoint x: 851, startPoint y: 340, endPoint x: 846, endPoint y: 422, distance: 82.5
click at [846, 422] on div "Assigned Speakers ( 0 ) No speakers assigned yet Add from Speaker Repository [P…" at bounding box center [620, 325] width 484 height 343
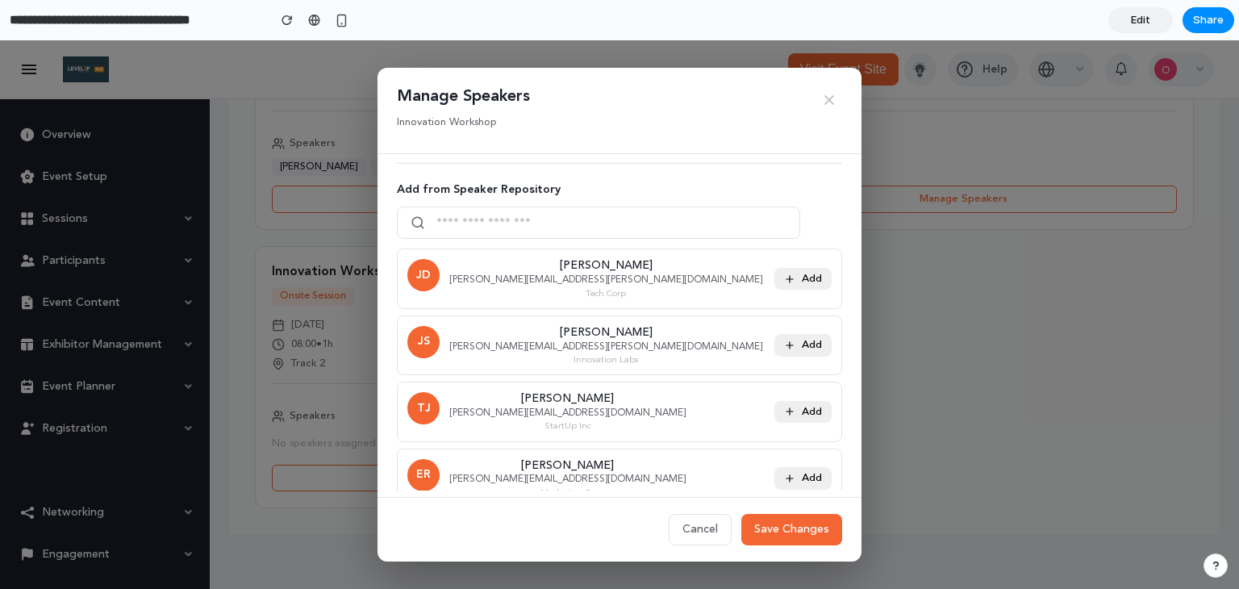
scroll to position [89, 0]
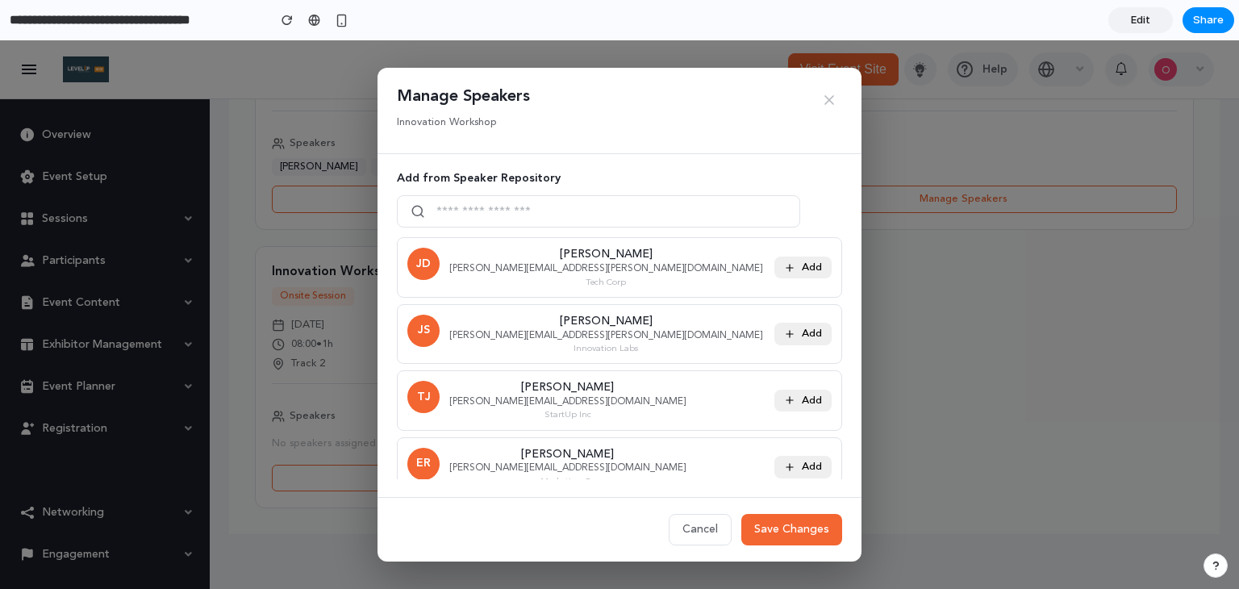
click at [922, 435] on div "Manage Speakers Innovation Workshop Assigned Speakers ( 0 ) No speakers assigne…" at bounding box center [619, 314] width 1239 height 549
